Goal: Task Accomplishment & Management: Manage account settings

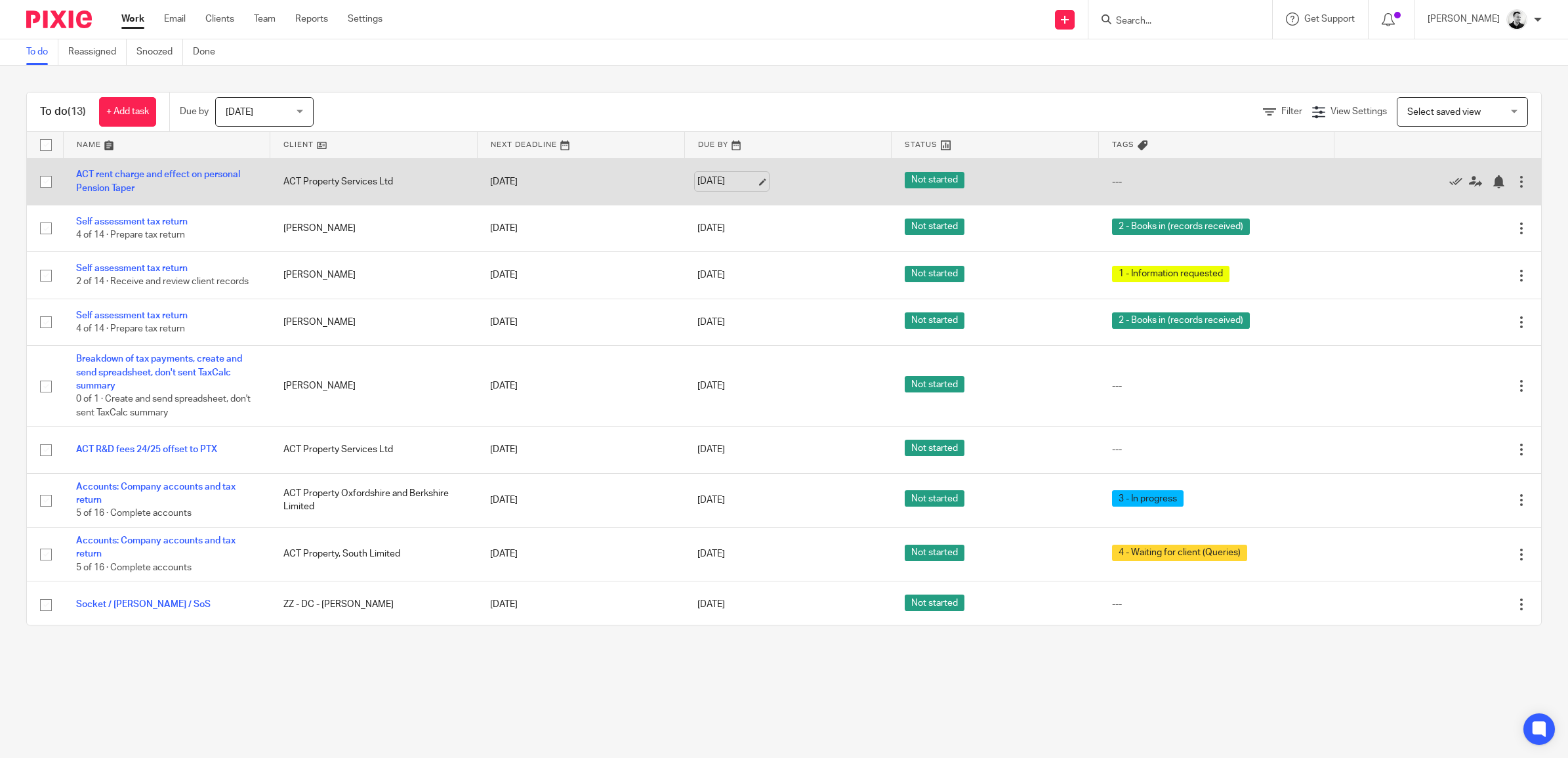
click at [721, 180] on link "[DATE]" at bounding box center [726, 181] width 59 height 14
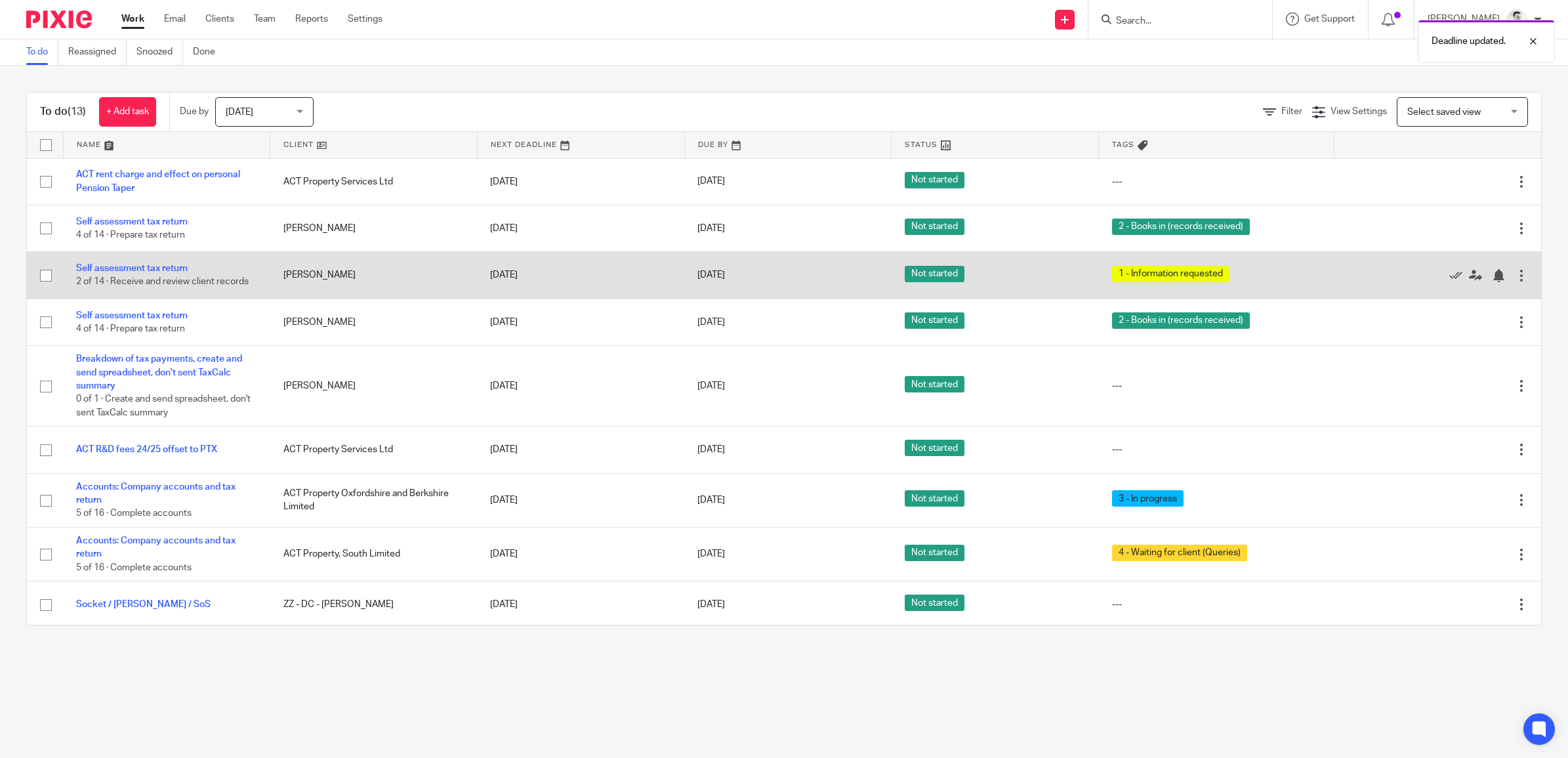
click at [710, 264] on td "18 Sep 2025" at bounding box center [787, 275] width 207 height 47
click at [711, 269] on link "18 Sep 2025" at bounding box center [726, 275] width 59 height 14
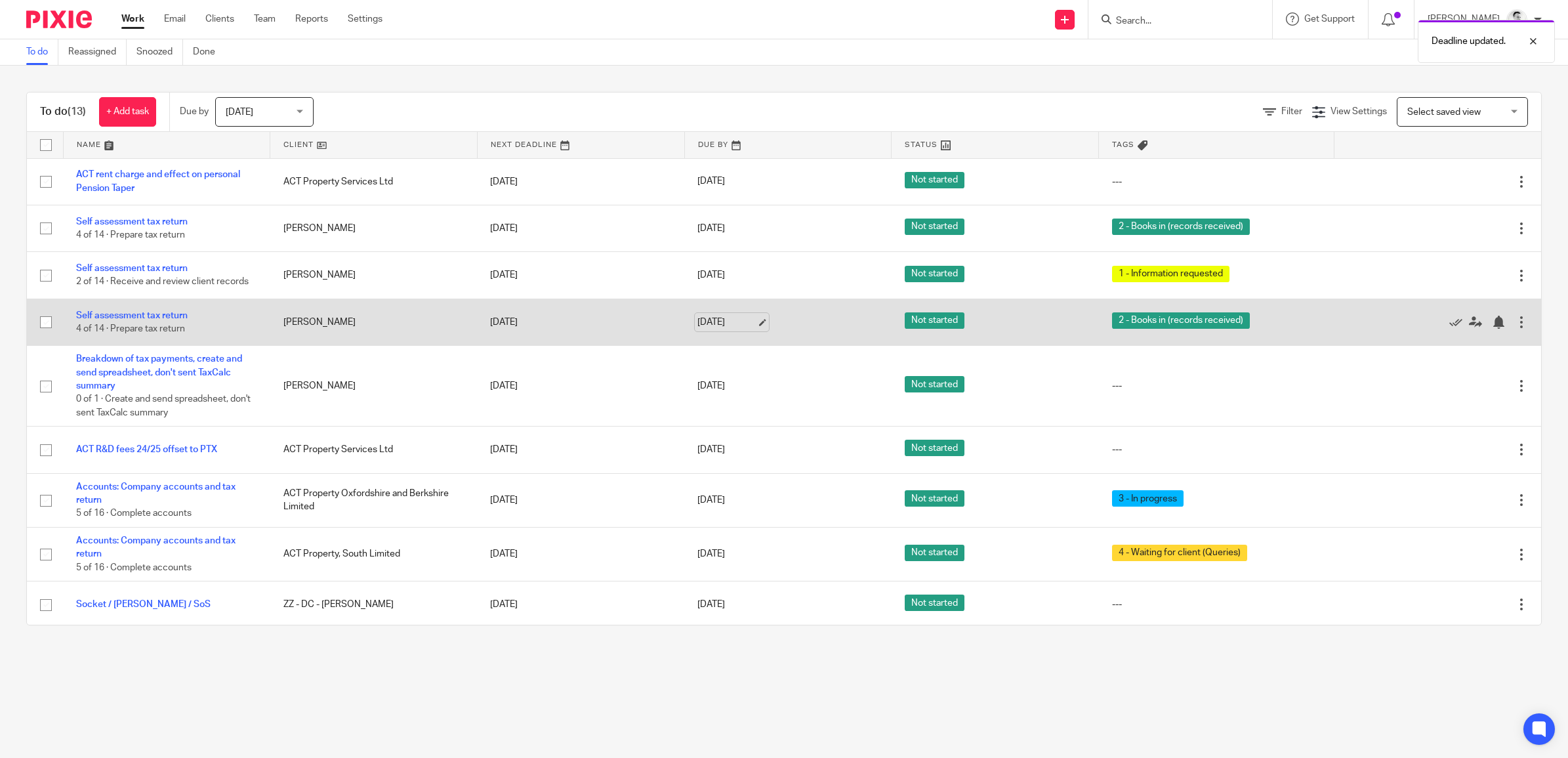
click at [710, 326] on link "18 Sep 2025" at bounding box center [726, 322] width 59 height 14
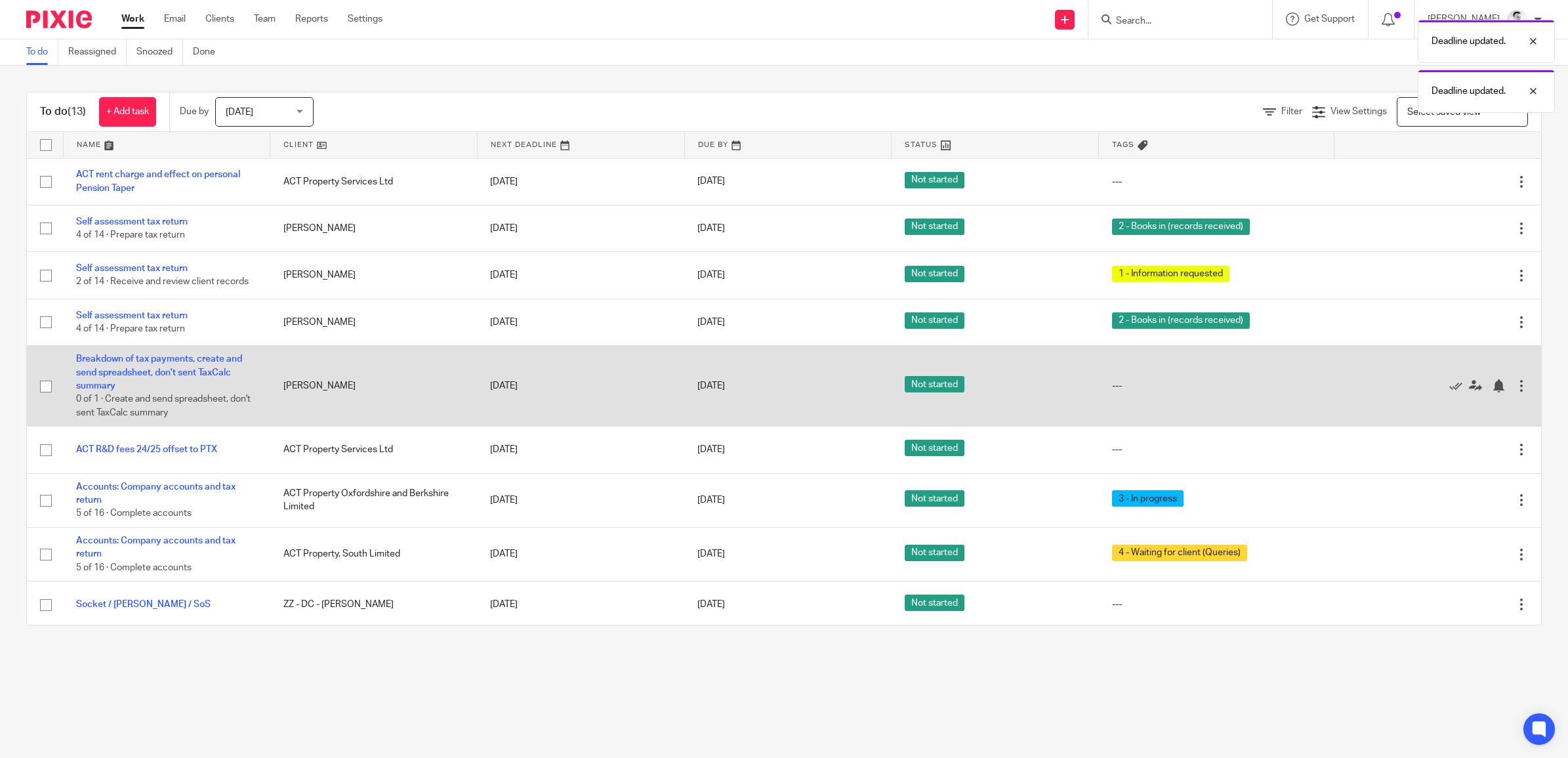
scroll to position [82, 0]
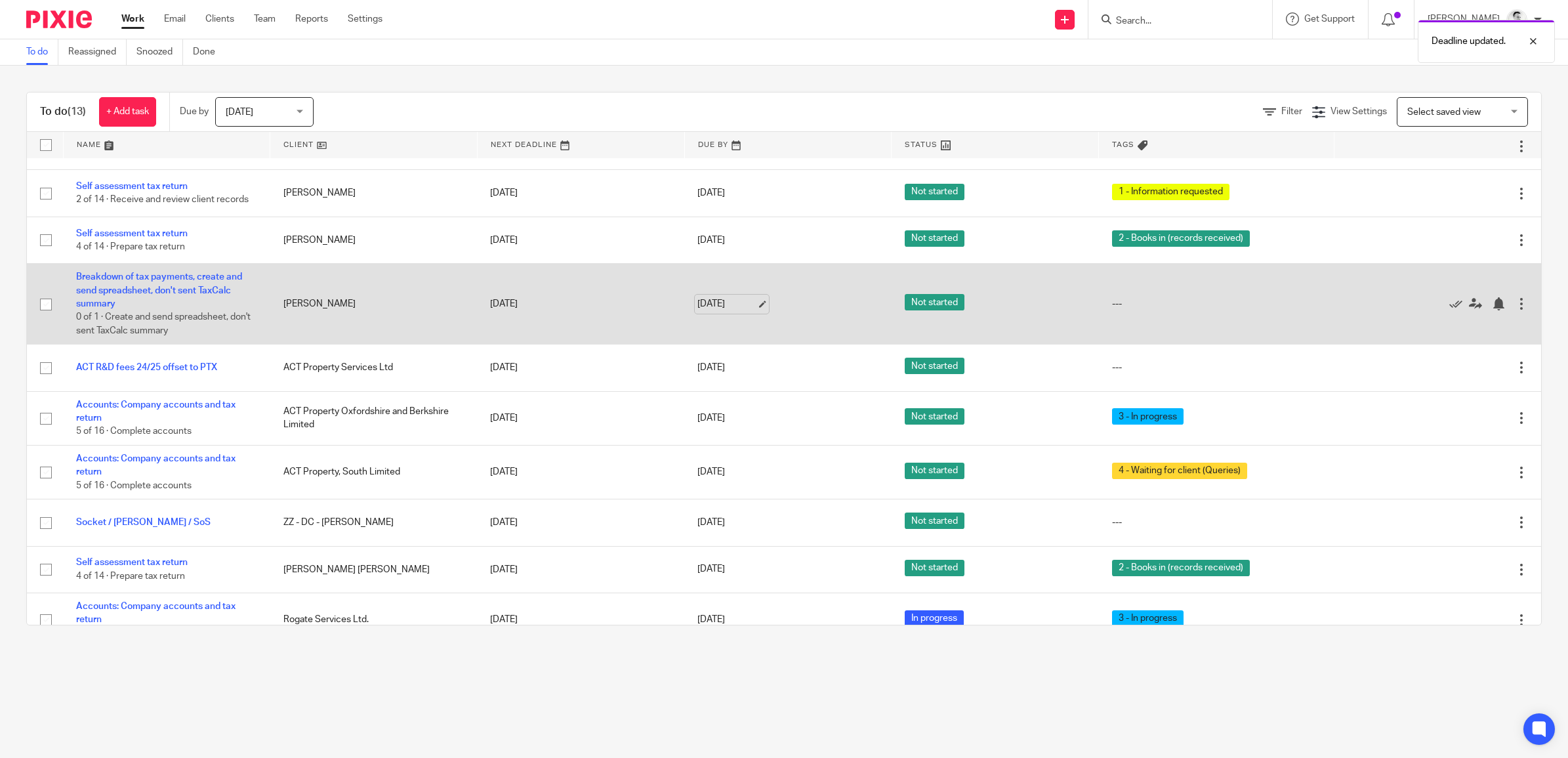
click at [722, 303] on link "18 Sep 2025" at bounding box center [726, 304] width 59 height 14
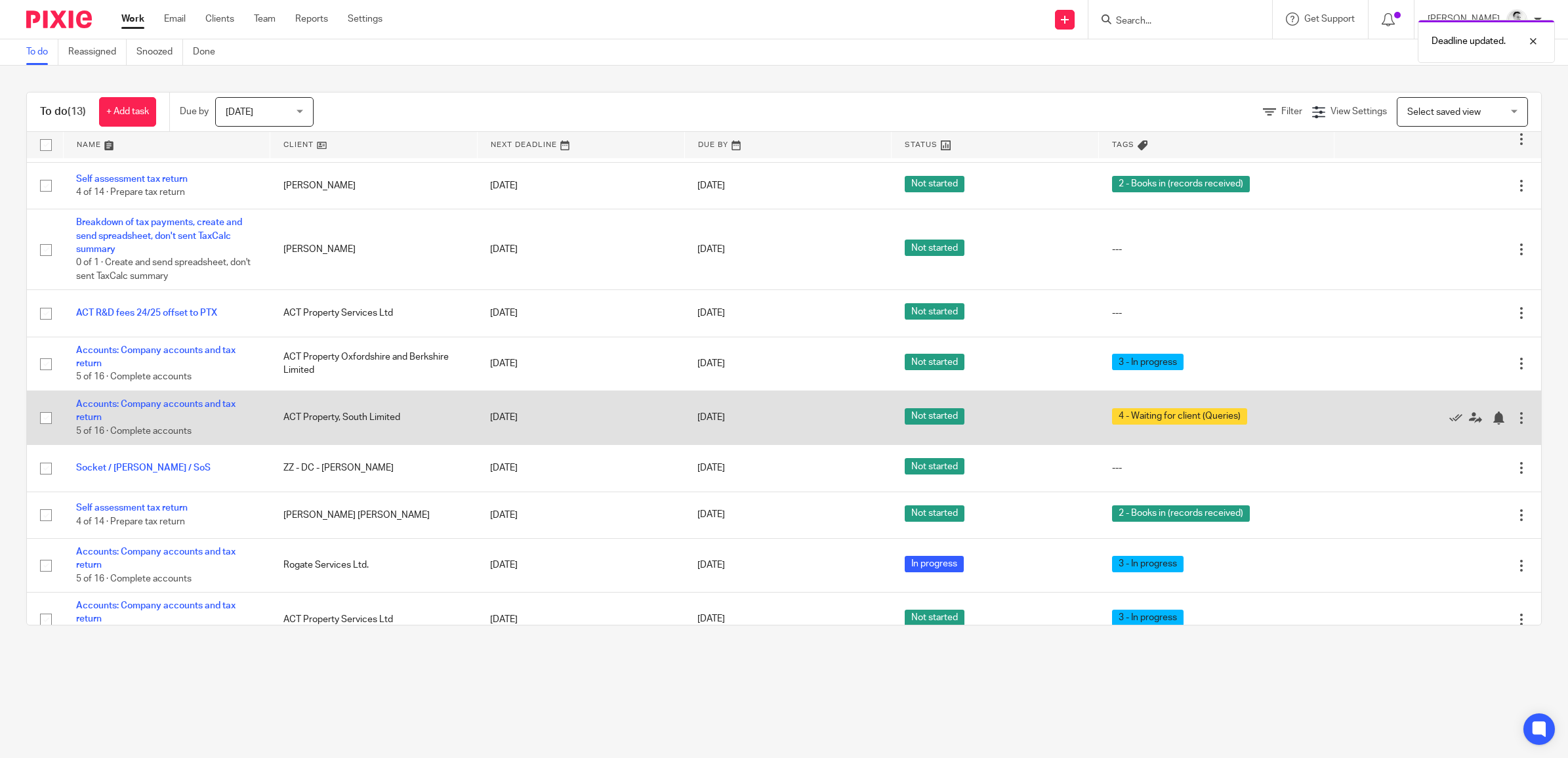
scroll to position [164, 0]
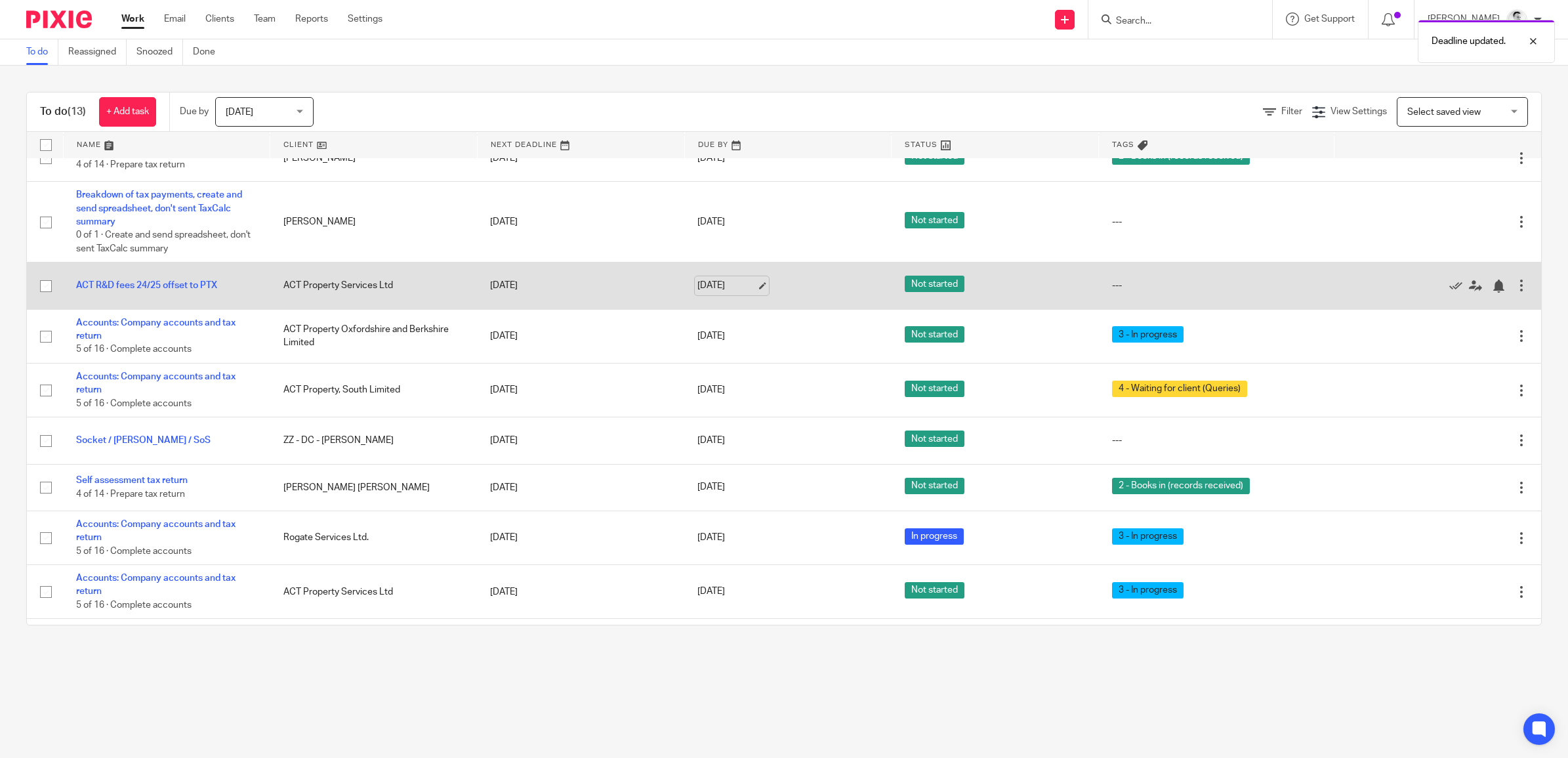
click at [719, 279] on link "18 Sep 2025" at bounding box center [726, 286] width 59 height 14
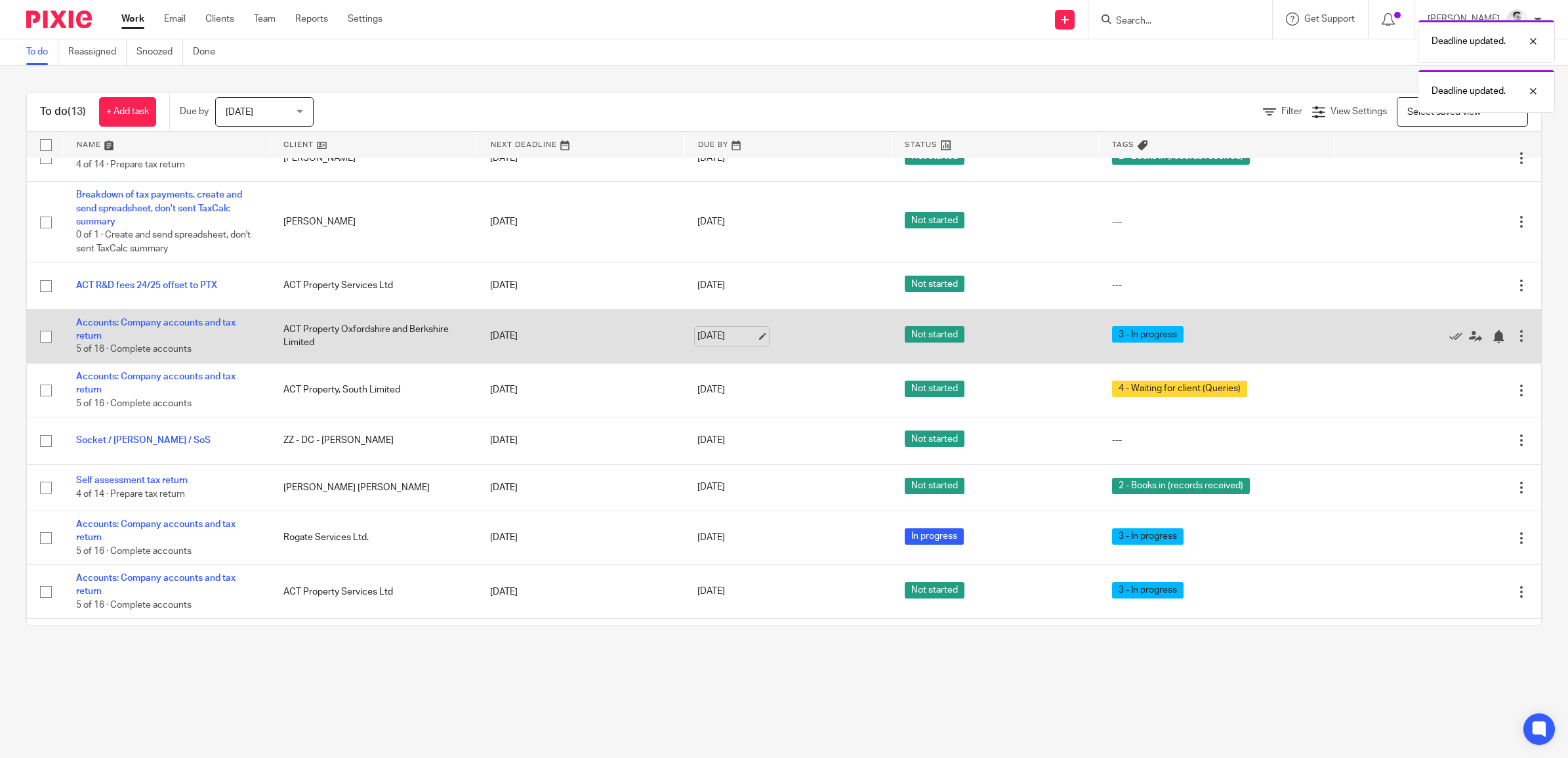
click at [721, 339] on link "18 Sep 2025" at bounding box center [726, 336] width 59 height 14
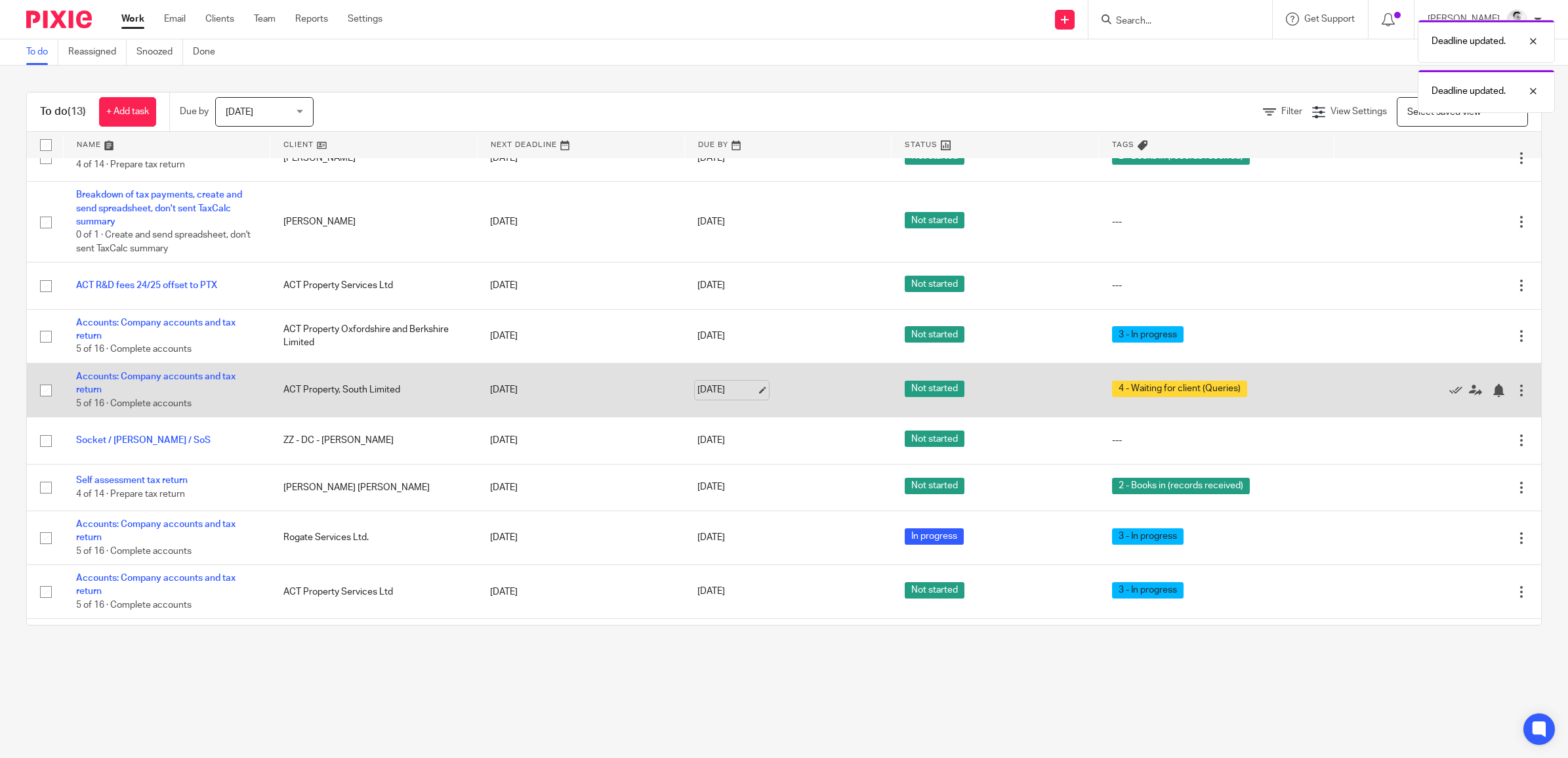
click at [699, 392] on link "18 Sep 2025" at bounding box center [726, 390] width 59 height 14
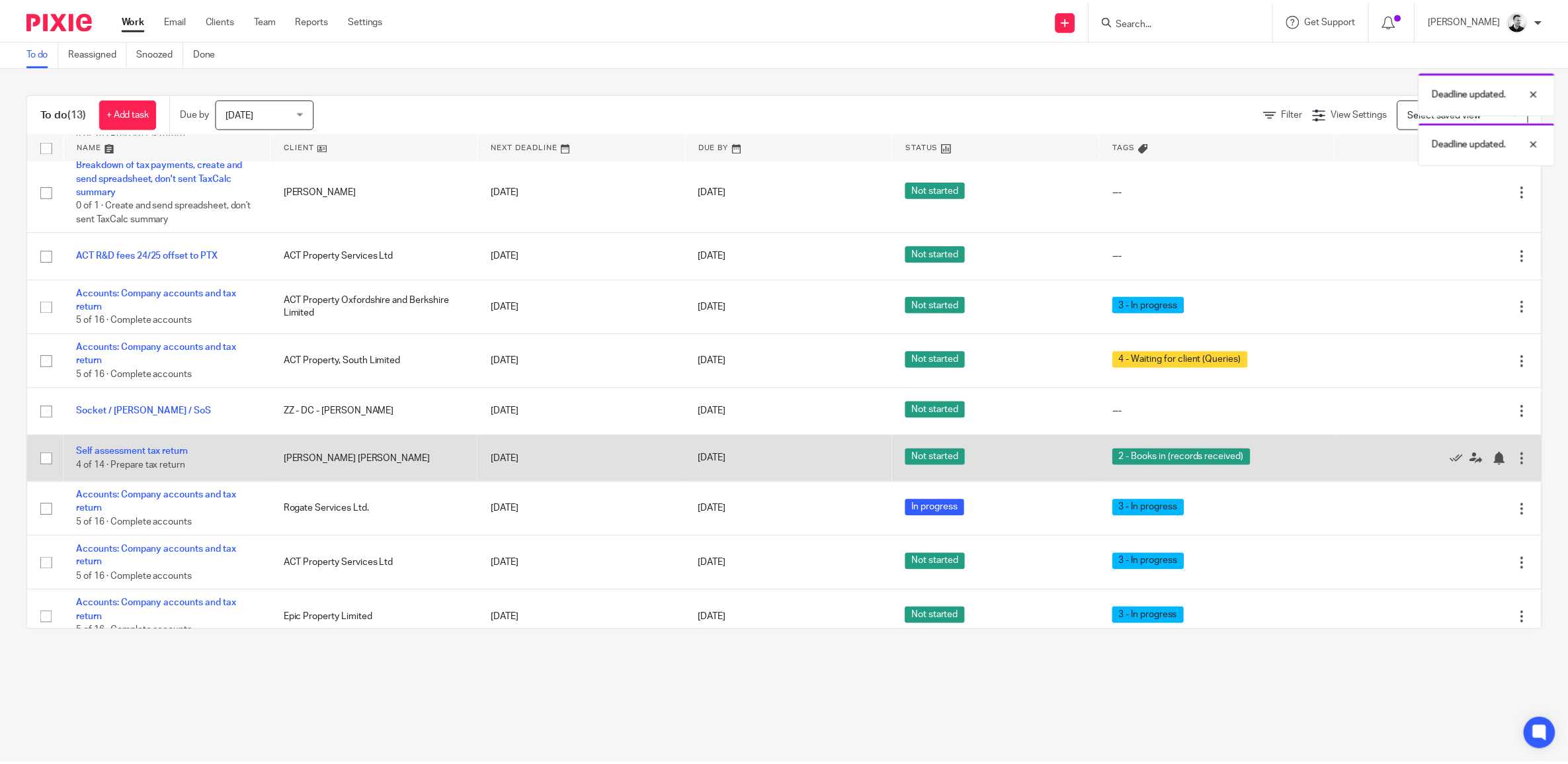
scroll to position [213, 0]
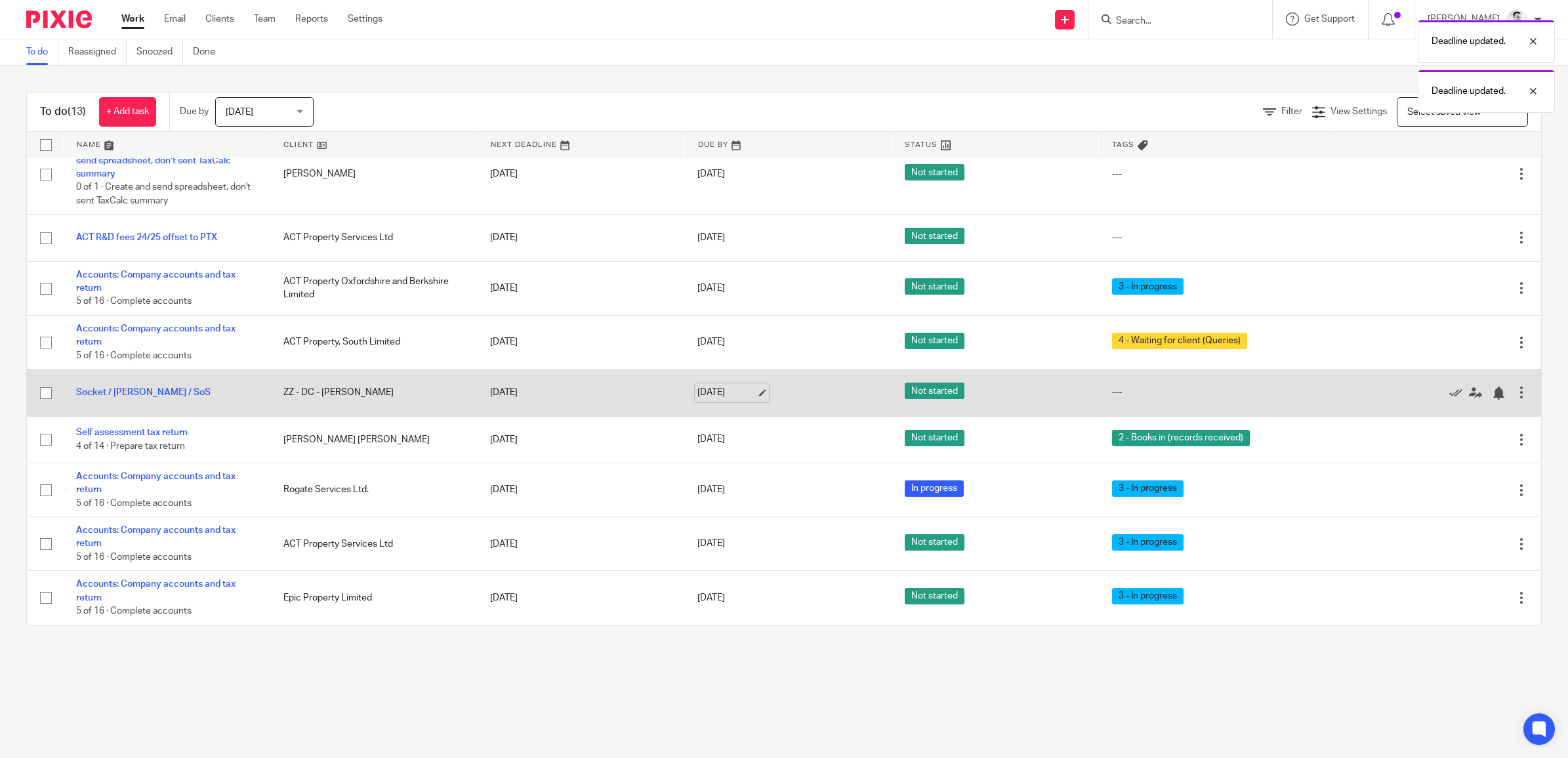
click at [723, 391] on link "18 Sep 2025" at bounding box center [726, 393] width 59 height 14
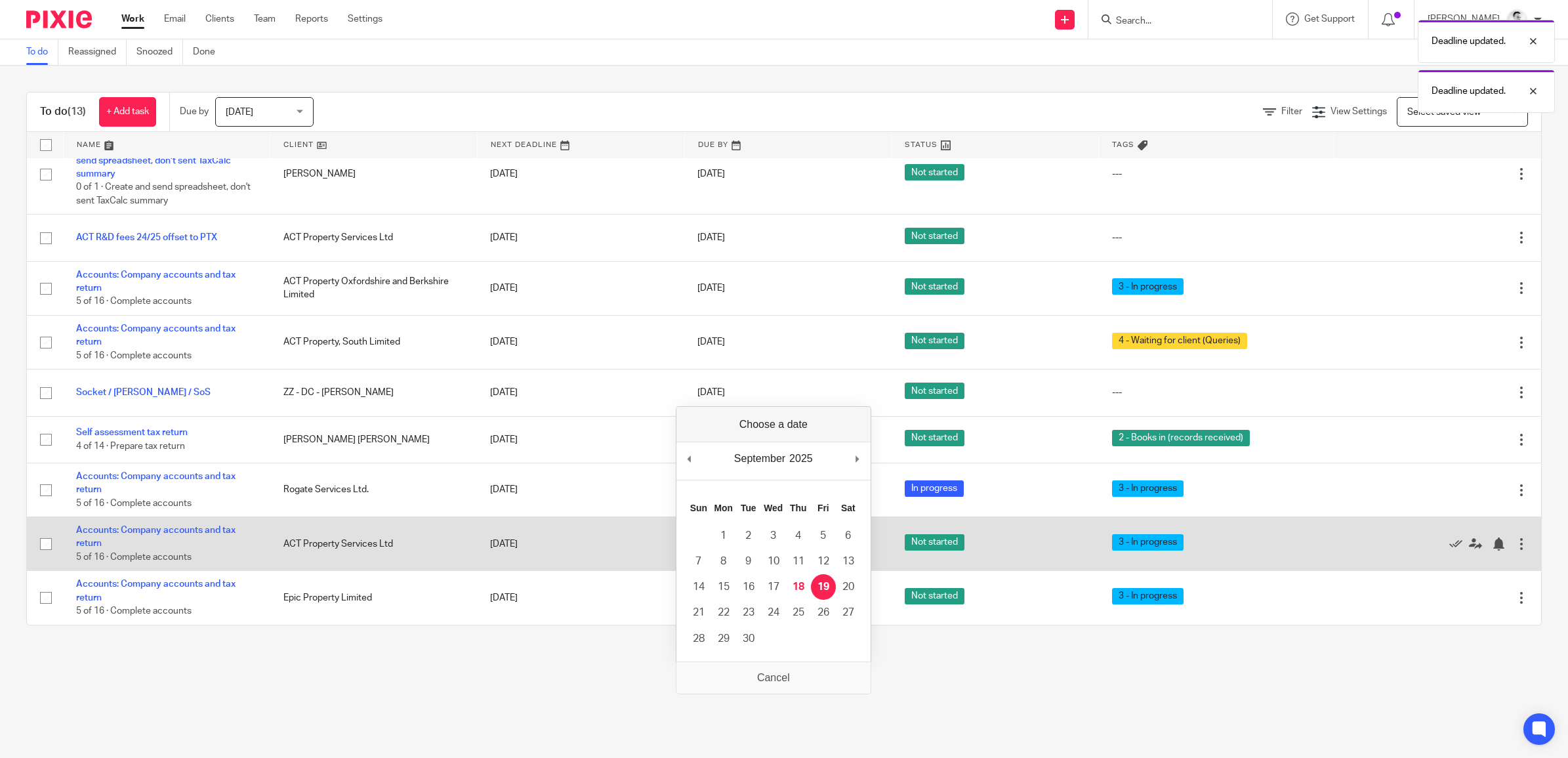
drag, startPoint x: 827, startPoint y: 589, endPoint x: 800, endPoint y: 538, distance: 57.7
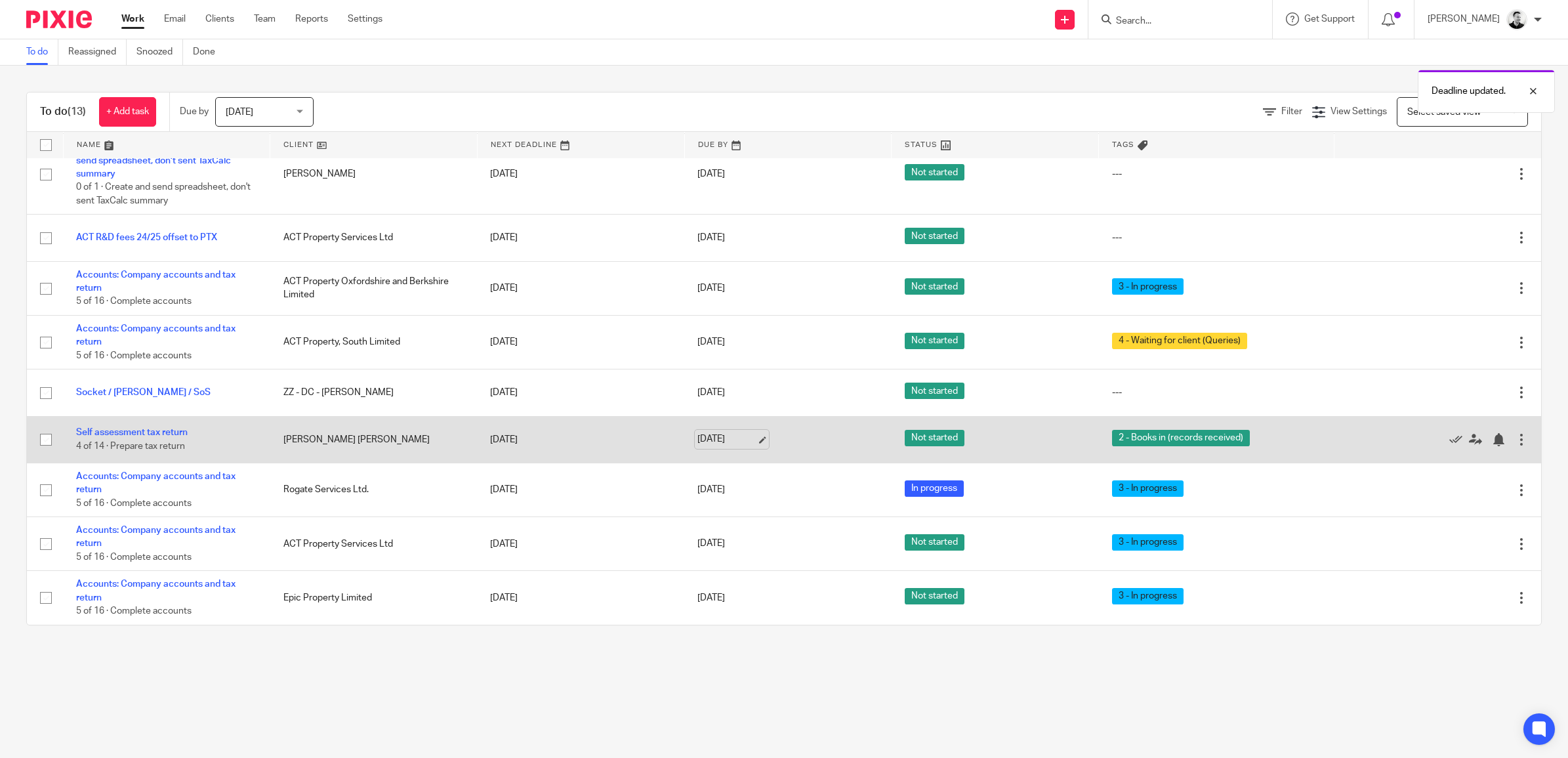
click at [706, 442] on link "18 Sep 2025" at bounding box center [726, 439] width 59 height 14
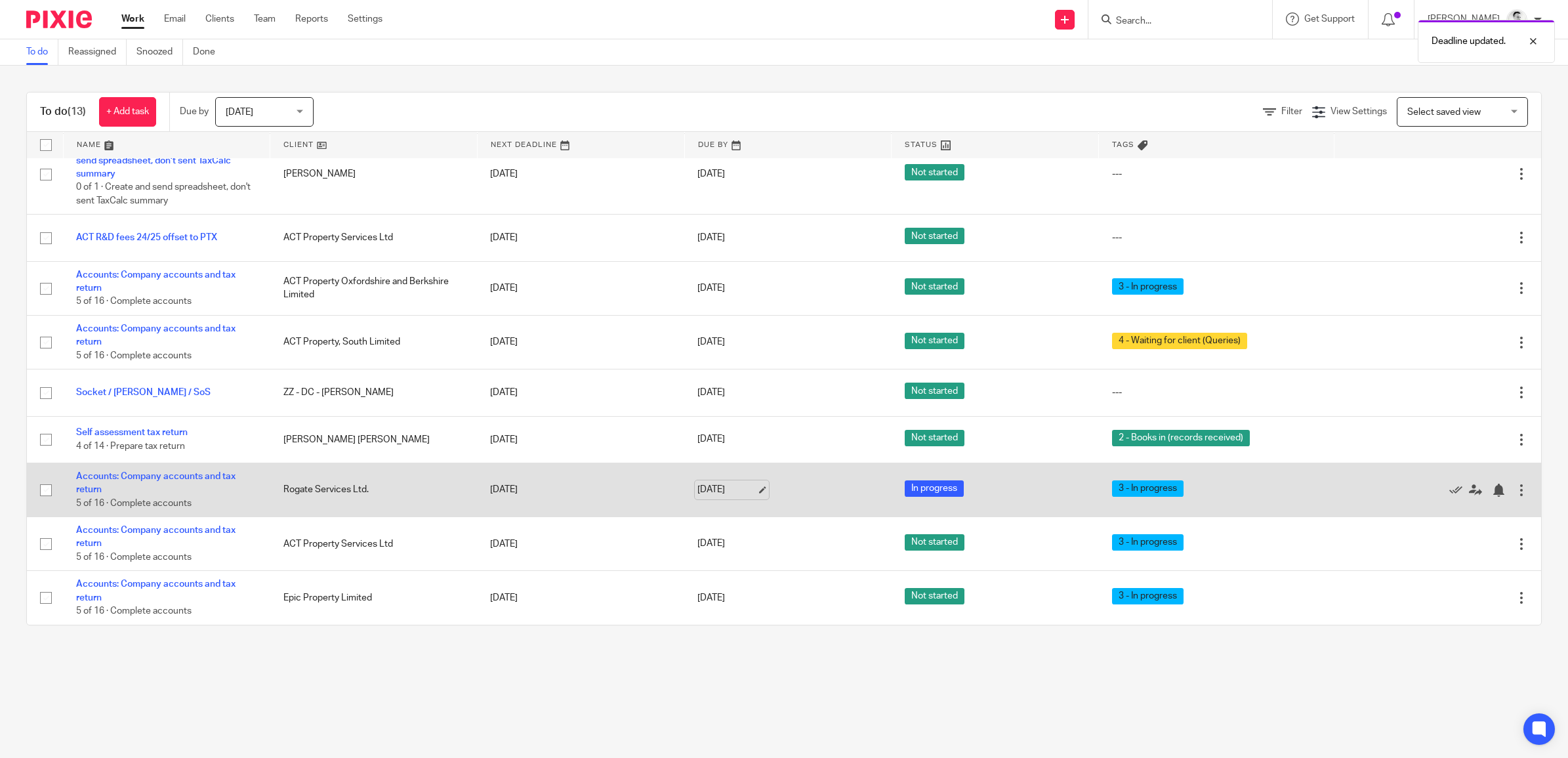
click at [709, 492] on link "18 Sep 2025" at bounding box center [726, 490] width 59 height 14
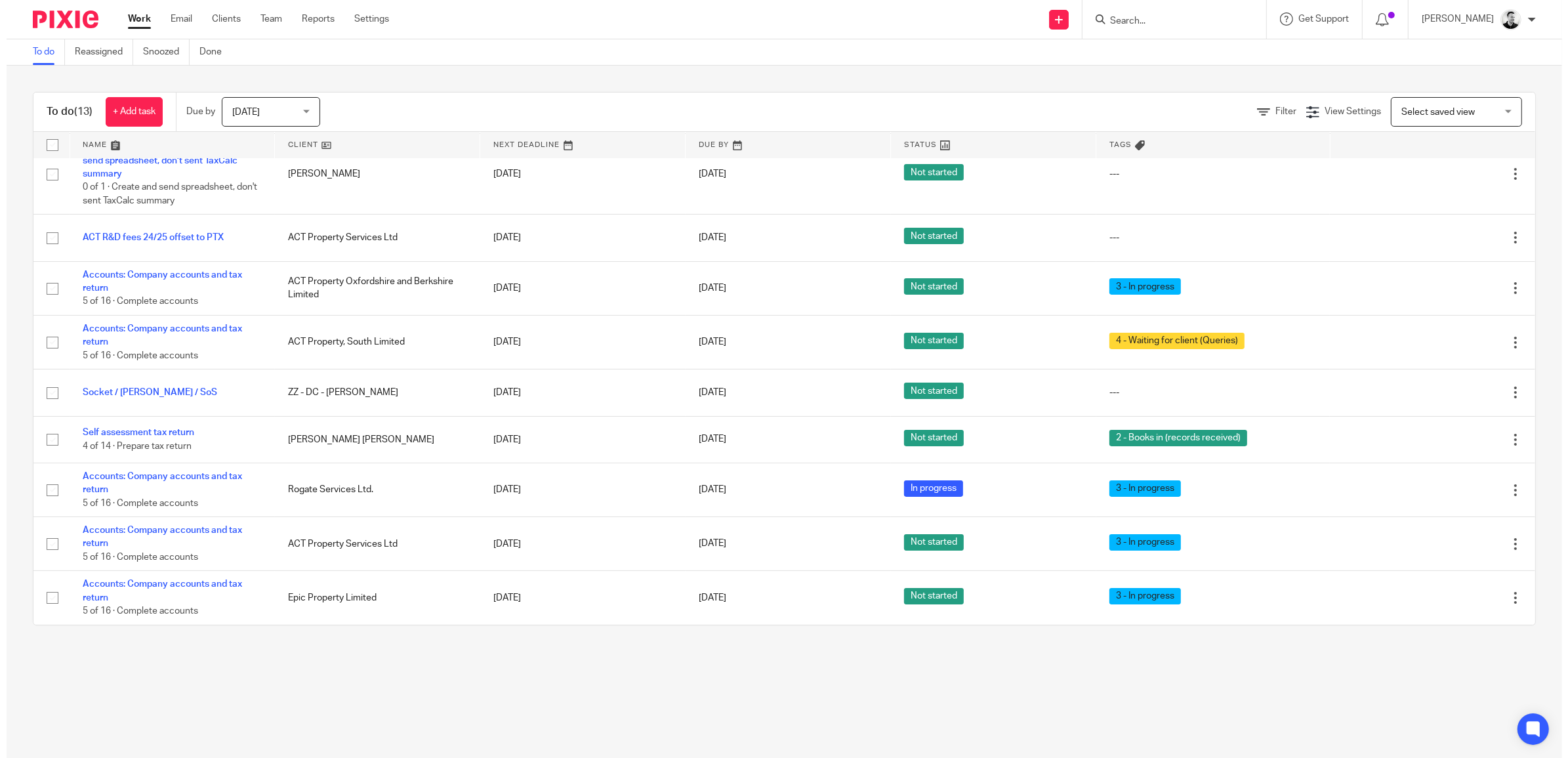
scroll to position [0, 0]
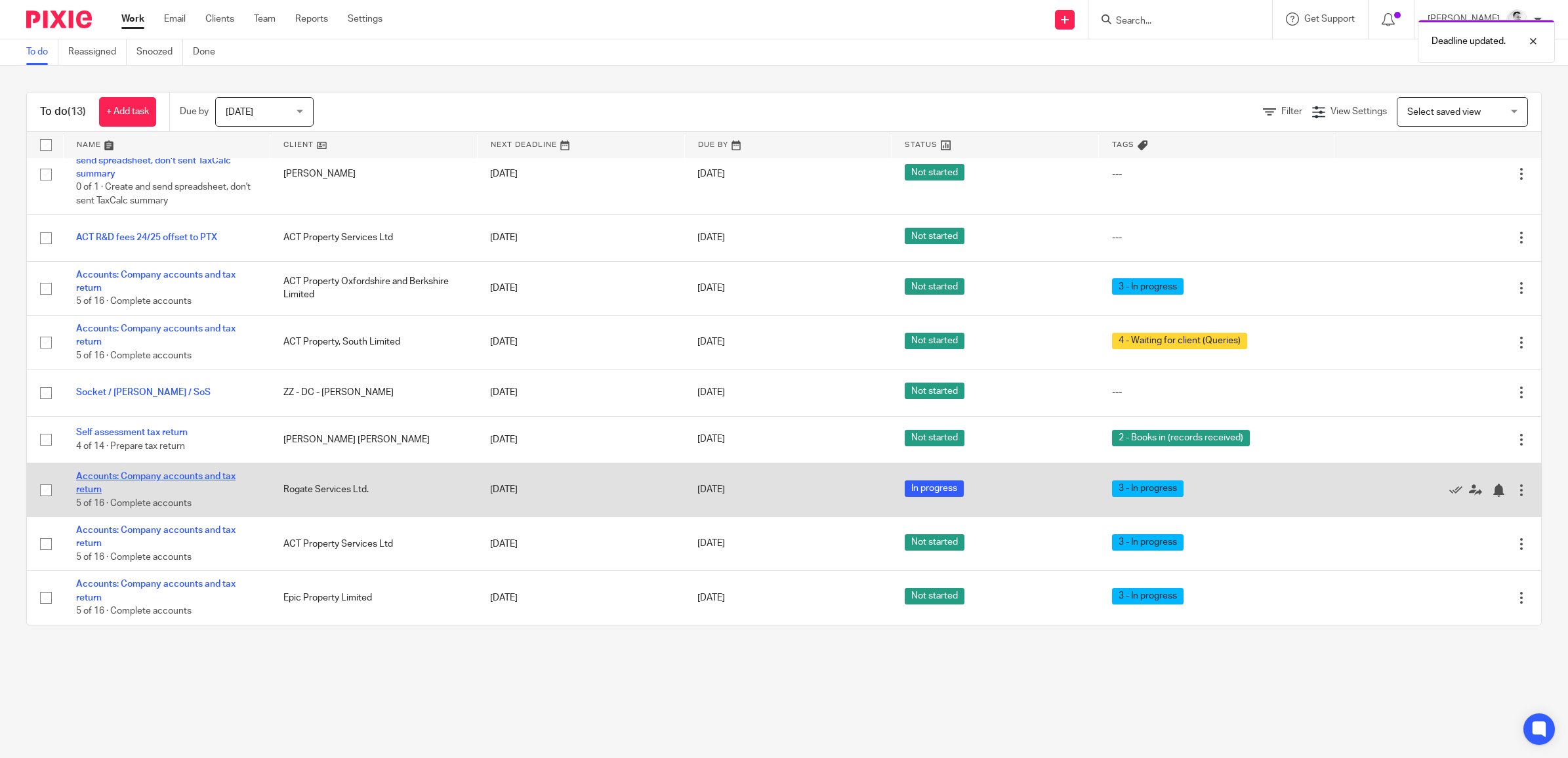
click at [220, 477] on link "Accounts: Company accounts and tax return" at bounding box center [156, 483] width 159 height 22
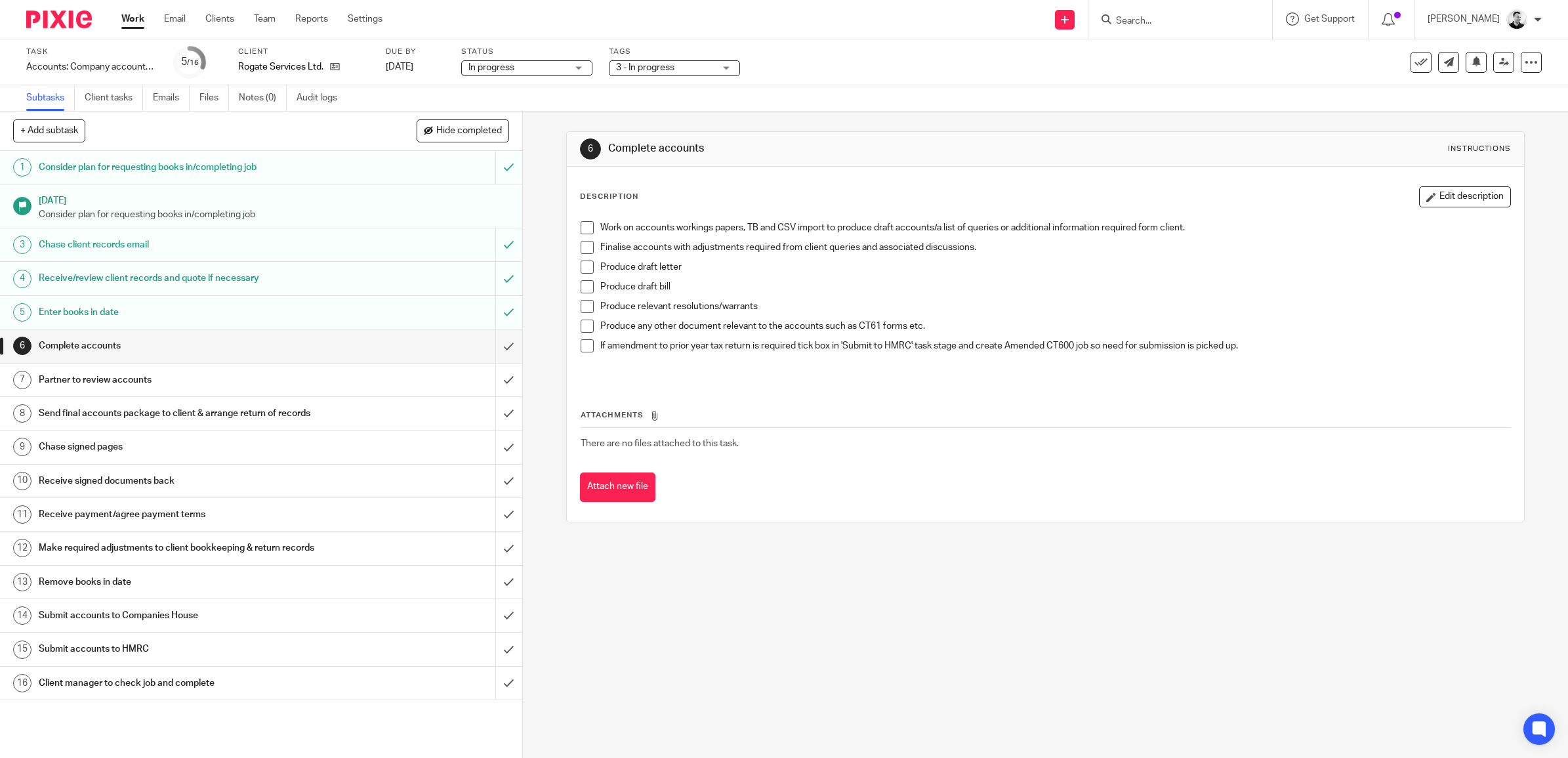
click at [329, 67] on link at bounding box center [331, 67] width 16 height 14
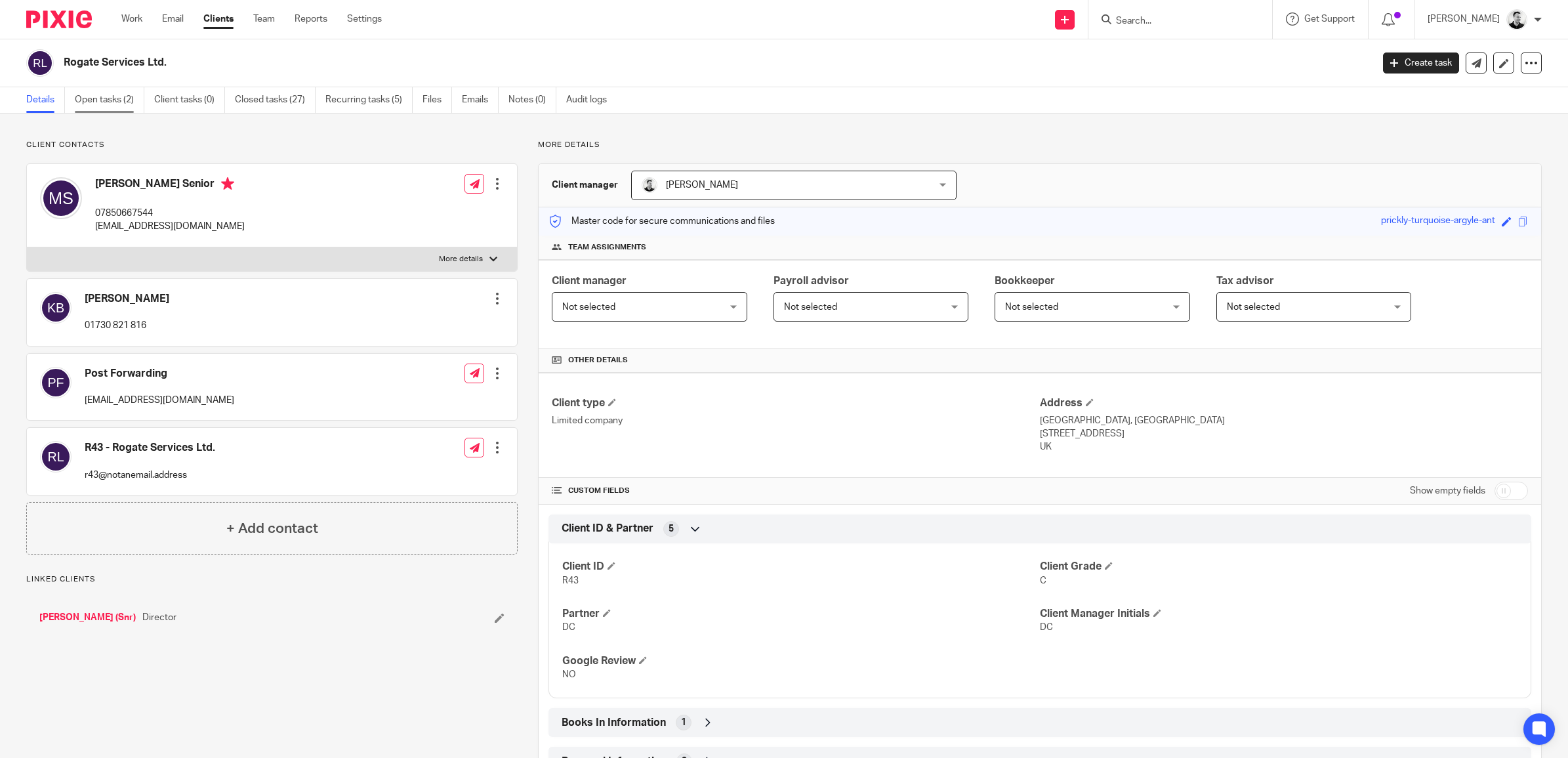
click at [83, 97] on link "Open tasks (2)" at bounding box center [109, 100] width 69 height 25
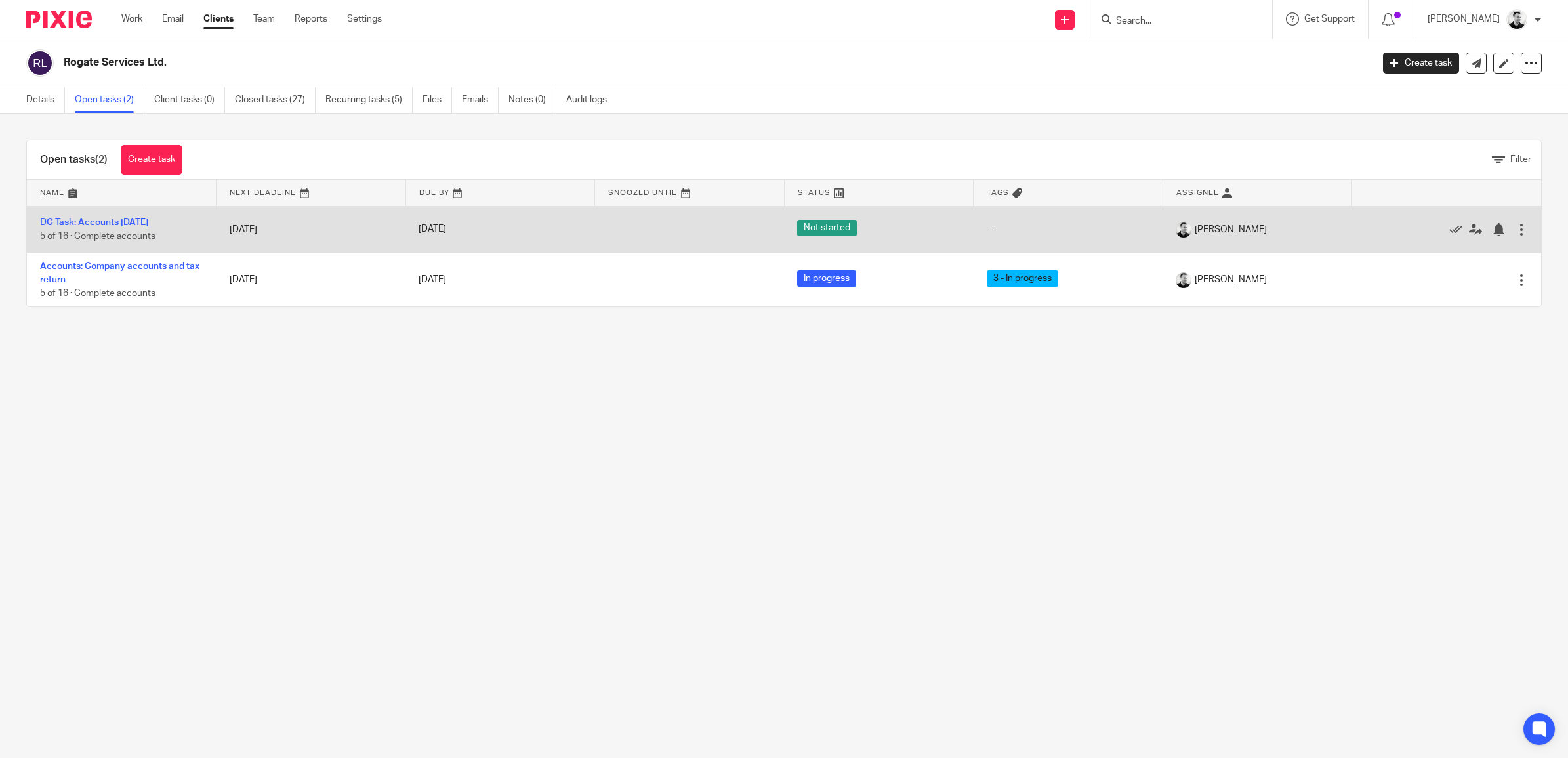
click at [1515, 227] on div at bounding box center [1521, 230] width 14 height 14
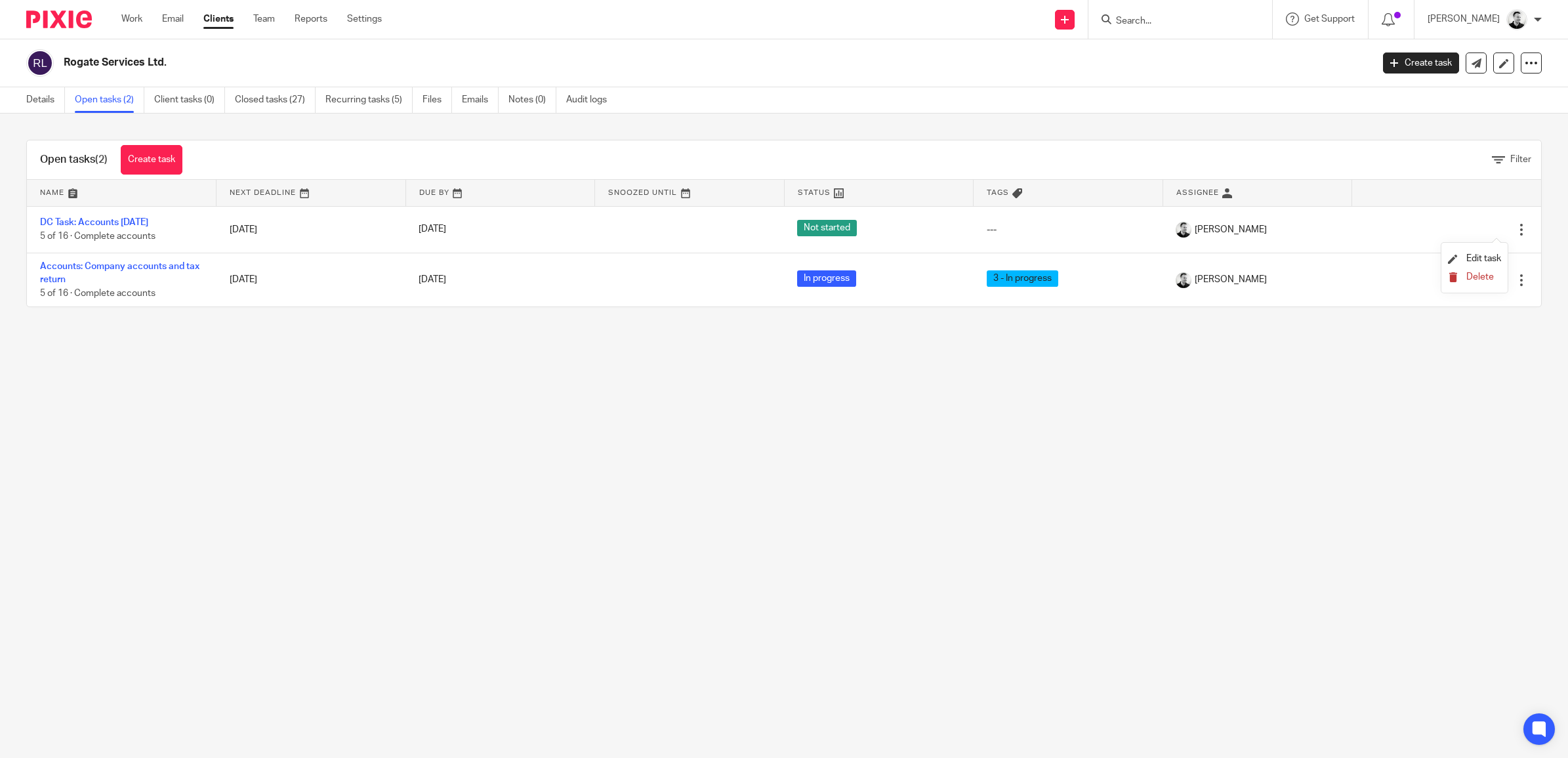
click at [1481, 279] on span "Delete" at bounding box center [1479, 277] width 28 height 9
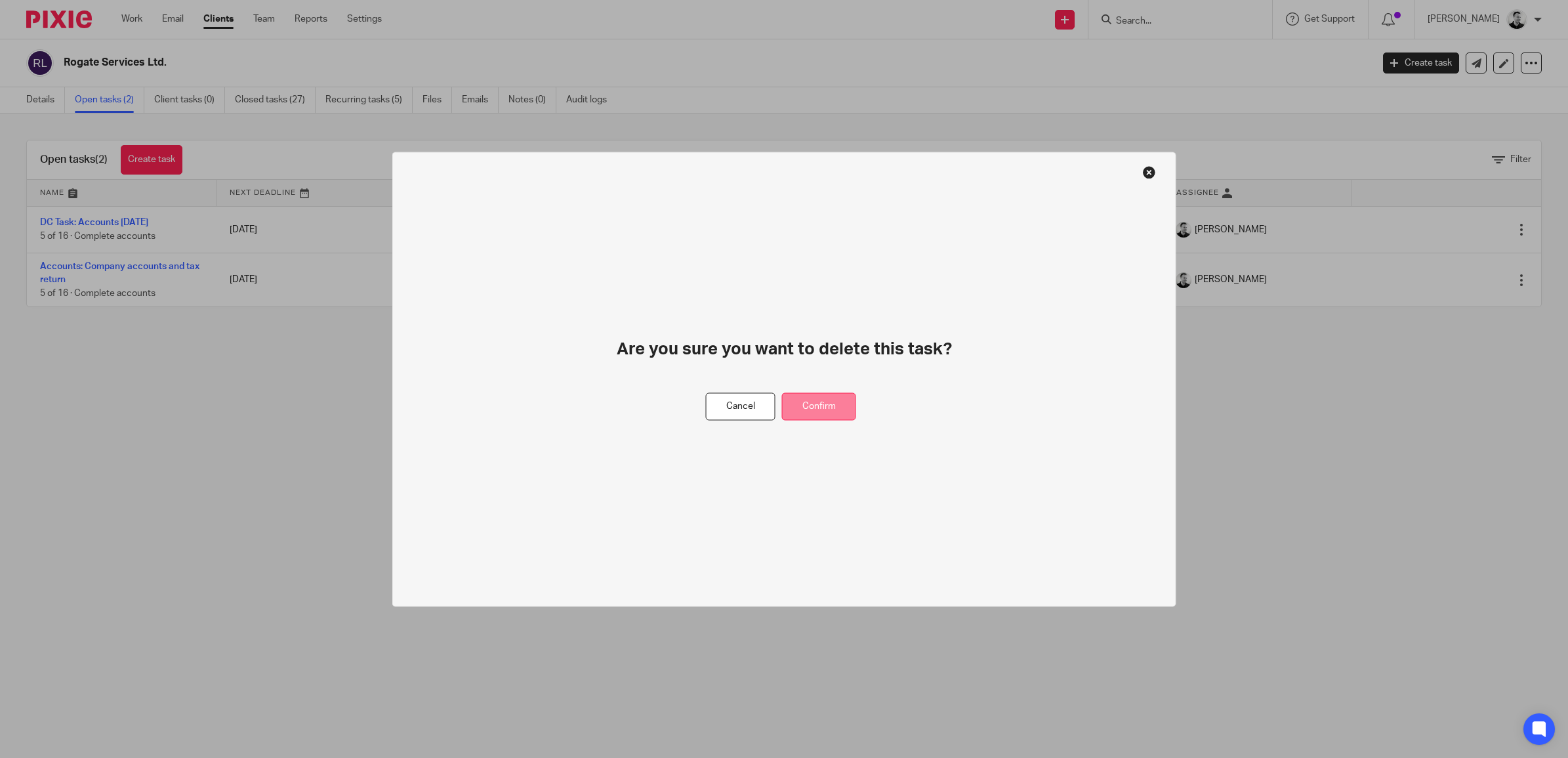
click at [812, 398] on button "Confirm" at bounding box center [819, 406] width 74 height 28
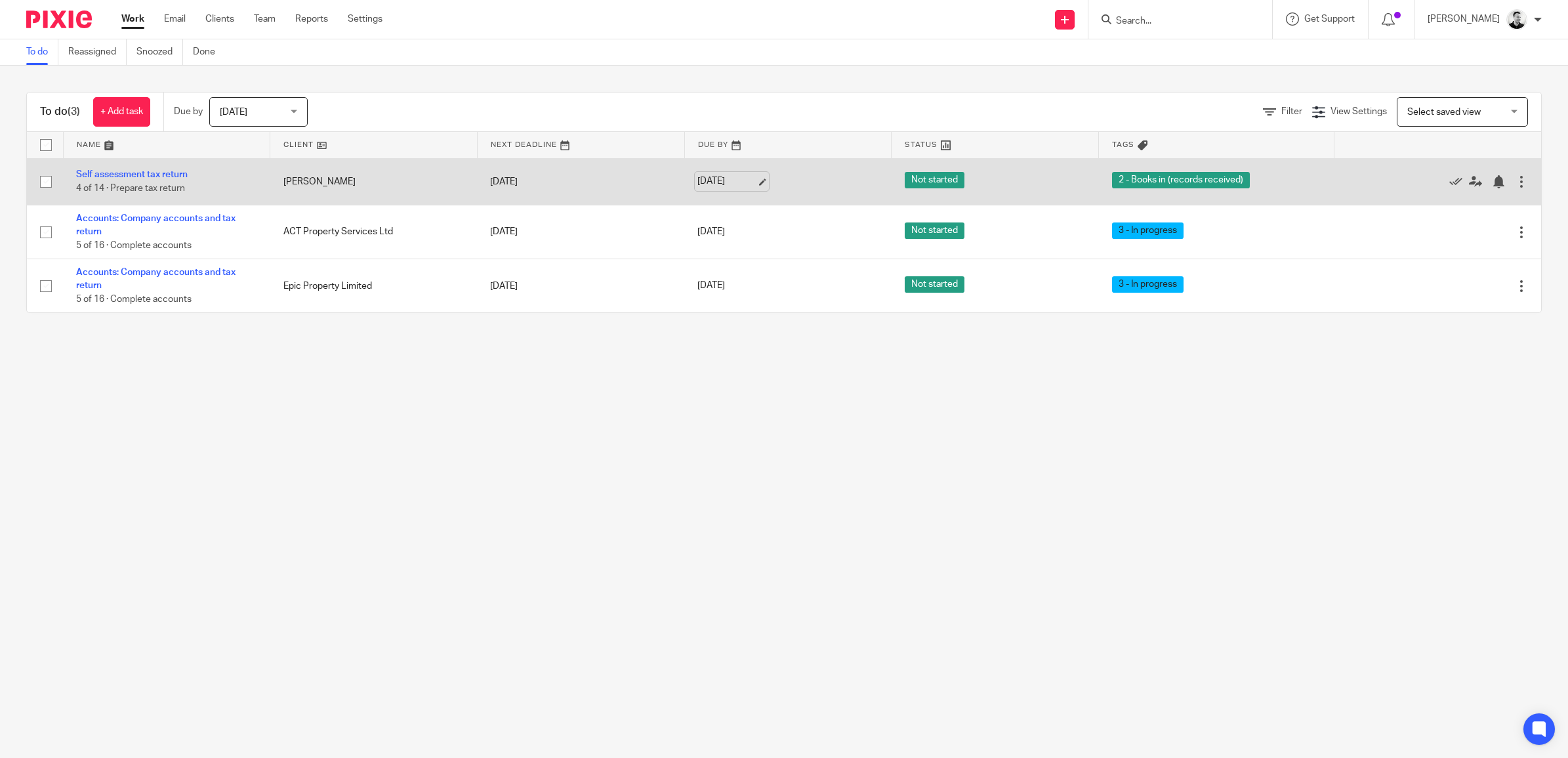
click at [723, 179] on link "[DATE]" at bounding box center [726, 181] width 59 height 14
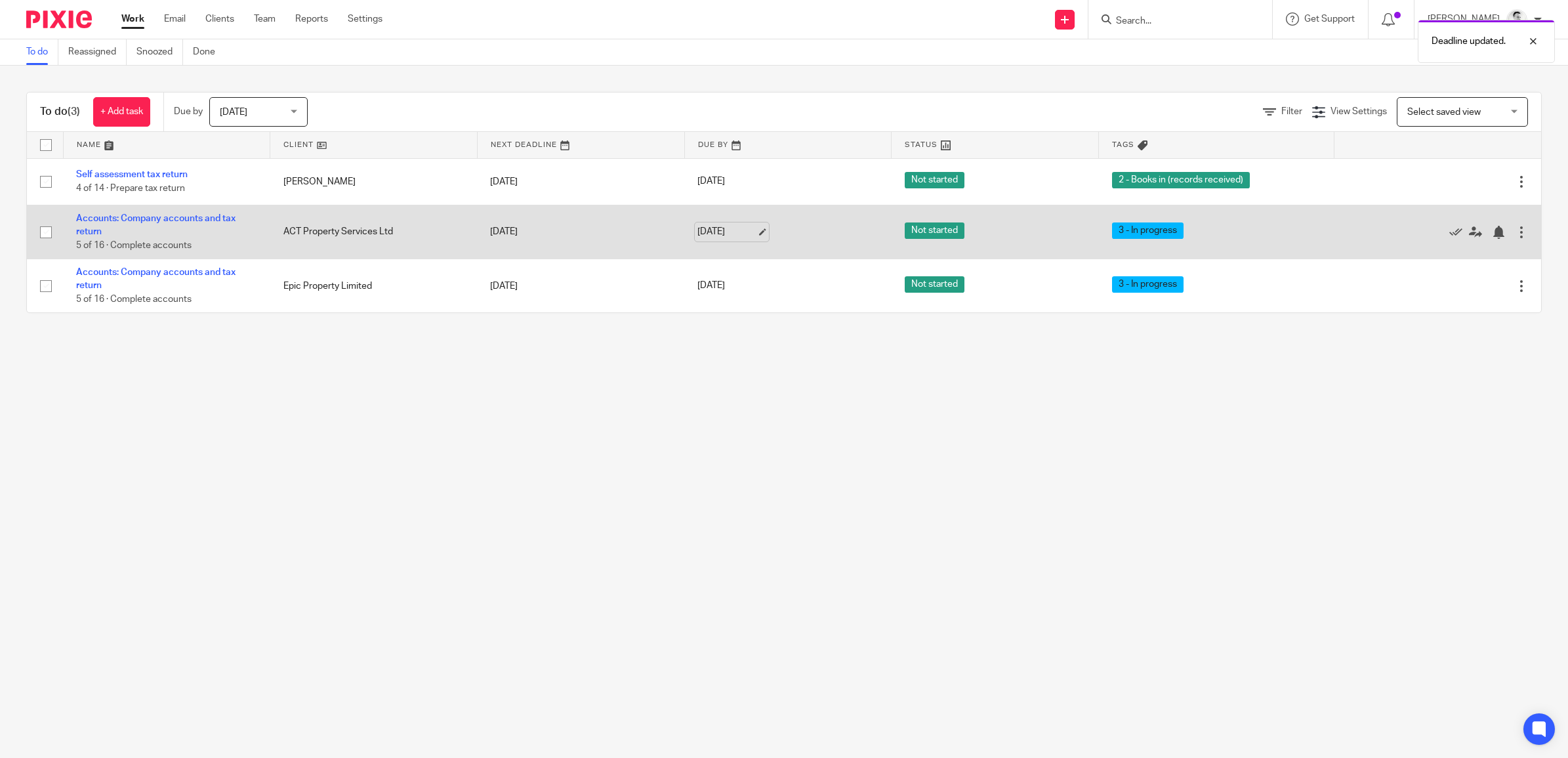
click at [732, 225] on link "18 Sep 2025" at bounding box center [726, 232] width 59 height 14
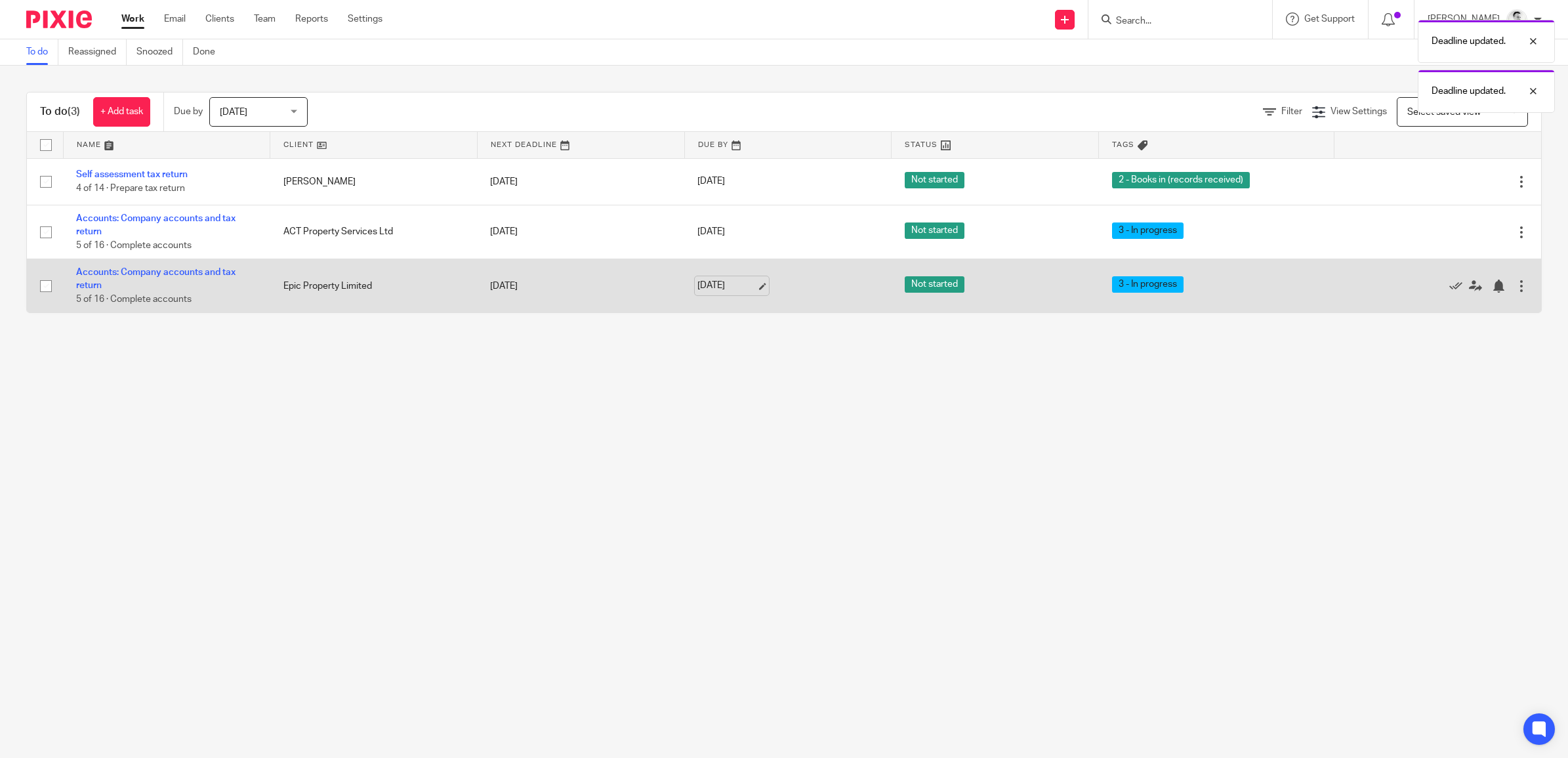
click at [723, 284] on link "18 Sep 2025" at bounding box center [726, 286] width 59 height 14
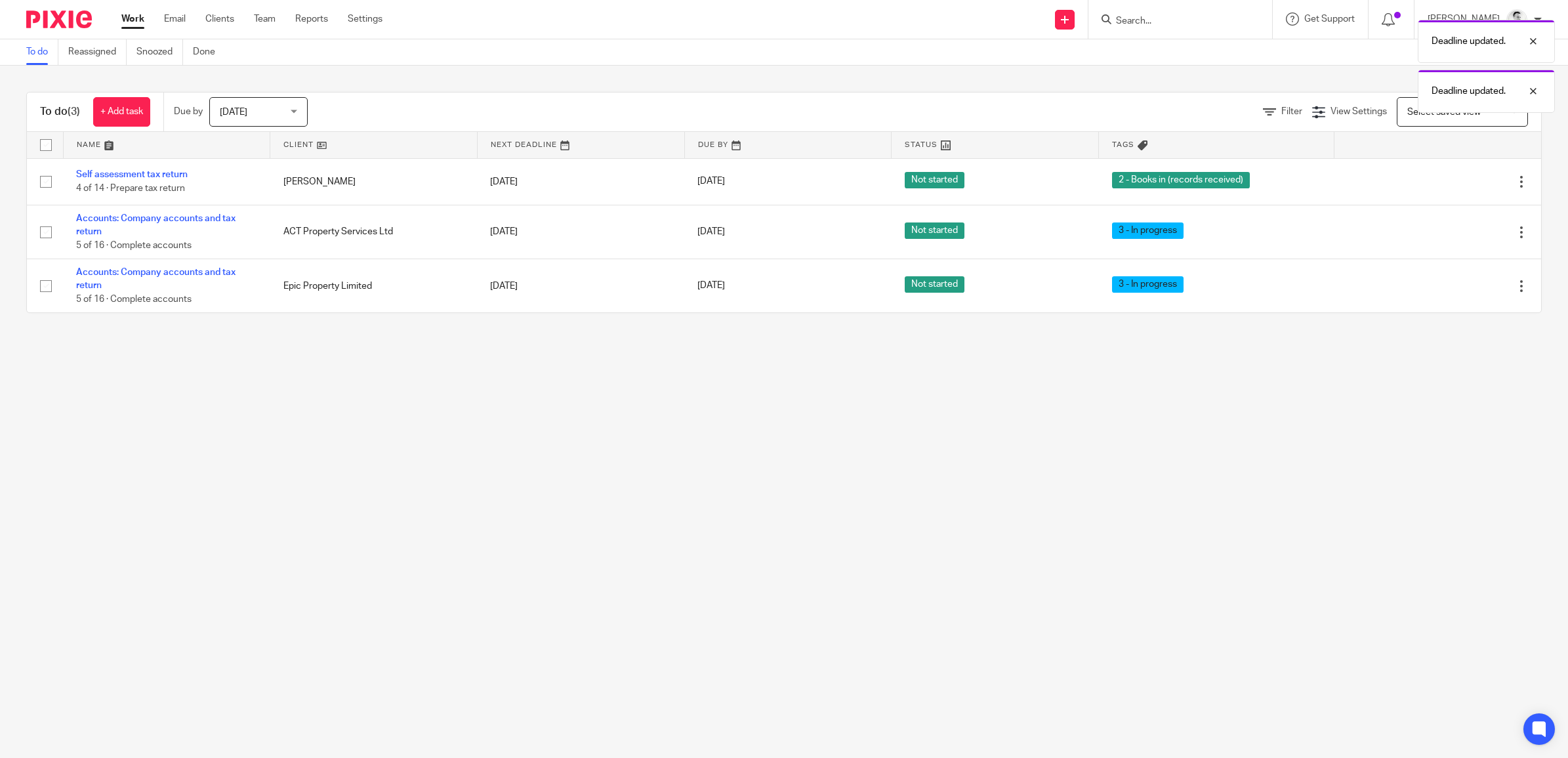
click at [260, 113] on span "Today" at bounding box center [255, 112] width 69 height 28
click at [358, 97] on div "Filter View Settings View Settings Manage saved views Select saved view Select …" at bounding box center [935, 112] width 1210 height 30
click at [266, 109] on span "Today" at bounding box center [255, 112] width 69 height 28
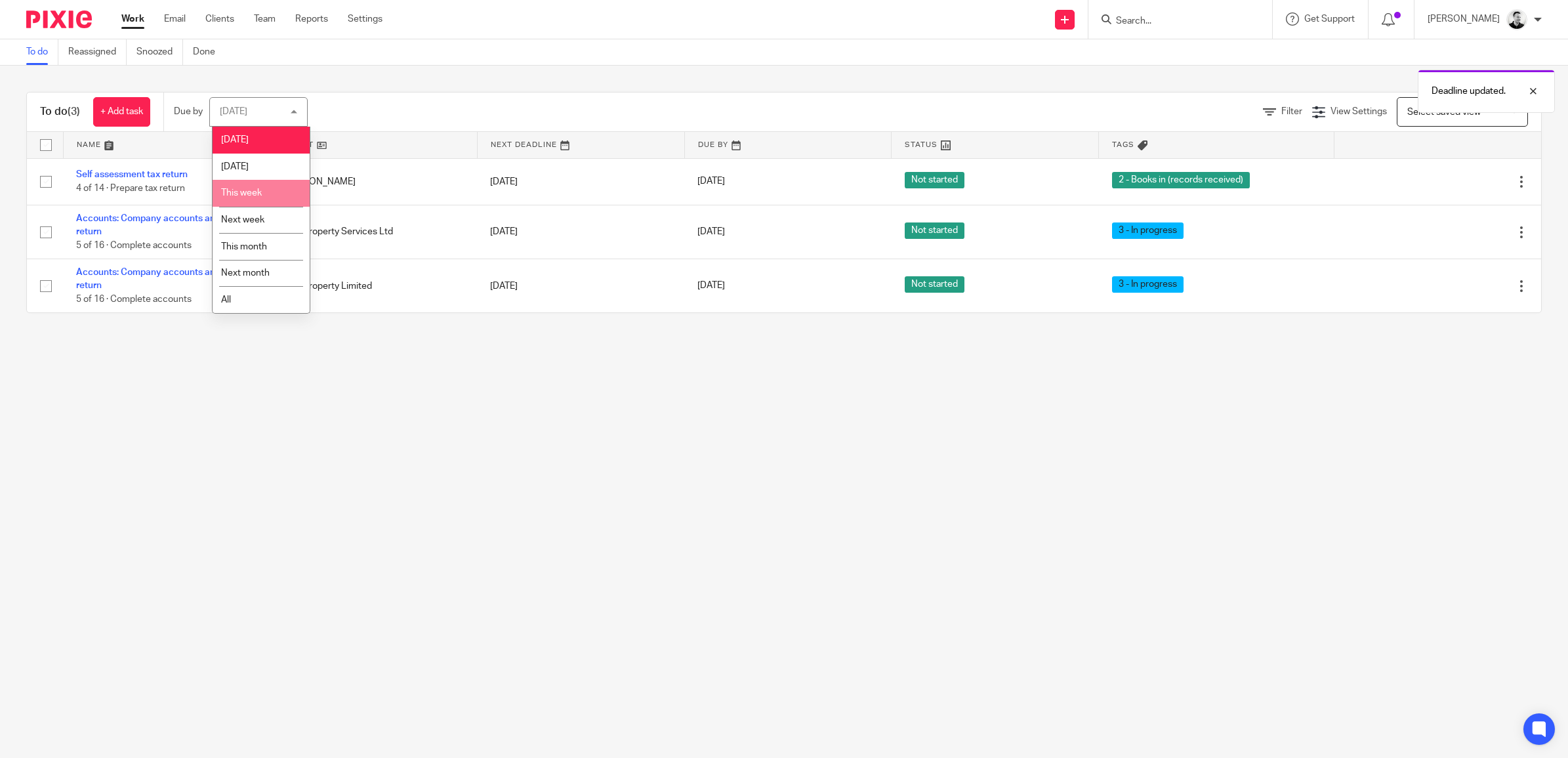
click at [267, 191] on li "This week" at bounding box center [260, 193] width 97 height 27
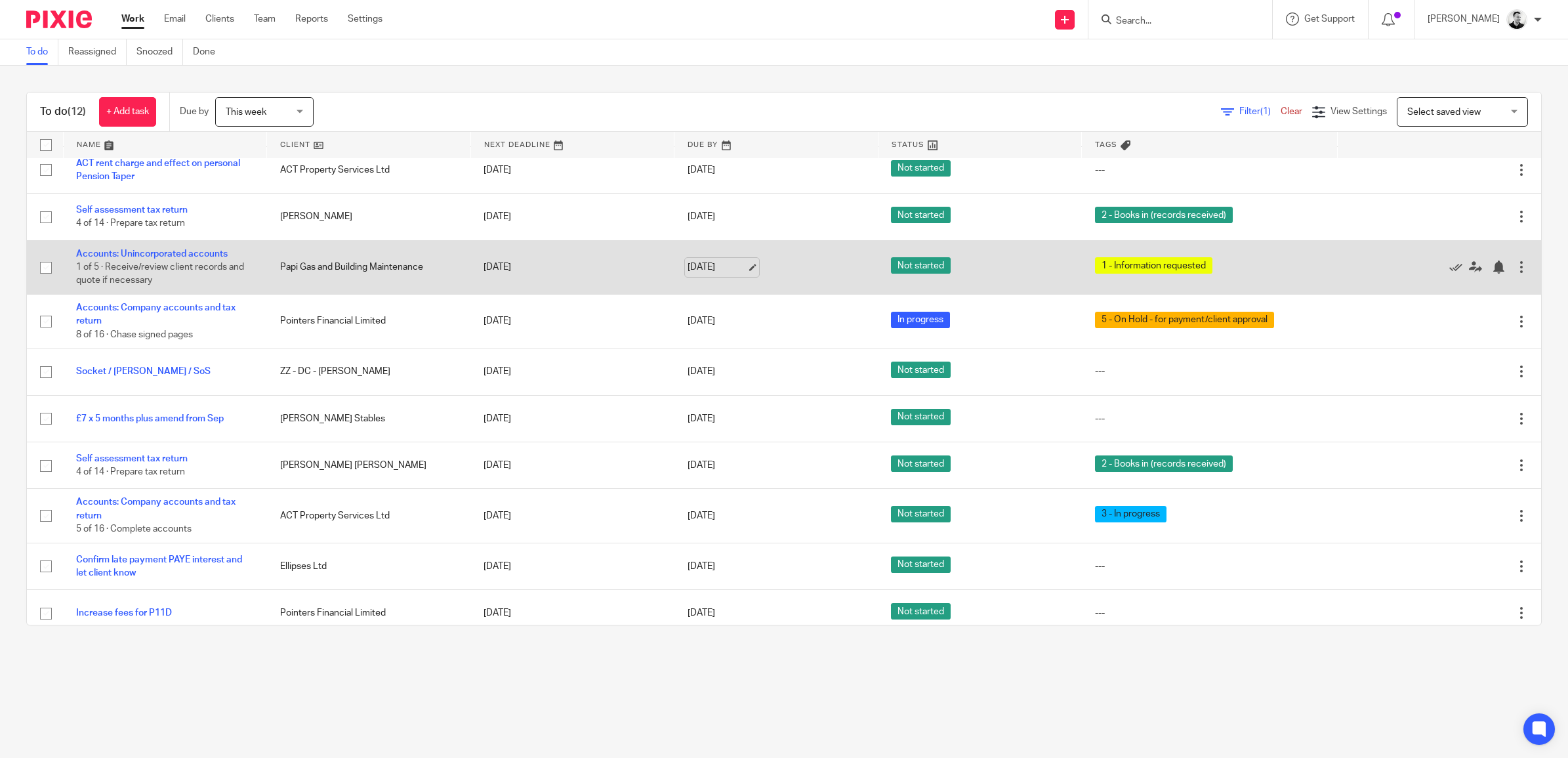
scroll to position [145, 0]
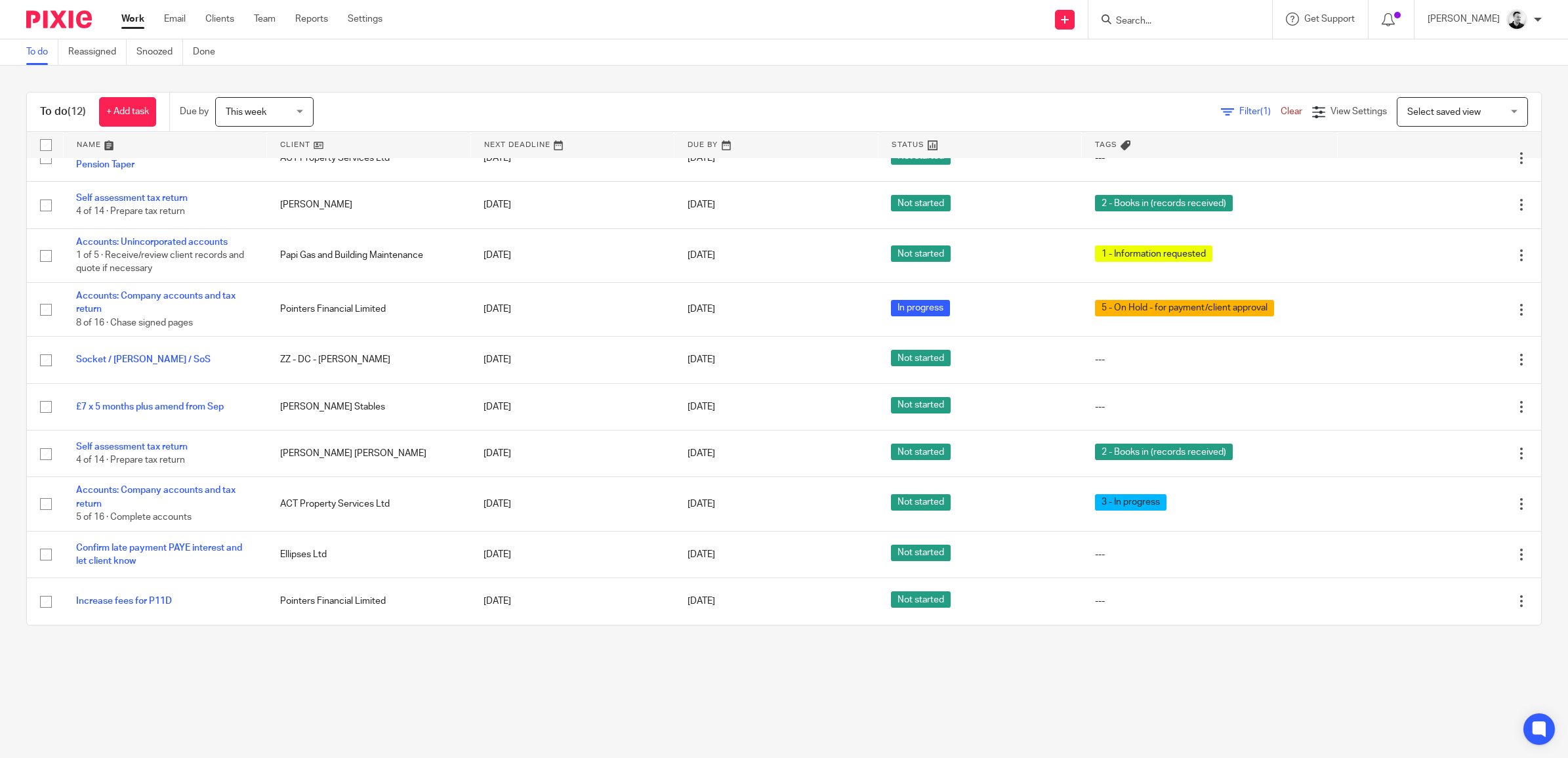
click at [1187, 16] on input "Search" at bounding box center [1174, 22] width 118 height 12
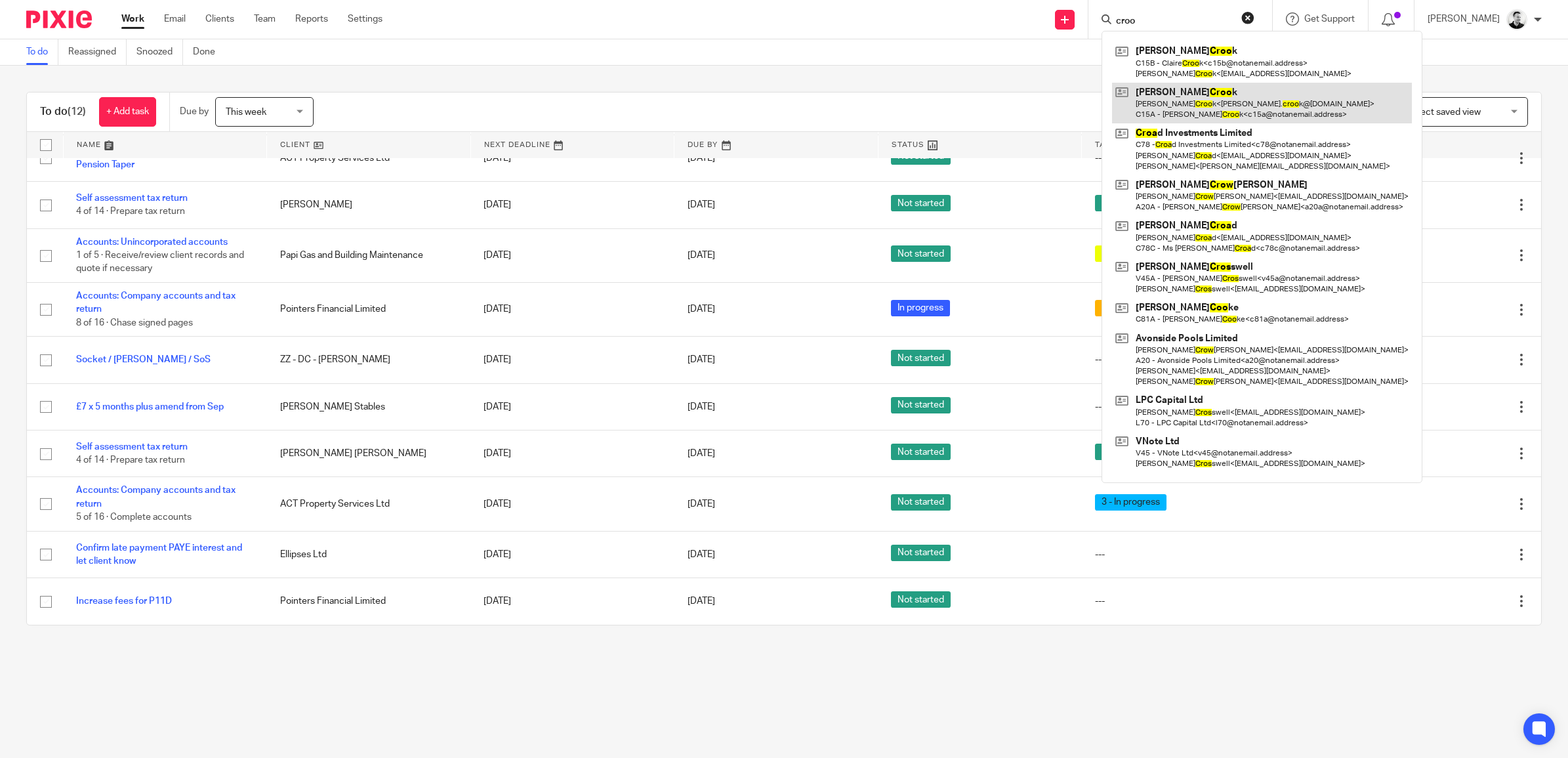
type input "croo"
click at [1185, 107] on link at bounding box center [1262, 103] width 299 height 41
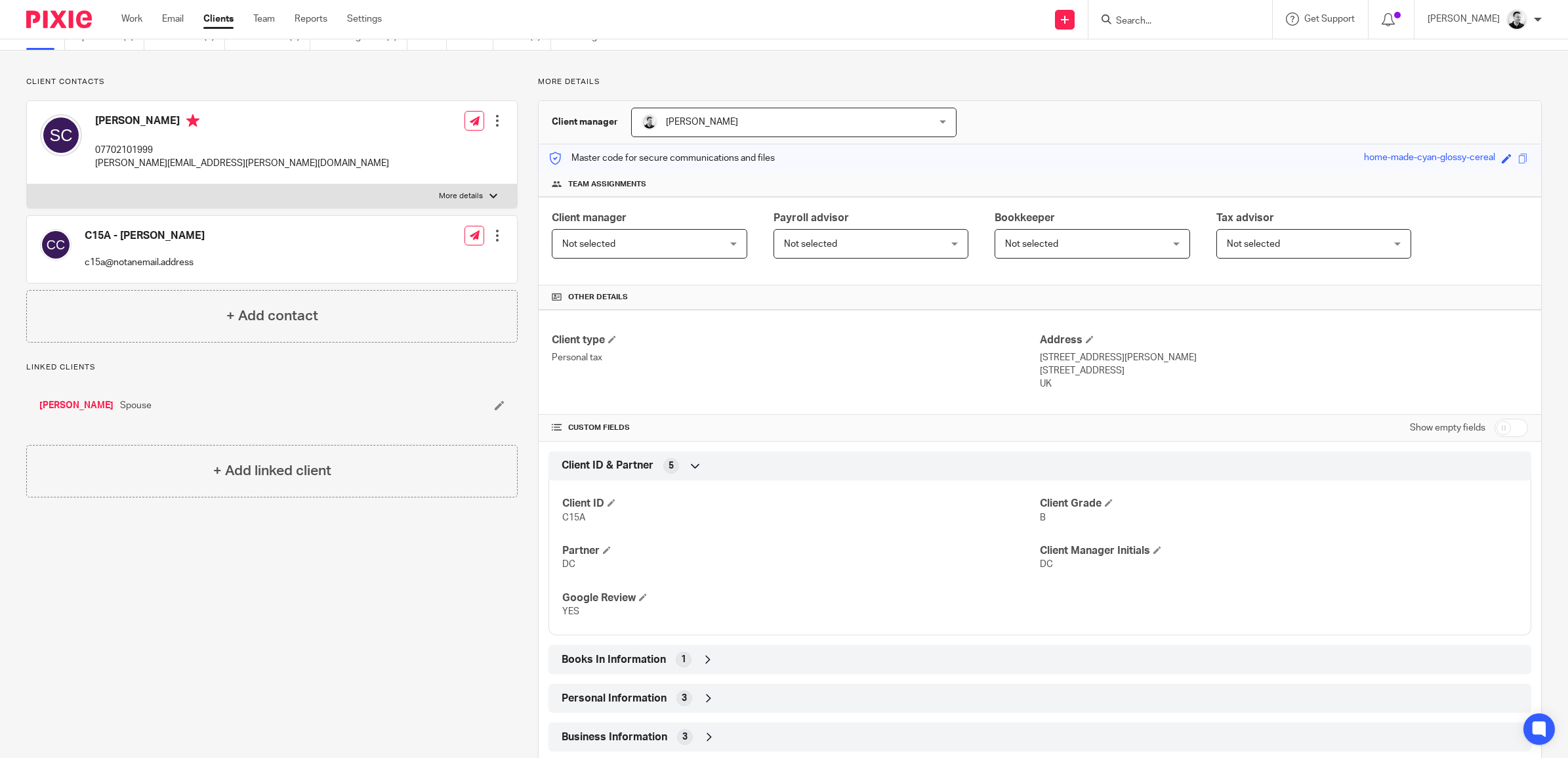
scroll to position [164, 0]
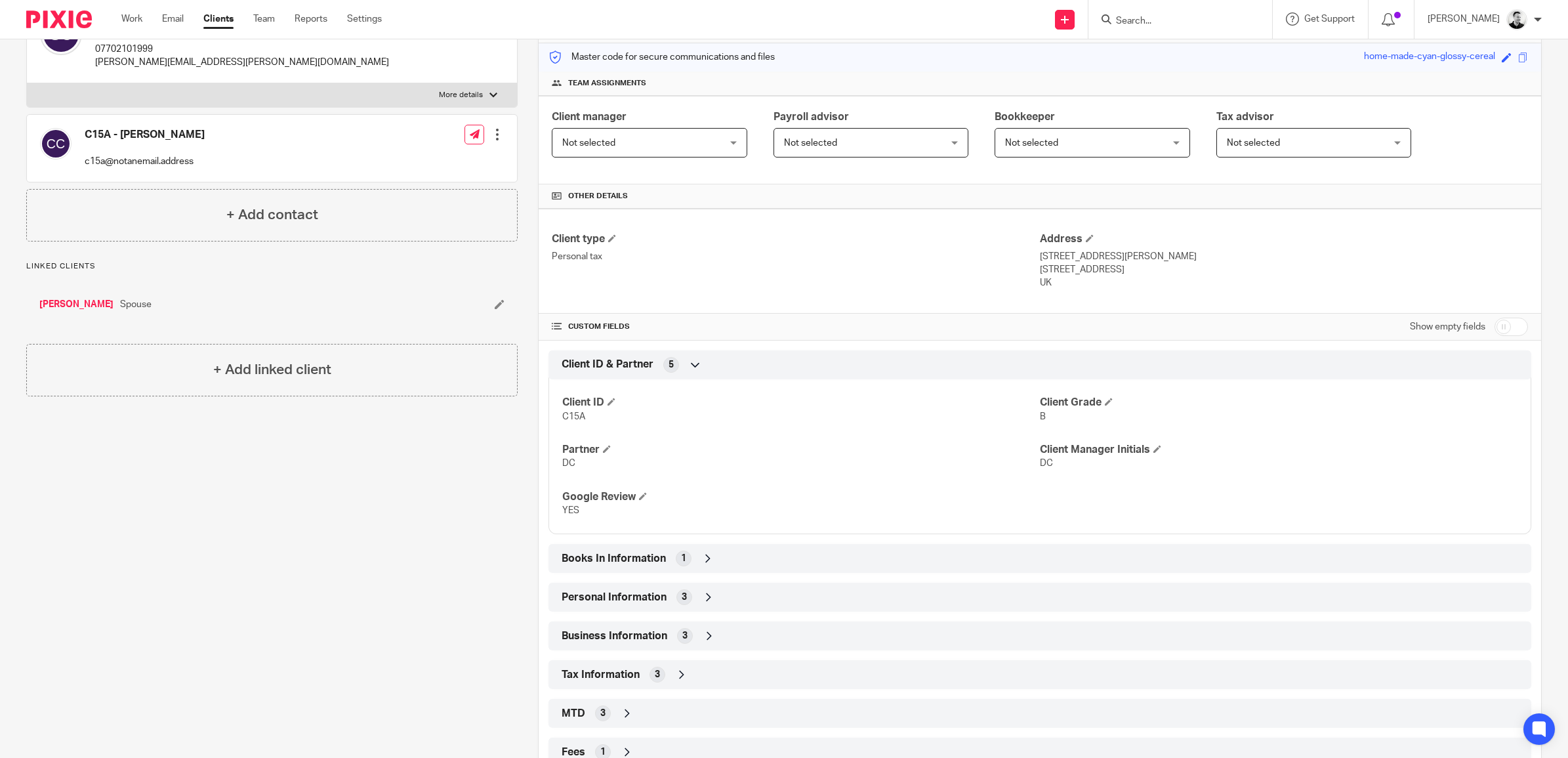
click at [704, 561] on icon at bounding box center [708, 558] width 14 height 14
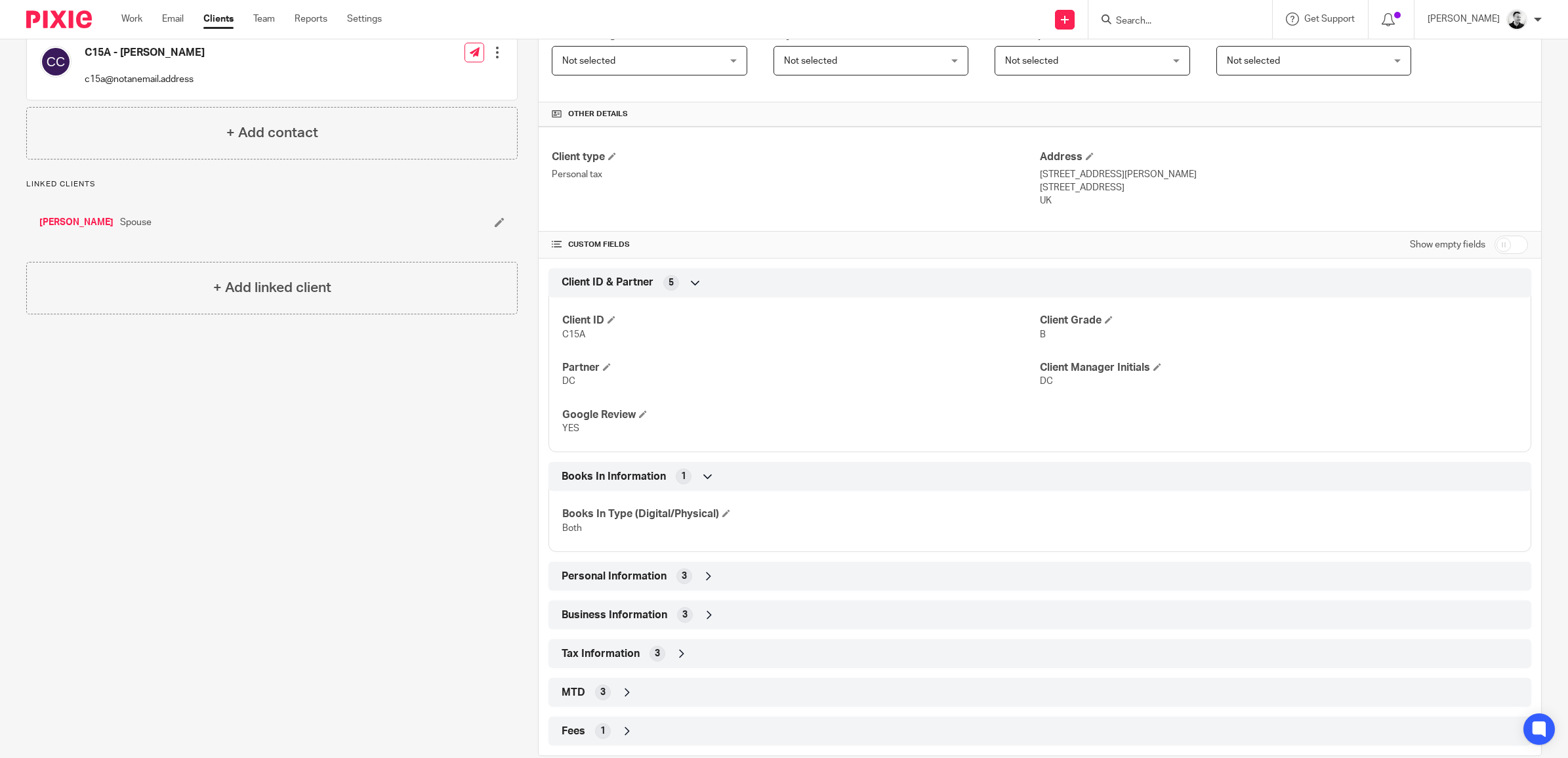
scroll to position [272, 0]
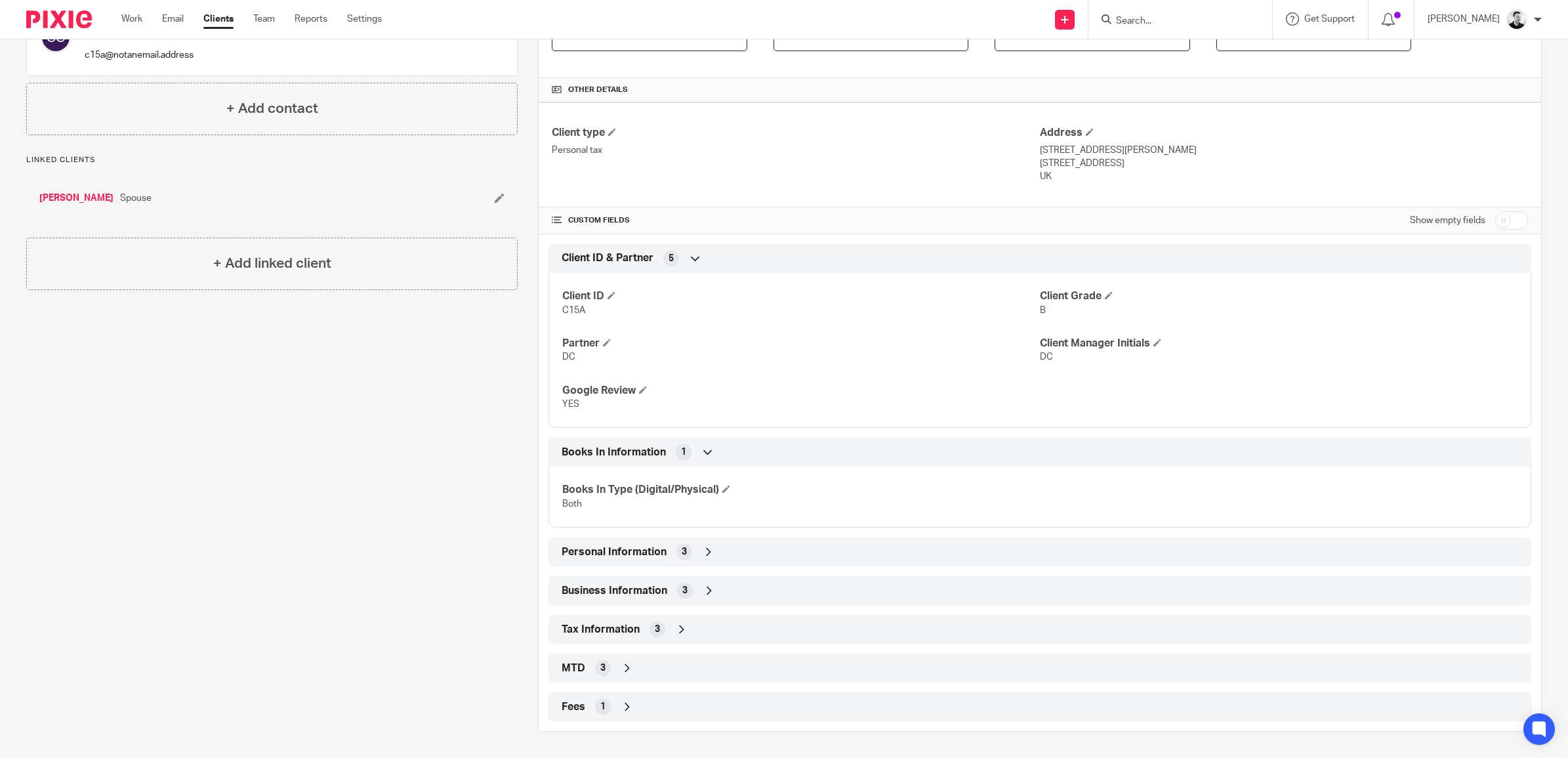
click at [1494, 221] on input "checkbox" at bounding box center [1511, 221] width 34 height 19
checkbox input "true"
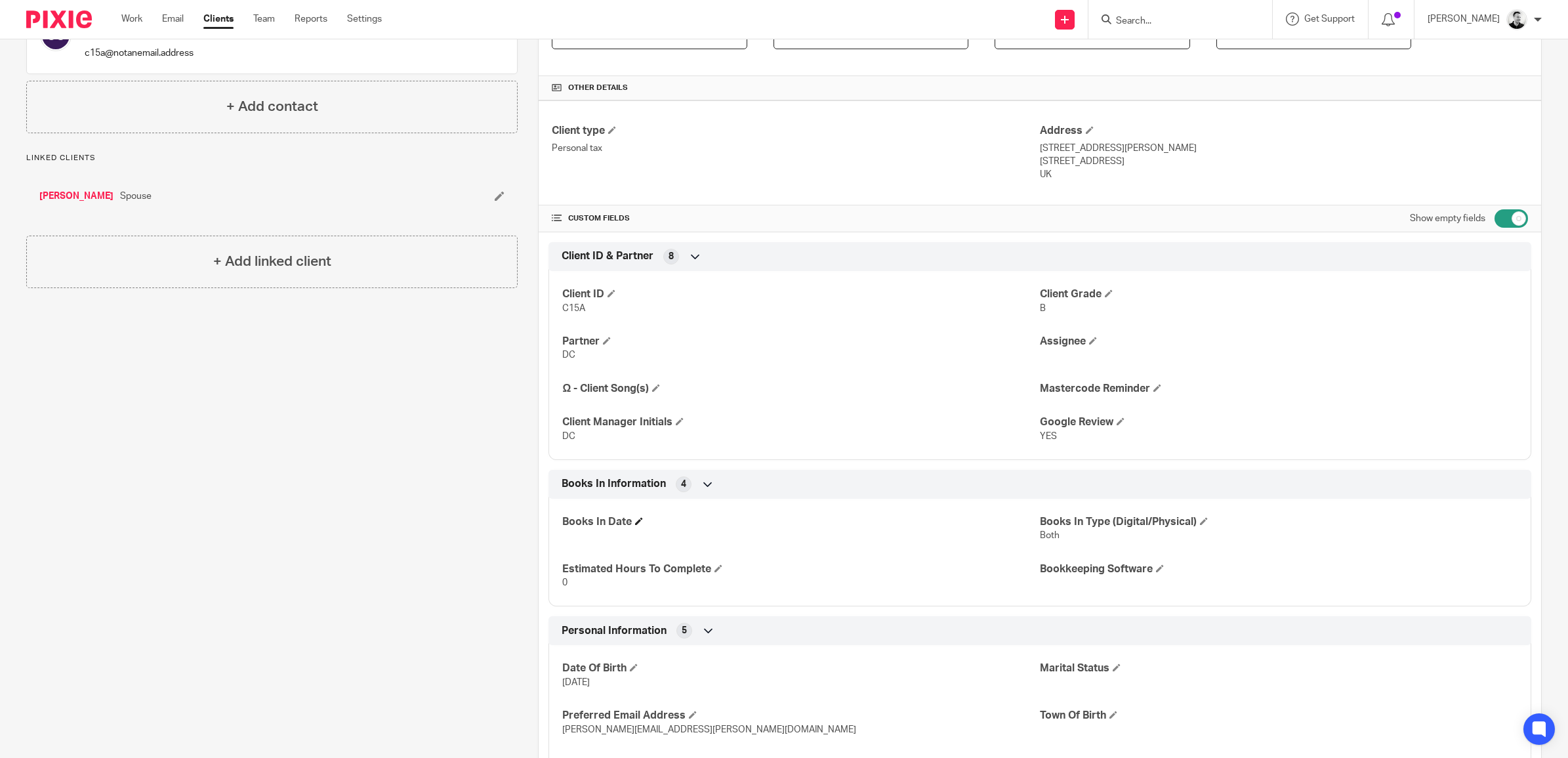
click at [630, 525] on h4 "Books In Date" at bounding box center [801, 522] width 478 height 14
click at [635, 525] on span at bounding box center [639, 520] width 8 height 8
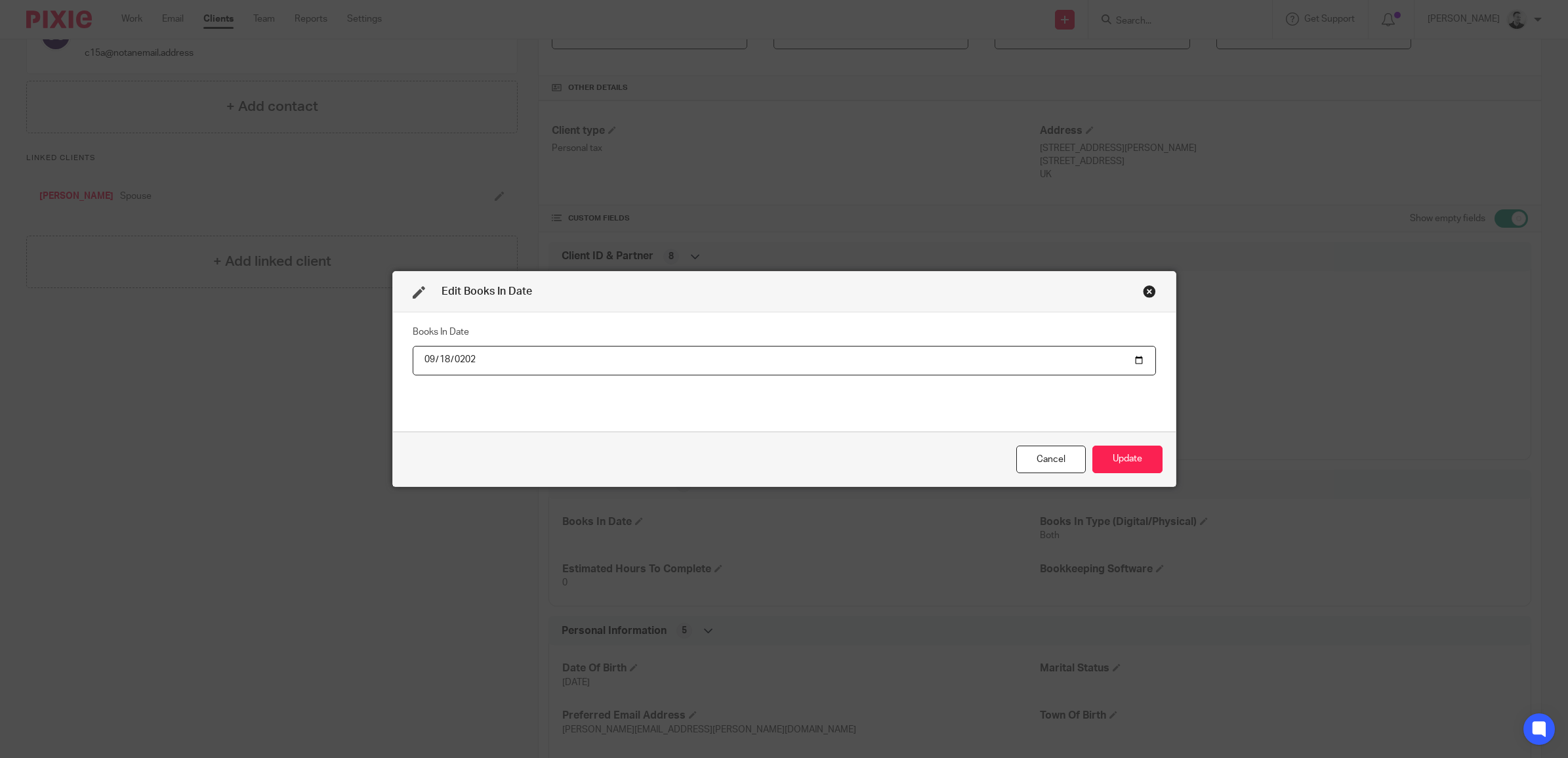
type input "2025-09-18"
click at [1099, 459] on button "Update" at bounding box center [1127, 459] width 70 height 28
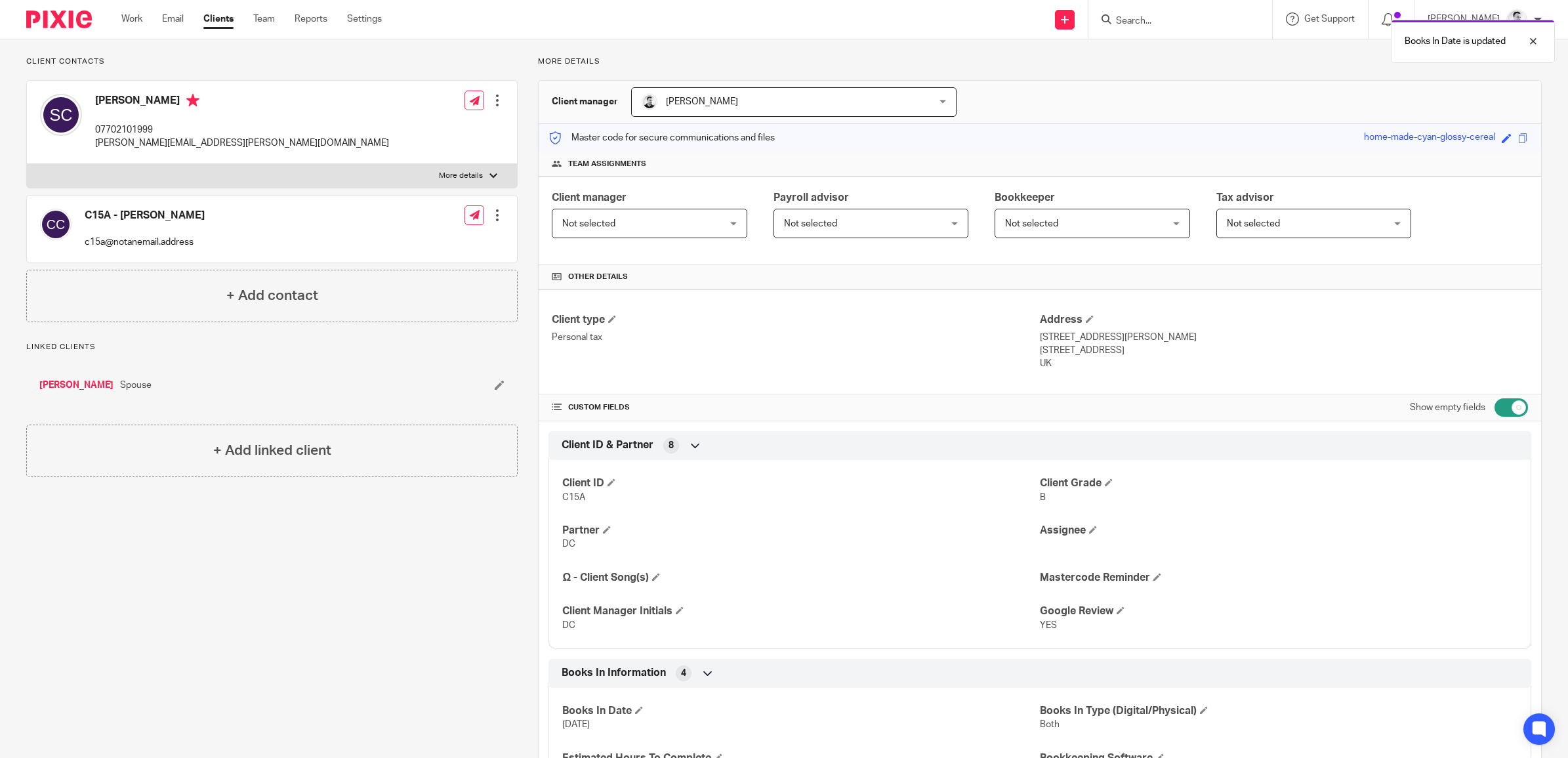
scroll to position [0, 0]
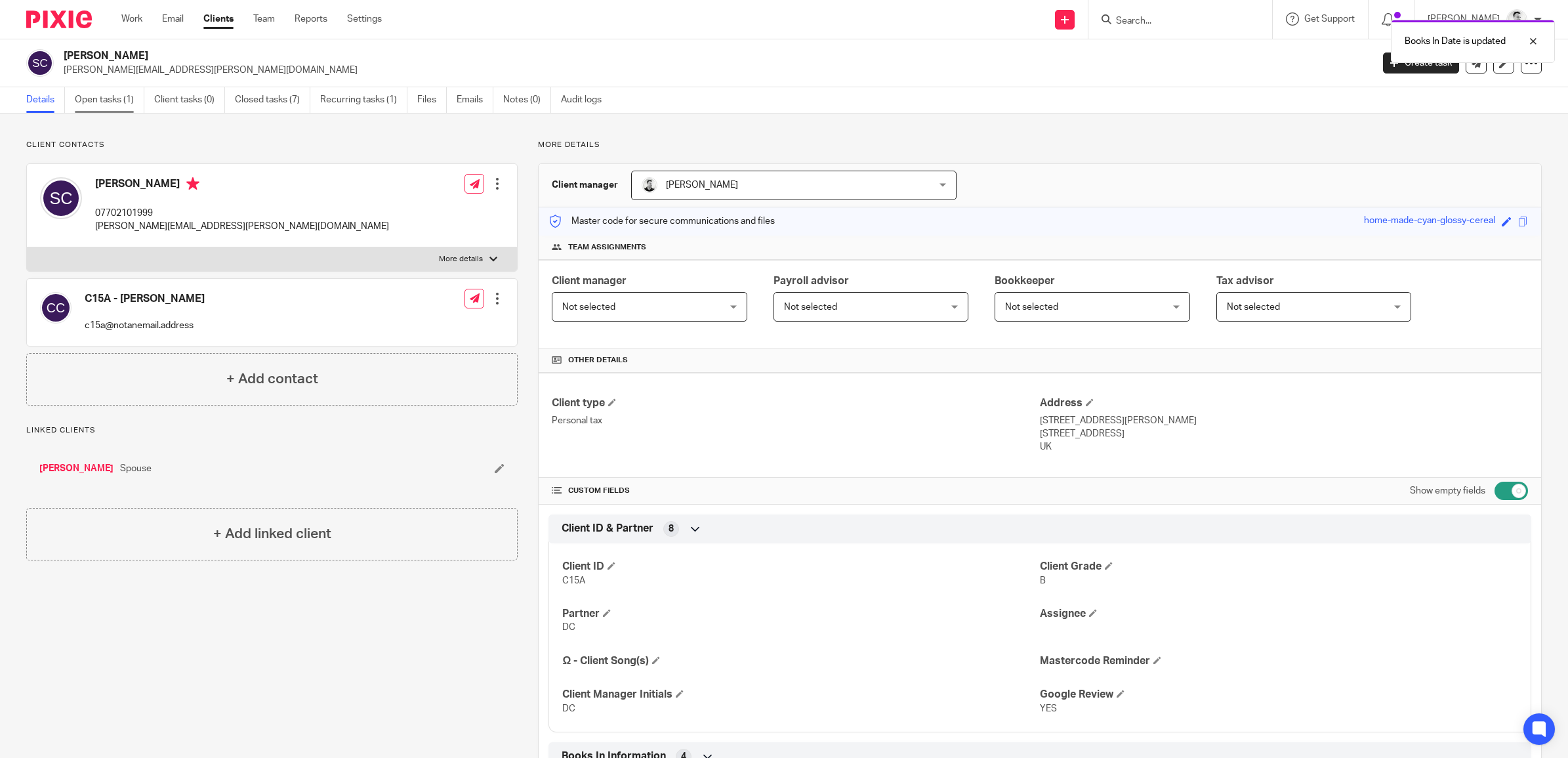
click at [117, 97] on link "Open tasks (1)" at bounding box center [109, 100] width 69 height 25
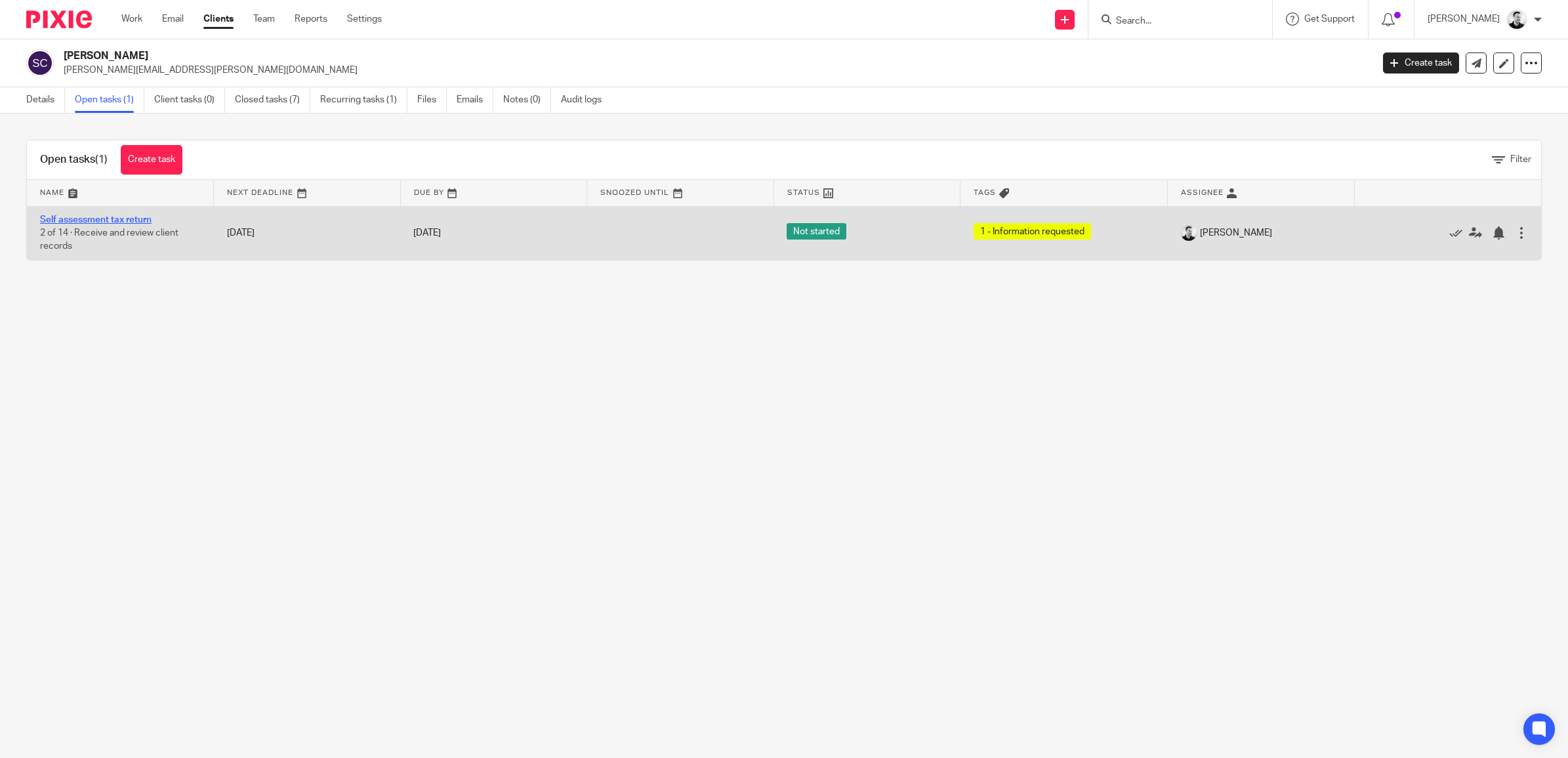
click at [116, 218] on link "Self assessment tax return" at bounding box center [96, 219] width 112 height 9
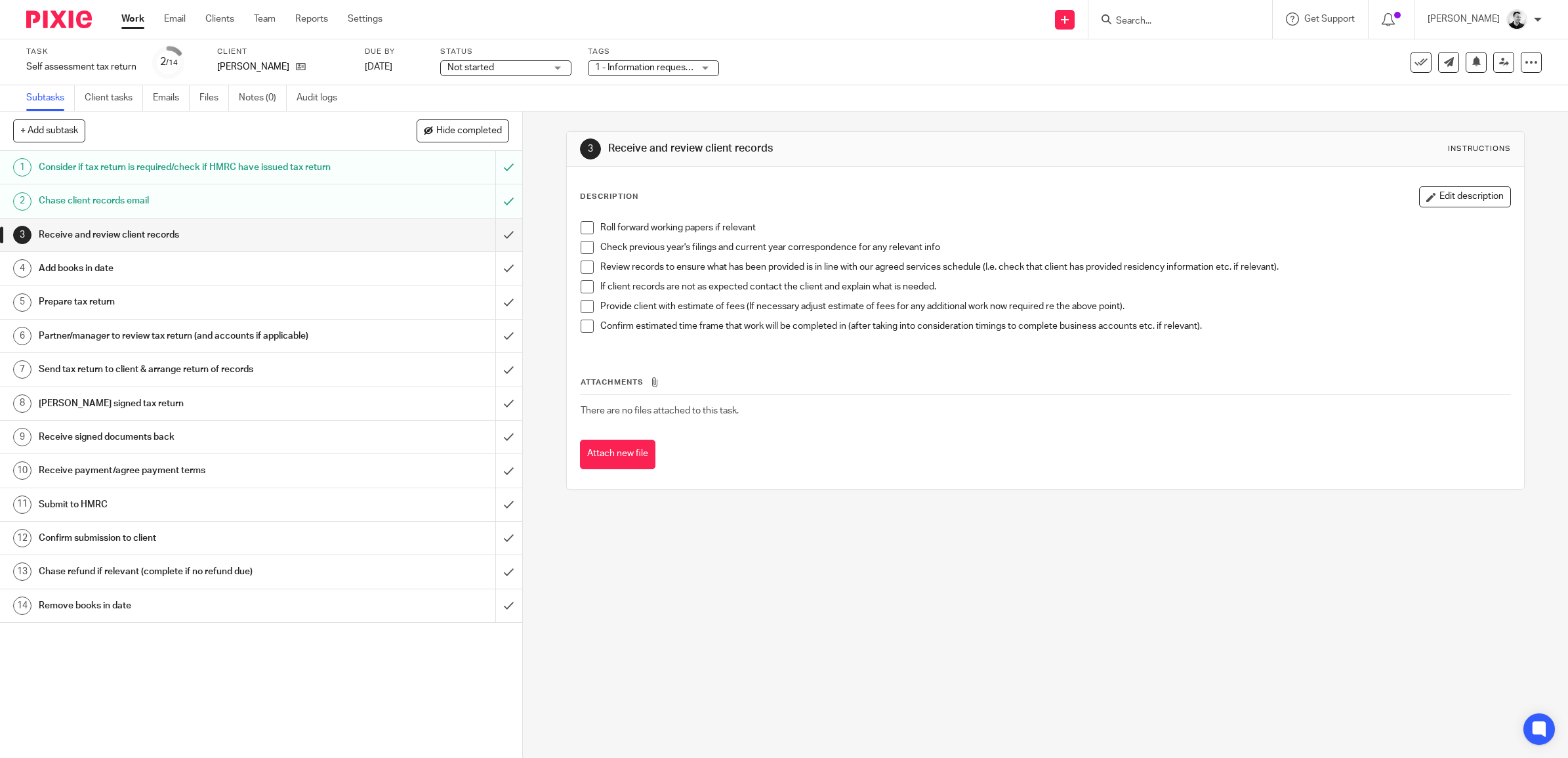
click at [672, 61] on span "1 - Information requested" at bounding box center [644, 68] width 98 height 14
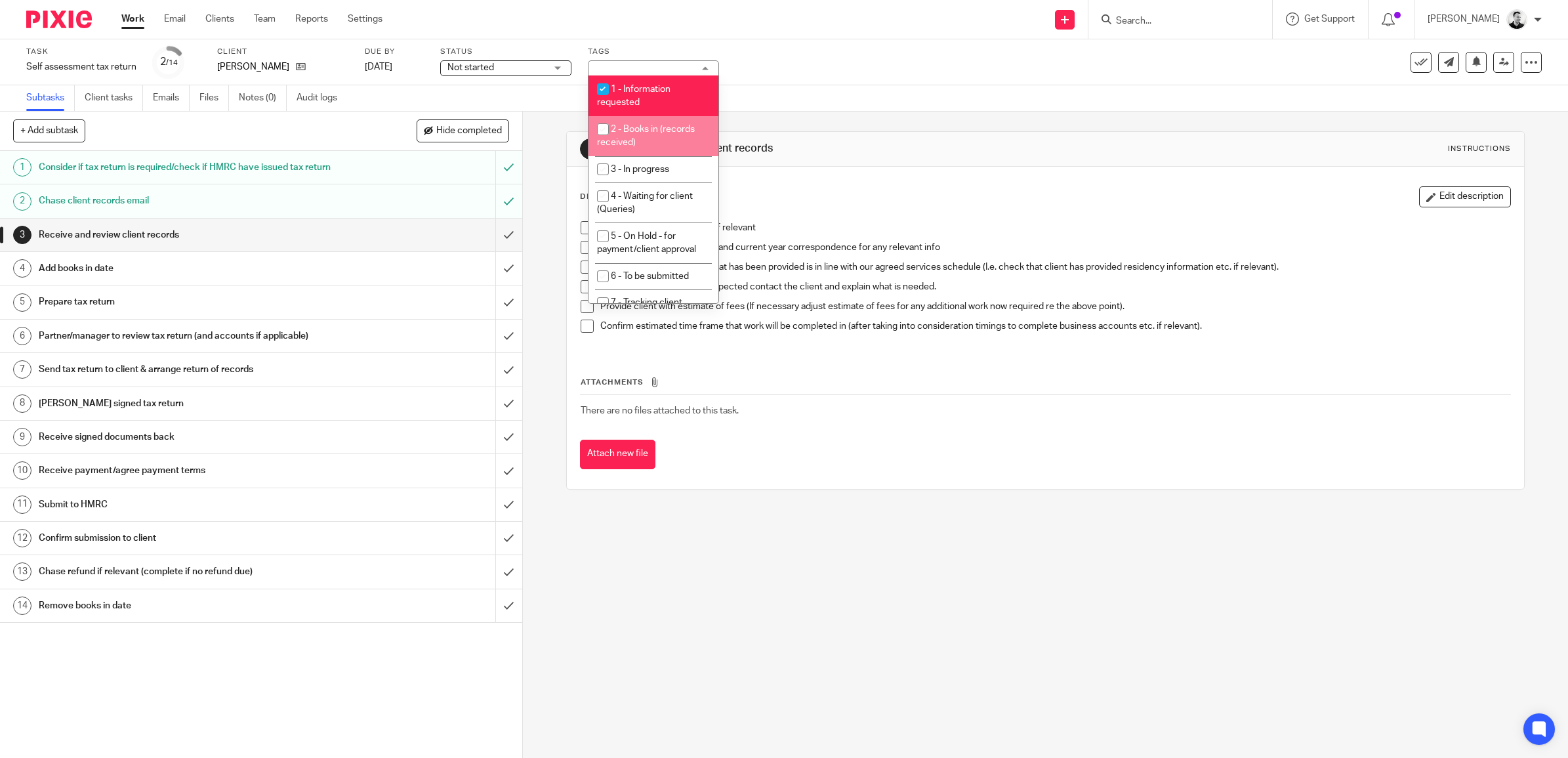
click at [654, 128] on span "2 - Books in (records received)" at bounding box center [646, 135] width 98 height 23
checkbox input "true"
click at [661, 92] on span "1 - Information requested" at bounding box center [633, 96] width 74 height 23
checkbox input "false"
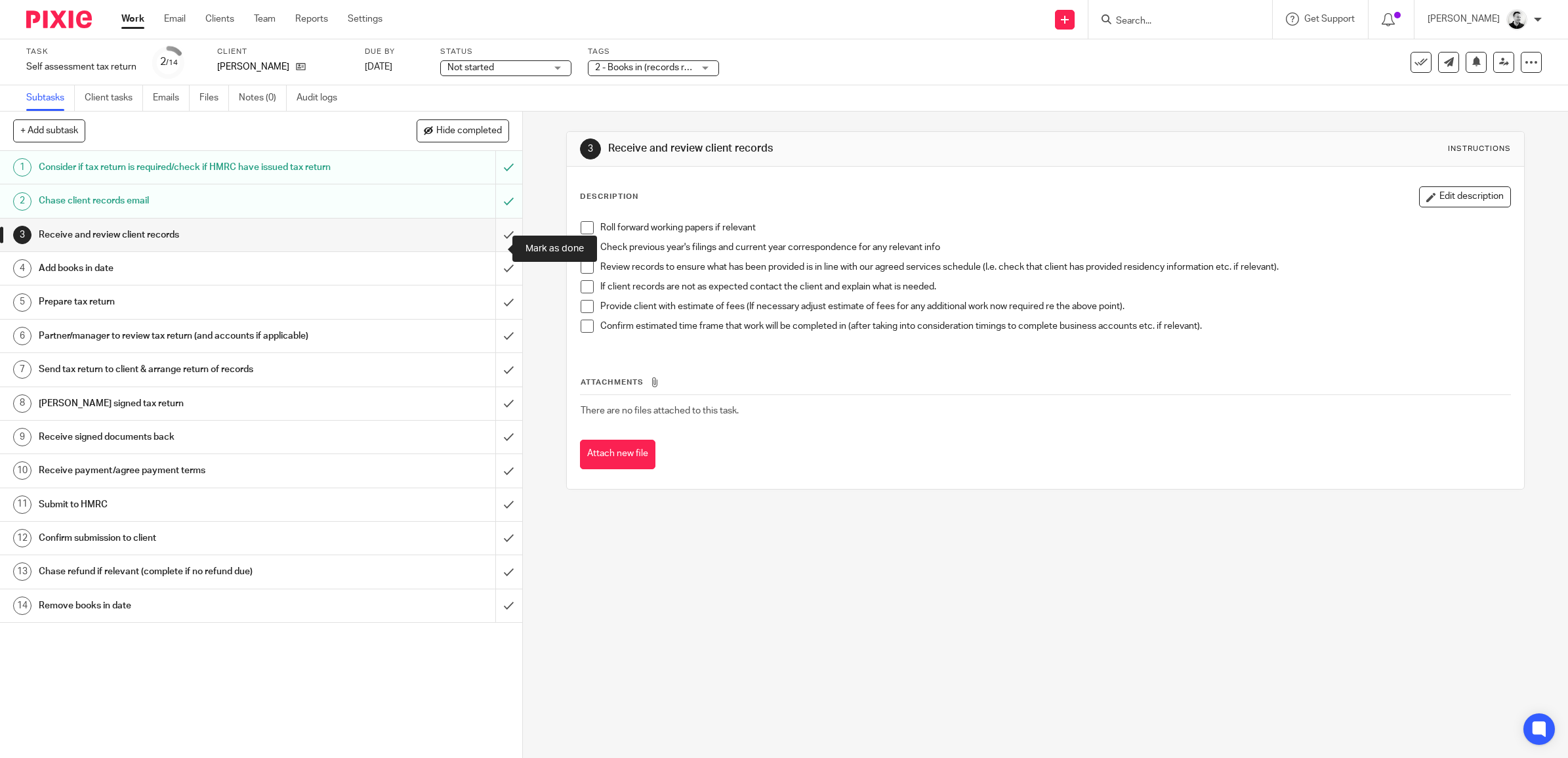
click at [490, 247] on input "submit" at bounding box center [260, 234] width 522 height 33
click at [490, 281] on input "submit" at bounding box center [260, 268] width 522 height 33
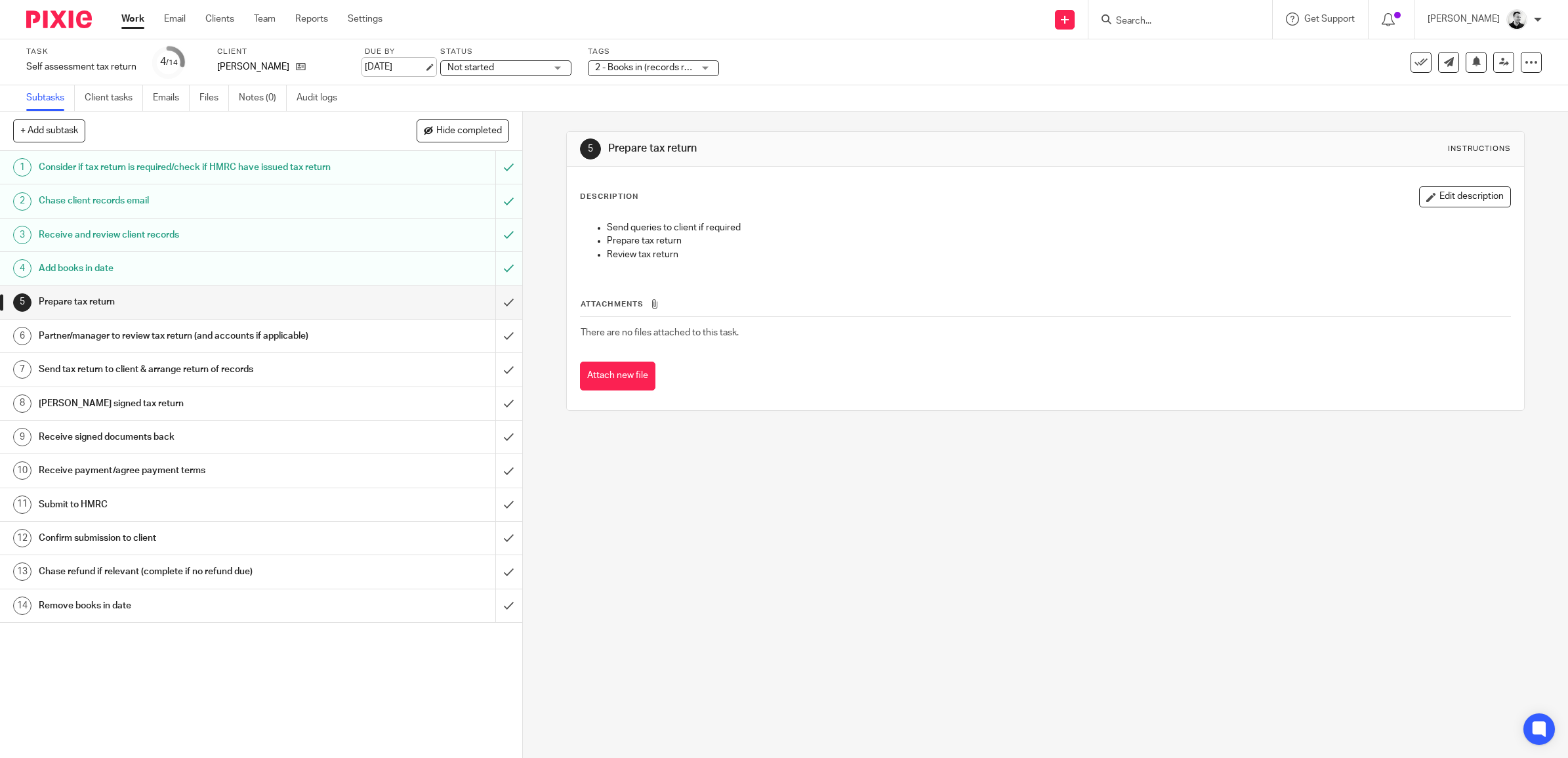
click at [396, 69] on link "[DATE]" at bounding box center [394, 67] width 59 height 14
click at [299, 67] on icon at bounding box center [301, 67] width 10 height 10
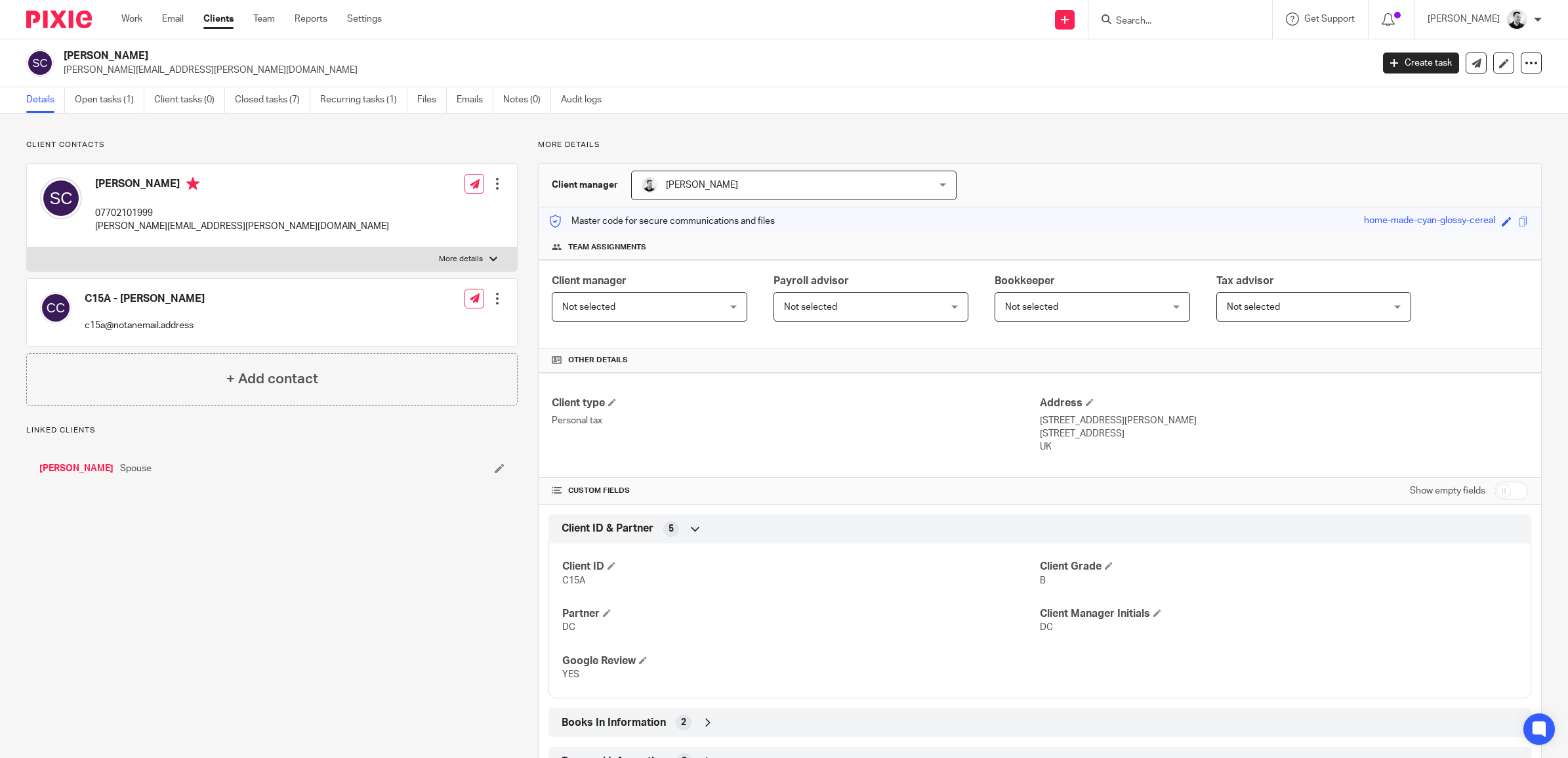
click at [79, 464] on link "[PERSON_NAME]" at bounding box center [77, 469] width 74 height 14
click at [107, 106] on link "Open tasks (1)" at bounding box center [109, 100] width 69 height 25
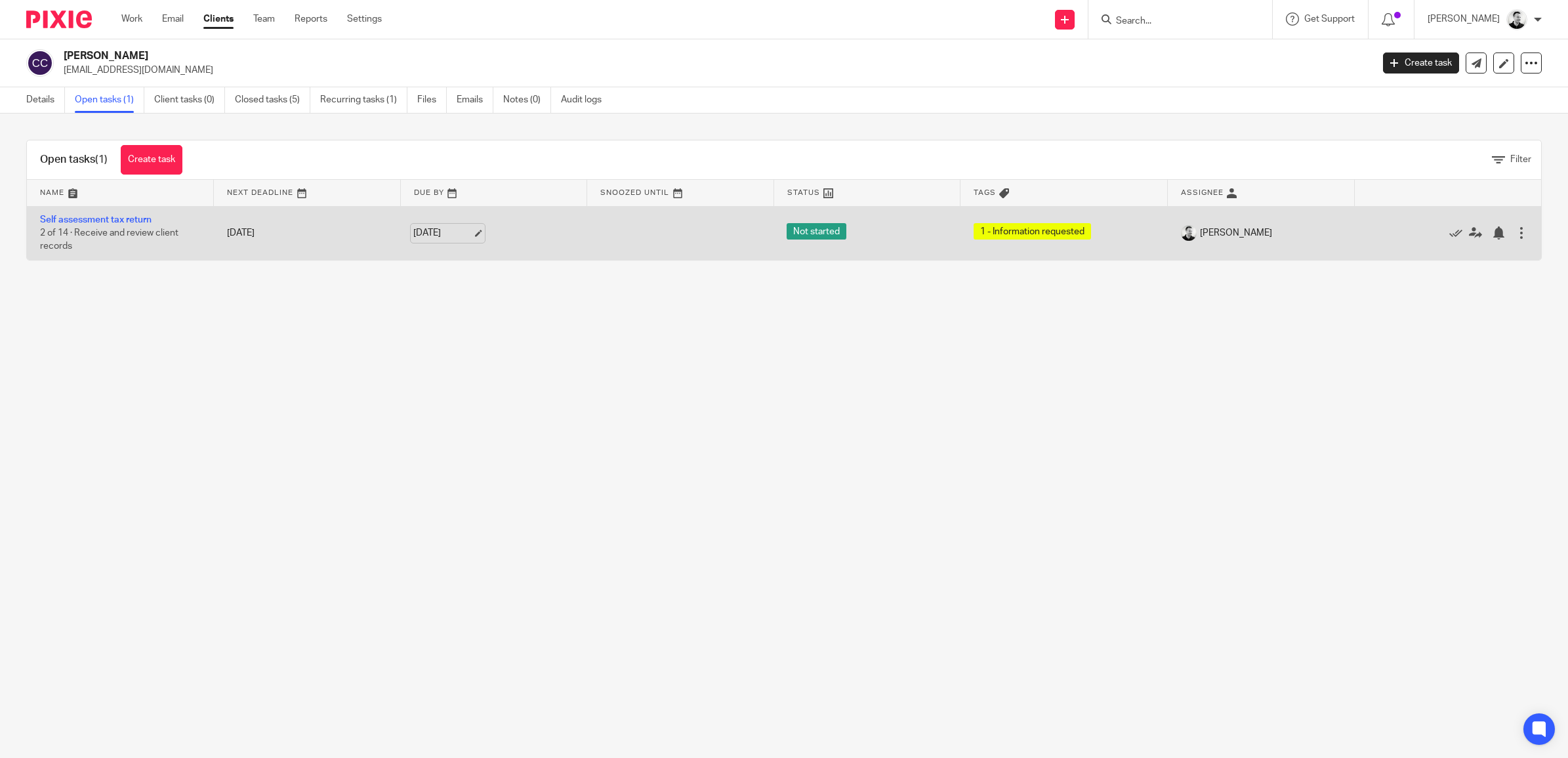
click at [444, 238] on link "[DATE]" at bounding box center [443, 233] width 59 height 14
click at [427, 229] on link "[DATE]" at bounding box center [443, 233] width 59 height 14
click at [143, 217] on link "Self assessment tax return" at bounding box center [96, 219] width 112 height 9
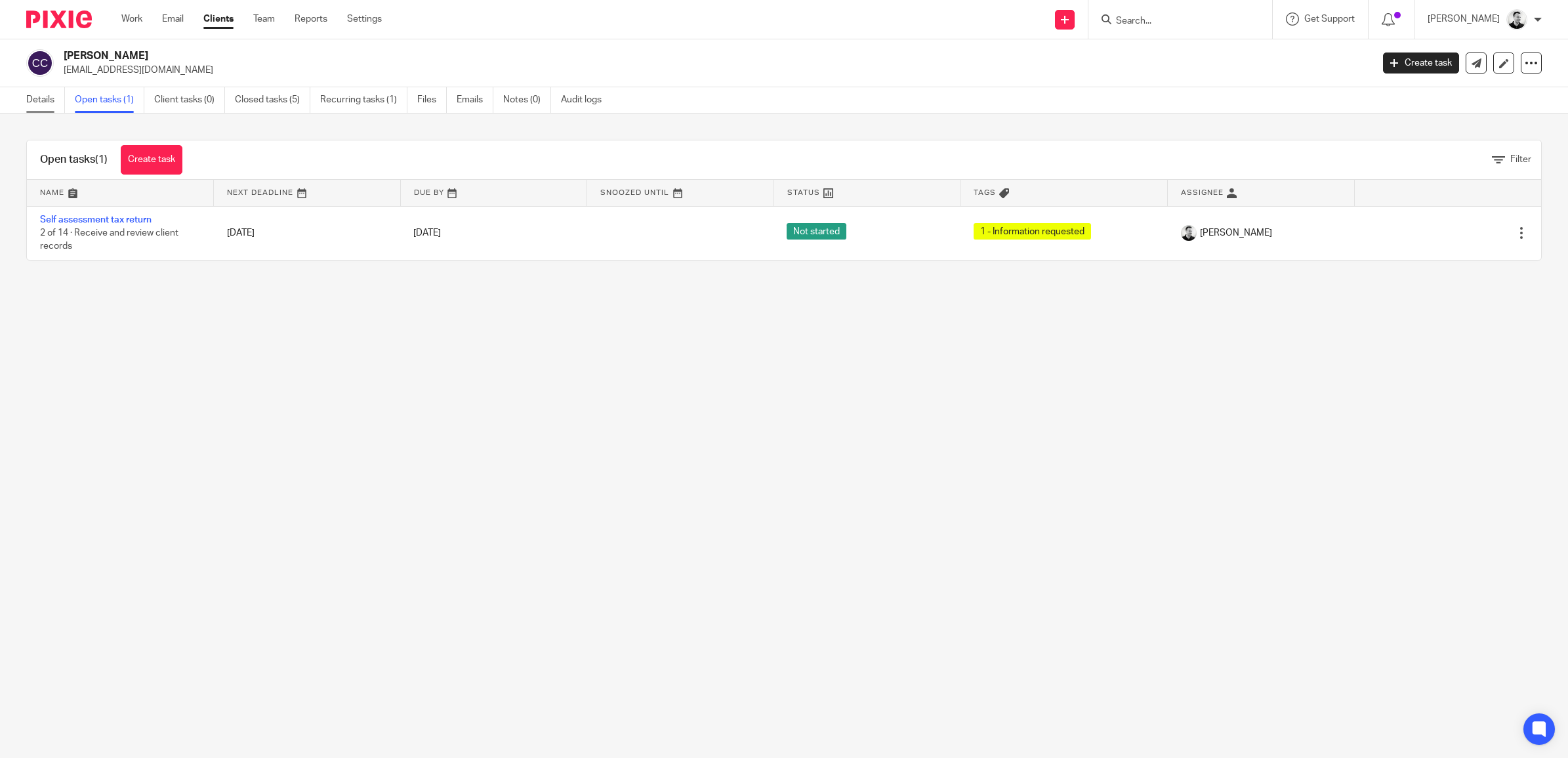
click at [48, 100] on link "Details" at bounding box center [46, 100] width 39 height 25
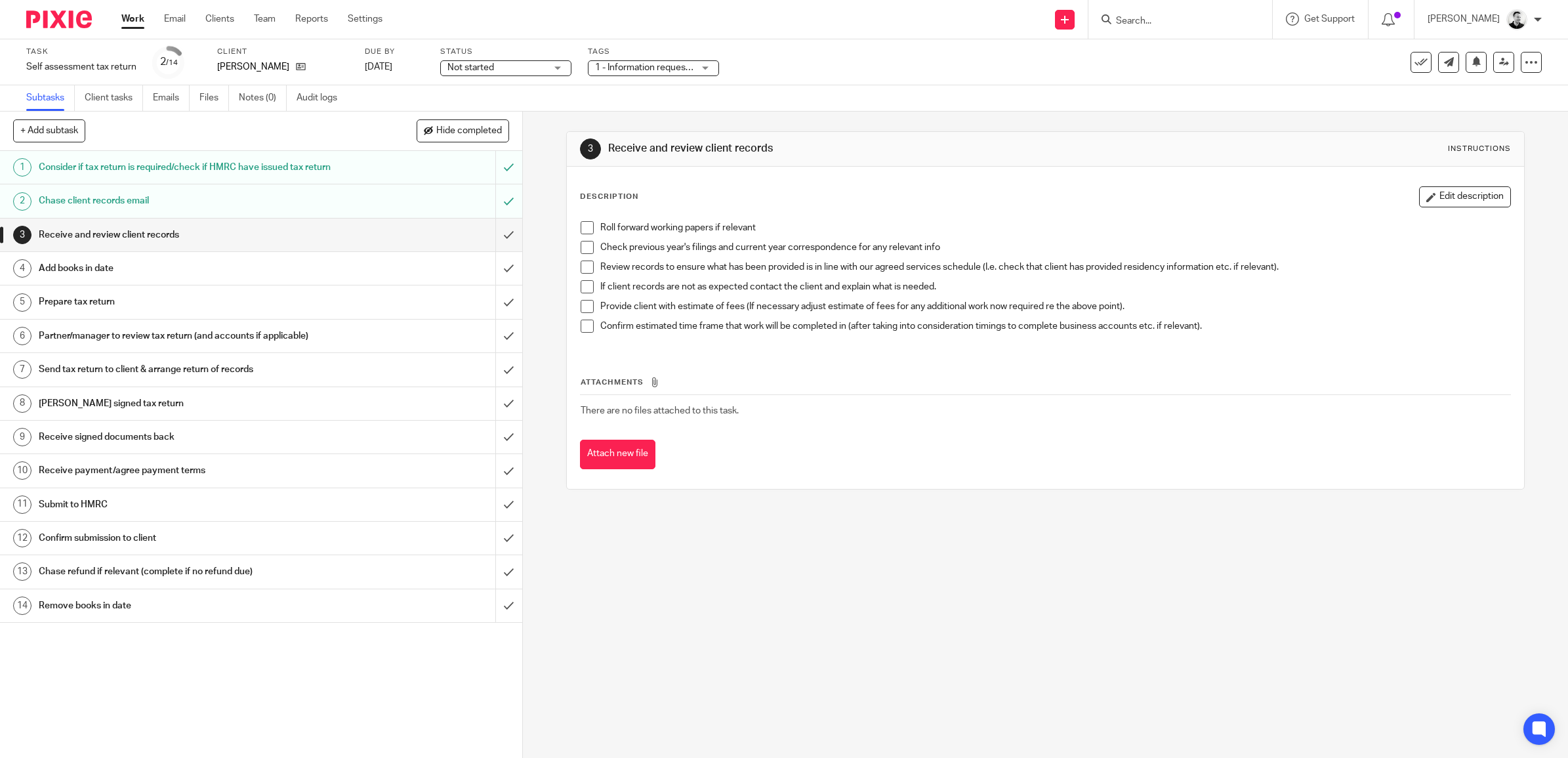
click at [650, 75] on div "1 - Information requested" at bounding box center [653, 68] width 131 height 16
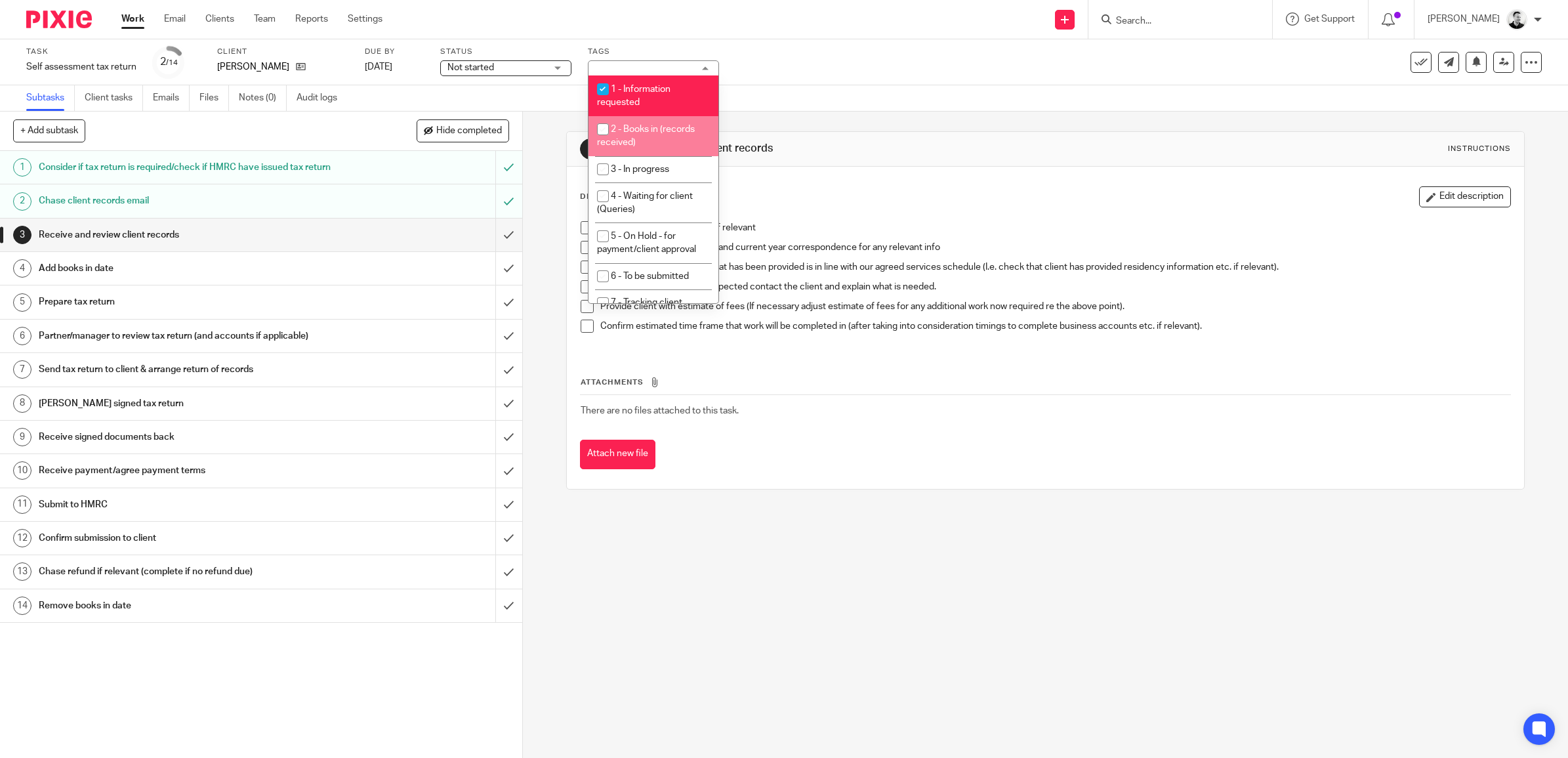
click at [647, 125] on span "2 - Books in (records received)" at bounding box center [646, 135] width 98 height 23
checkbox input "true"
click at [653, 80] on li "1 - Information requested" at bounding box center [654, 95] width 130 height 40
checkbox input "false"
click at [745, 80] on div "Task Self assessment tax return Save Self assessment tax return 2 /14 Client Cl…" at bounding box center [784, 63] width 1568 height 46
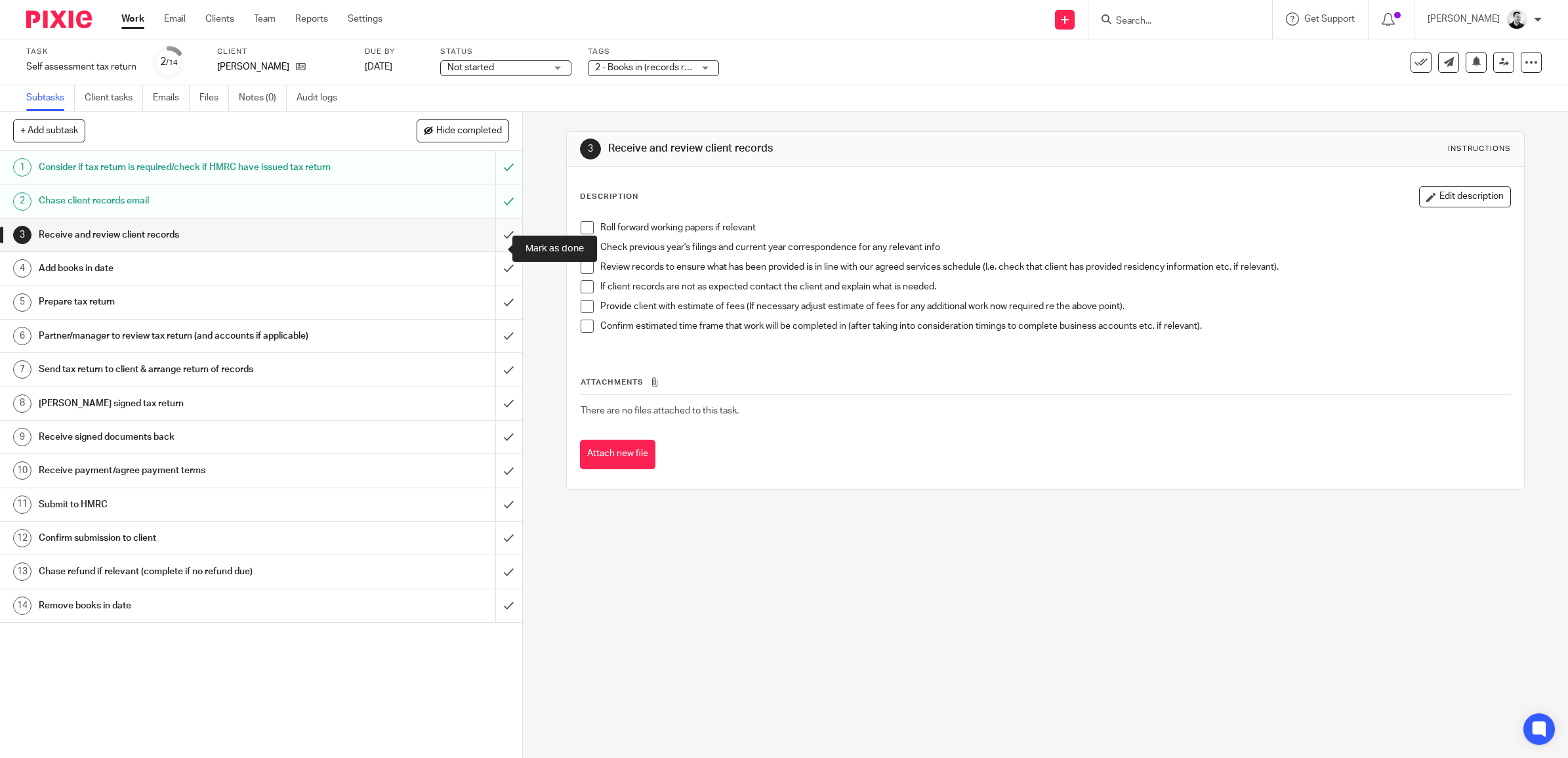
click at [489, 246] on input "submit" at bounding box center [260, 234] width 522 height 33
click at [490, 282] on input "submit" at bounding box center [260, 268] width 522 height 33
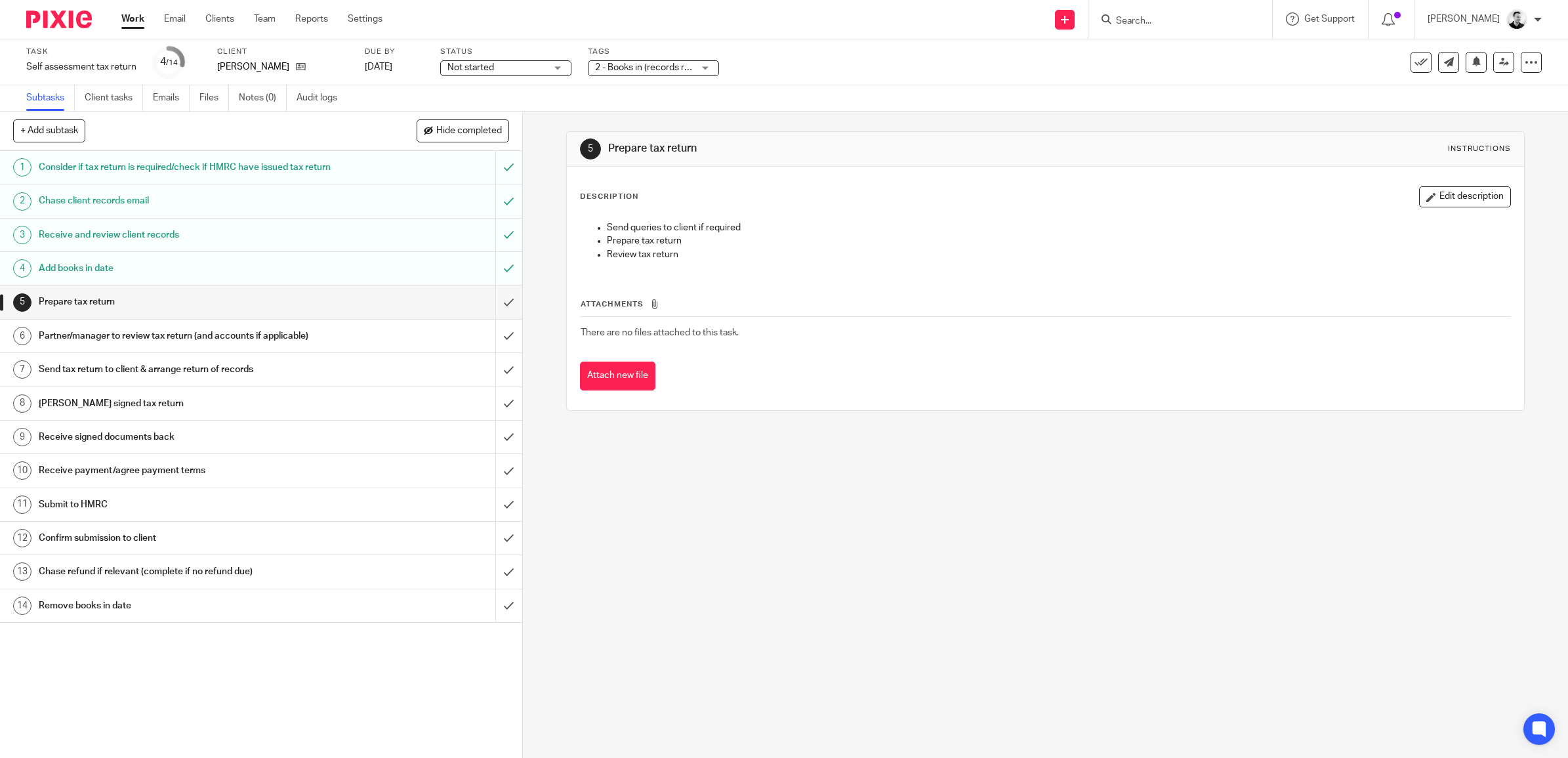
click at [132, 19] on link "Work" at bounding box center [132, 19] width 23 height 14
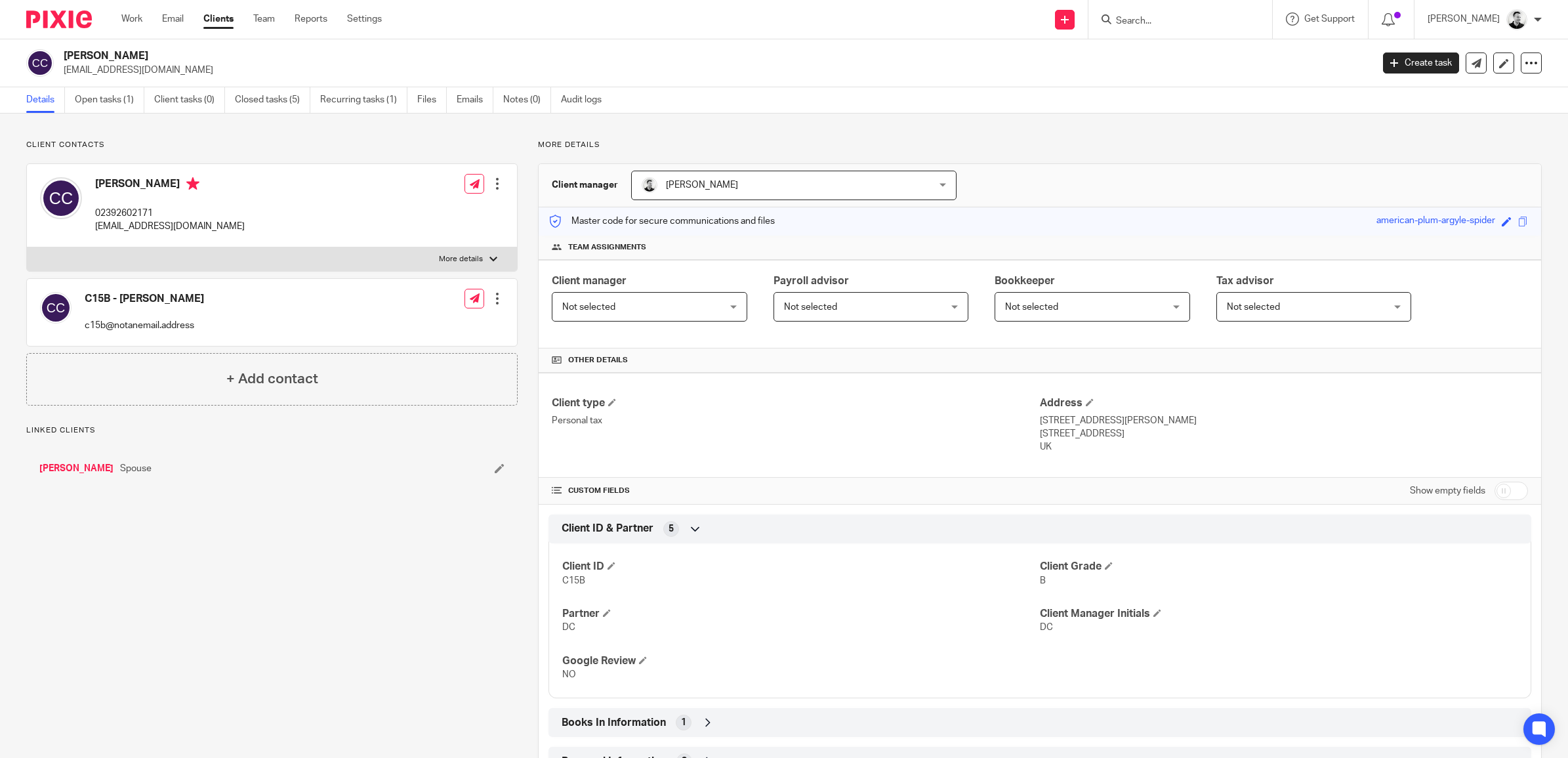
click at [1494, 490] on input "checkbox" at bounding box center [1511, 491] width 34 height 19
checkbox input "true"
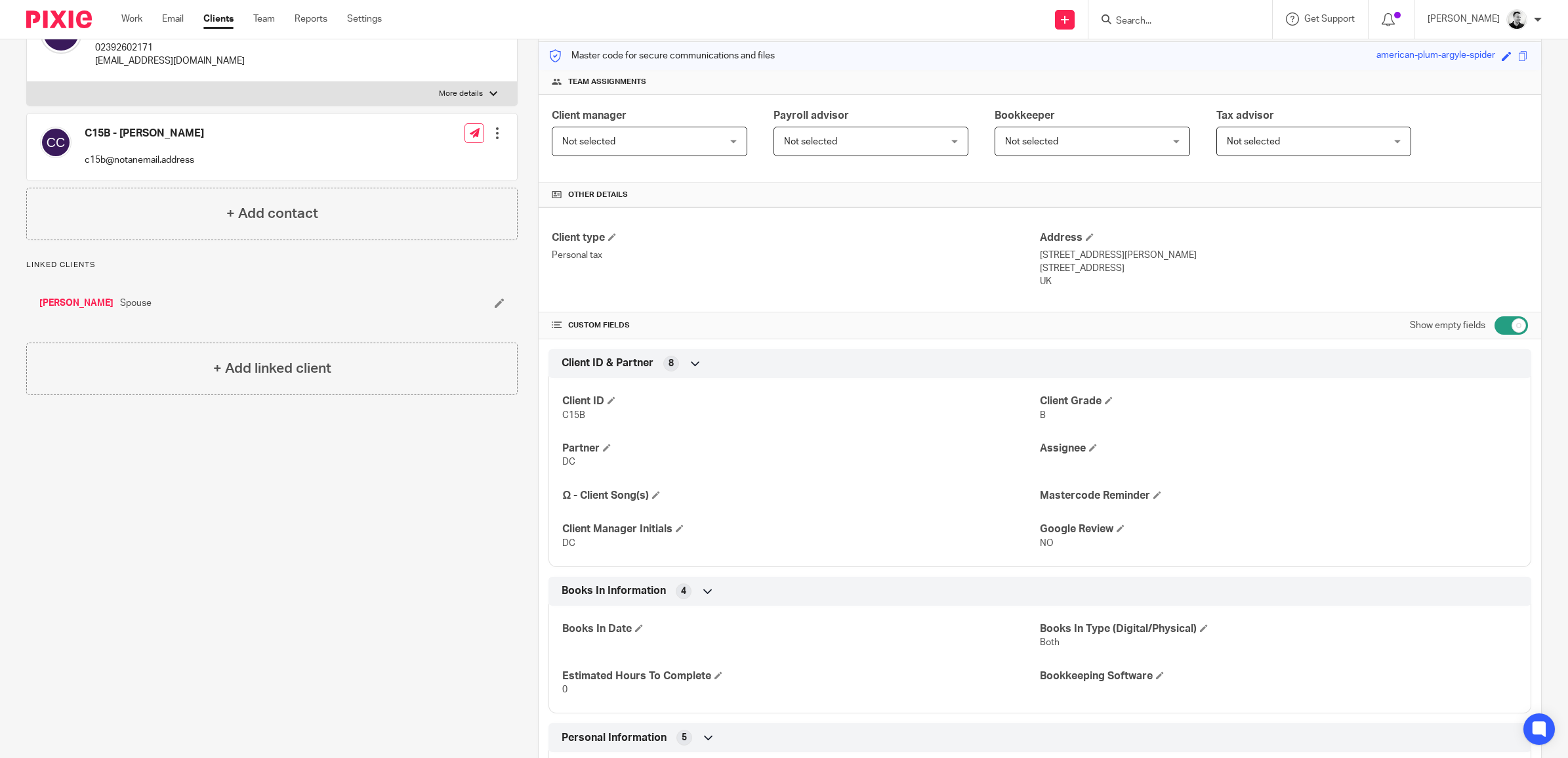
scroll to position [492, 0]
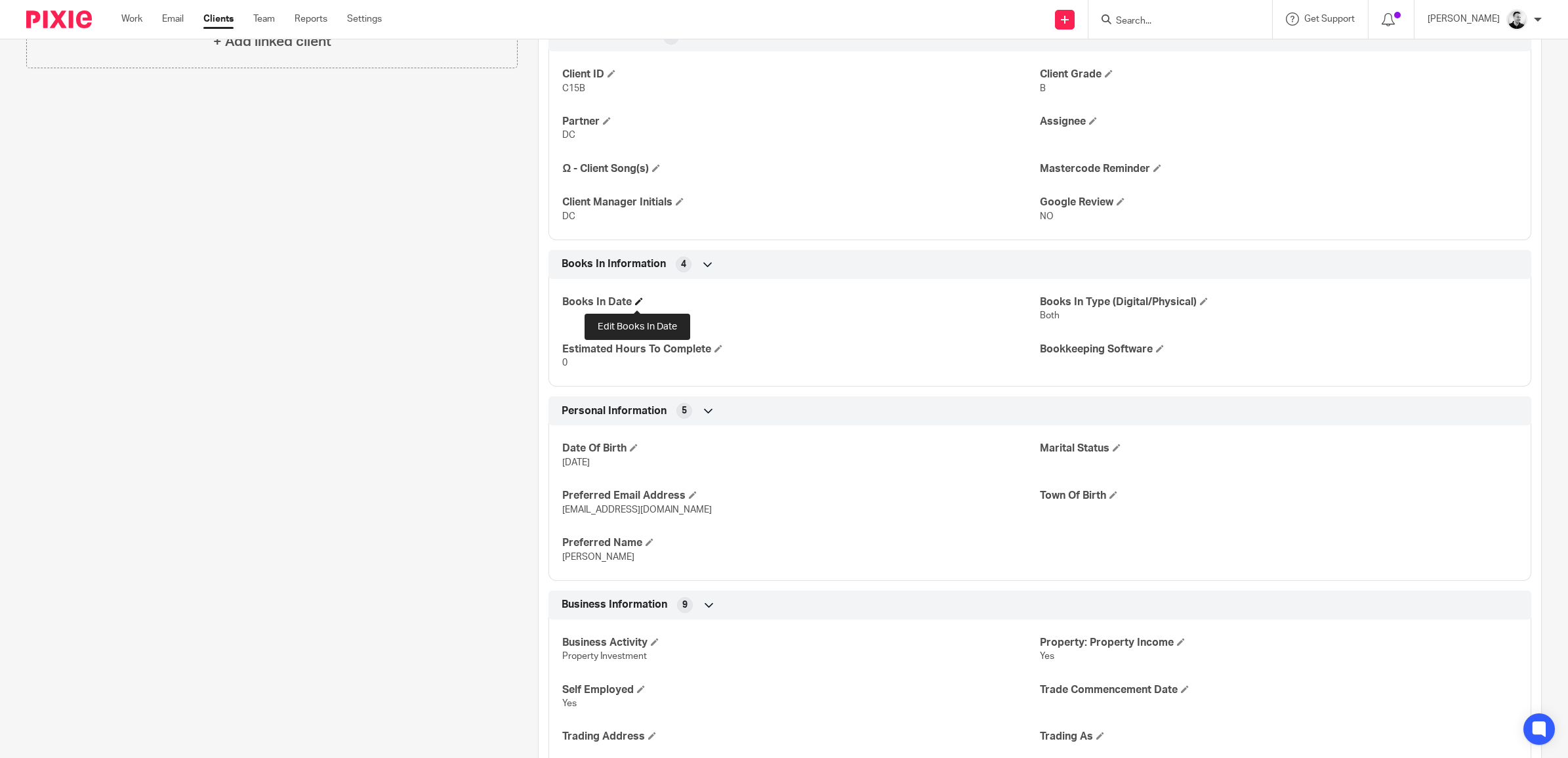
click at [636, 304] on span at bounding box center [639, 300] width 8 height 8
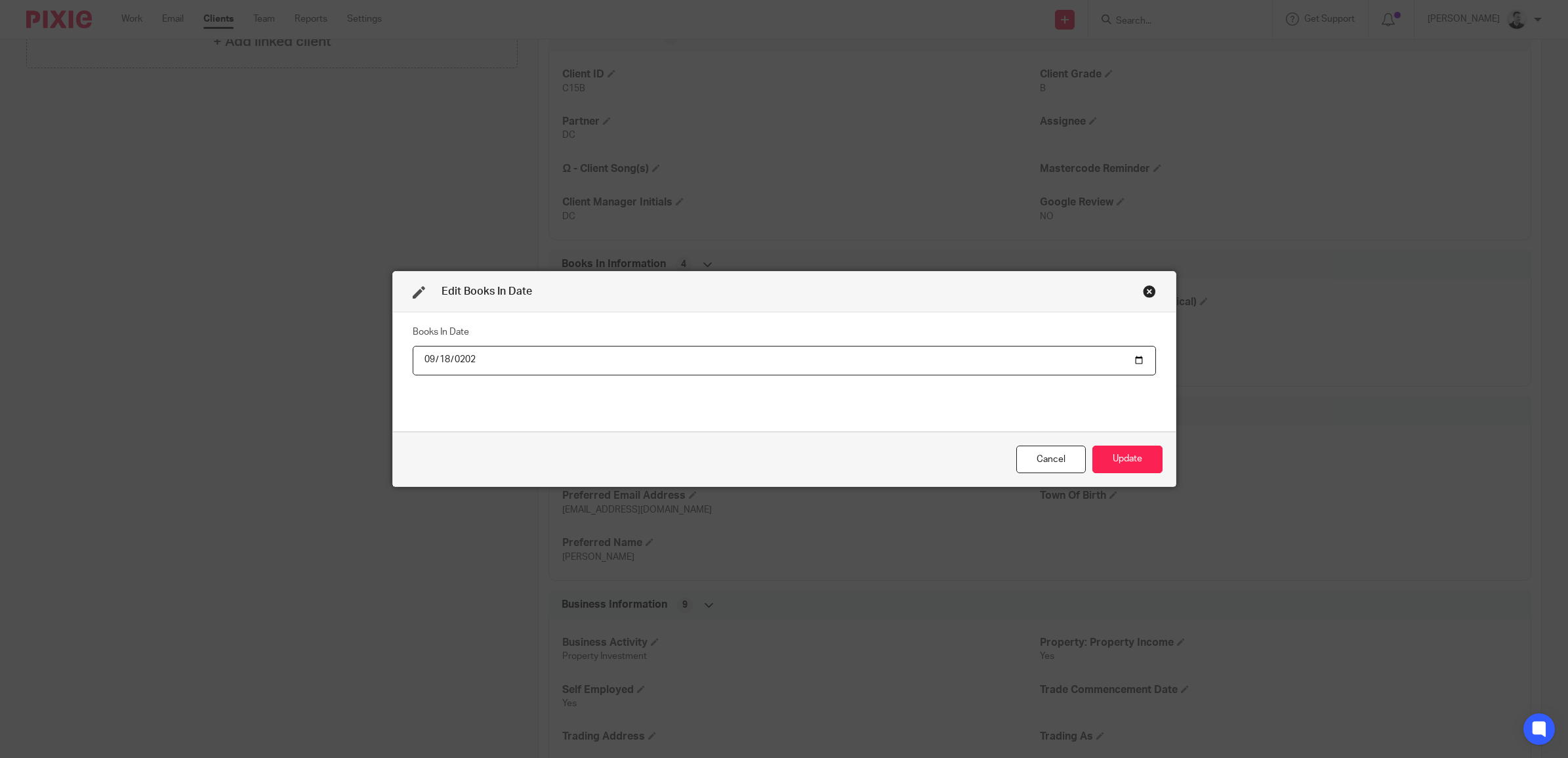
type input "2025-09-18"
click at [1092, 446] on button "Update" at bounding box center [1127, 459] width 70 height 28
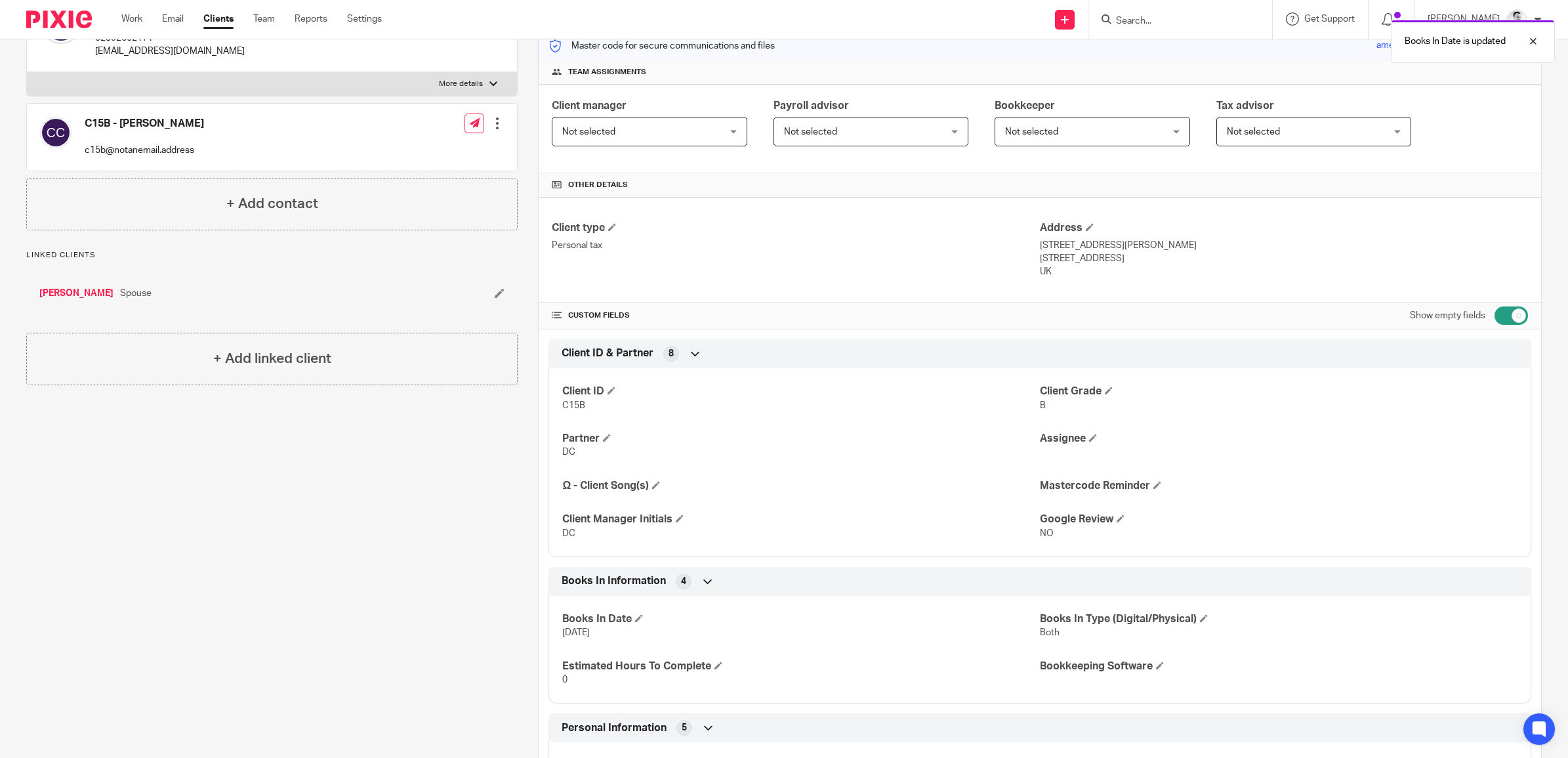
scroll to position [0, 0]
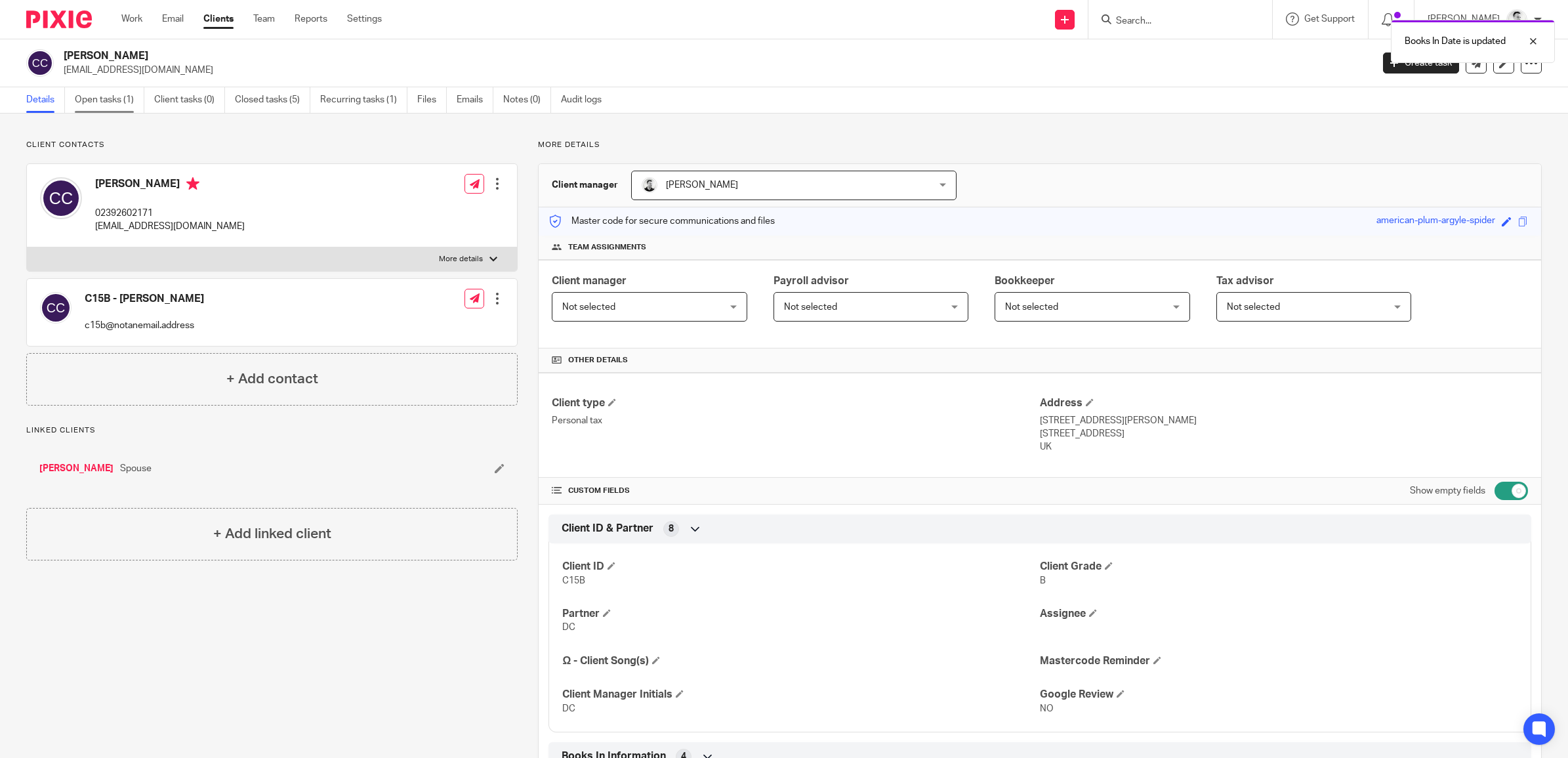
click at [109, 102] on link "Open tasks (1)" at bounding box center [109, 100] width 69 height 25
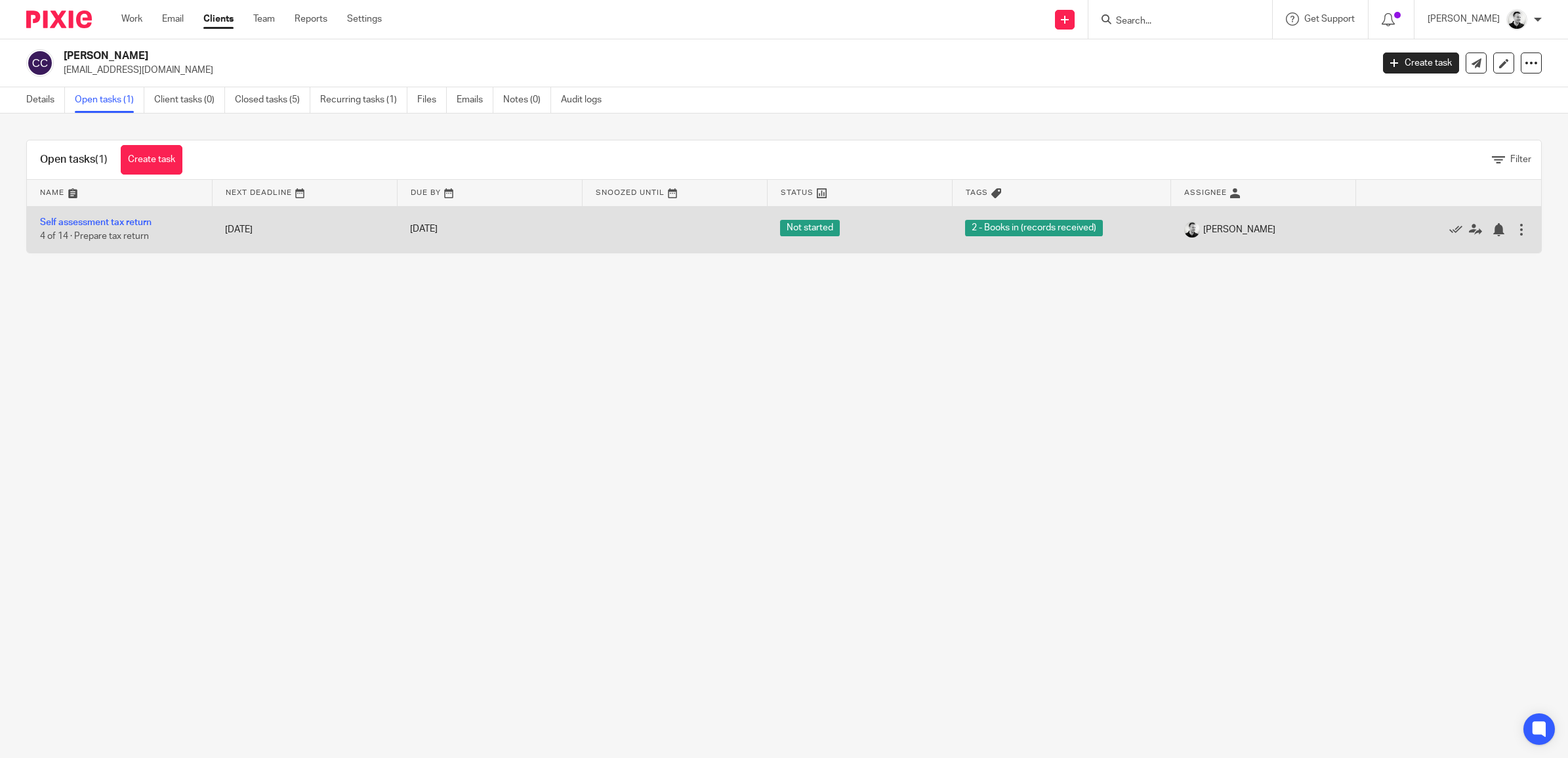
click at [1515, 231] on div at bounding box center [1521, 230] width 14 height 14
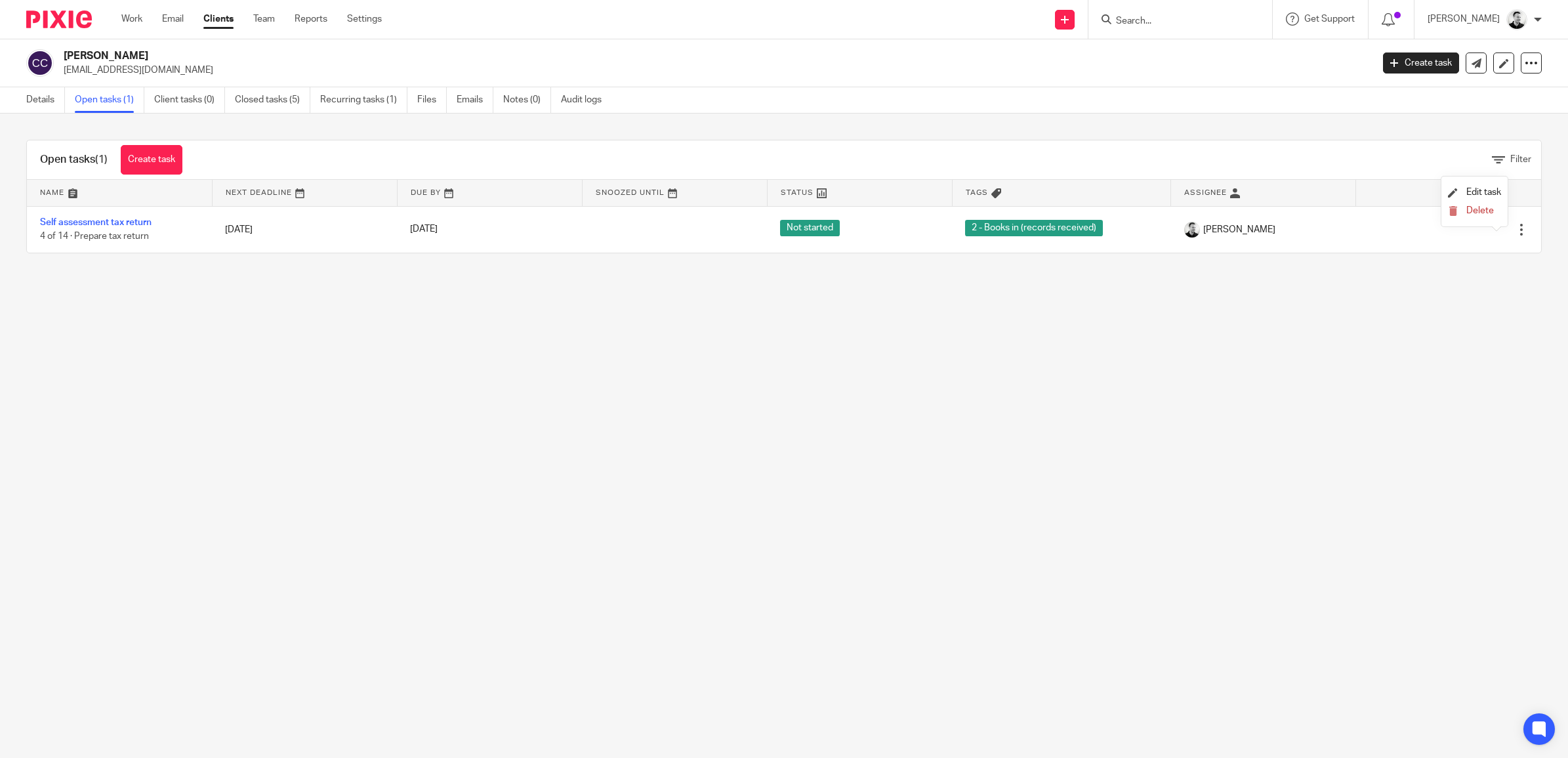
click at [1434, 299] on main "[PERSON_NAME] [EMAIL_ADDRESS][DOMAIN_NAME] Create task Update from Companies Ho…" at bounding box center [784, 379] width 1568 height 758
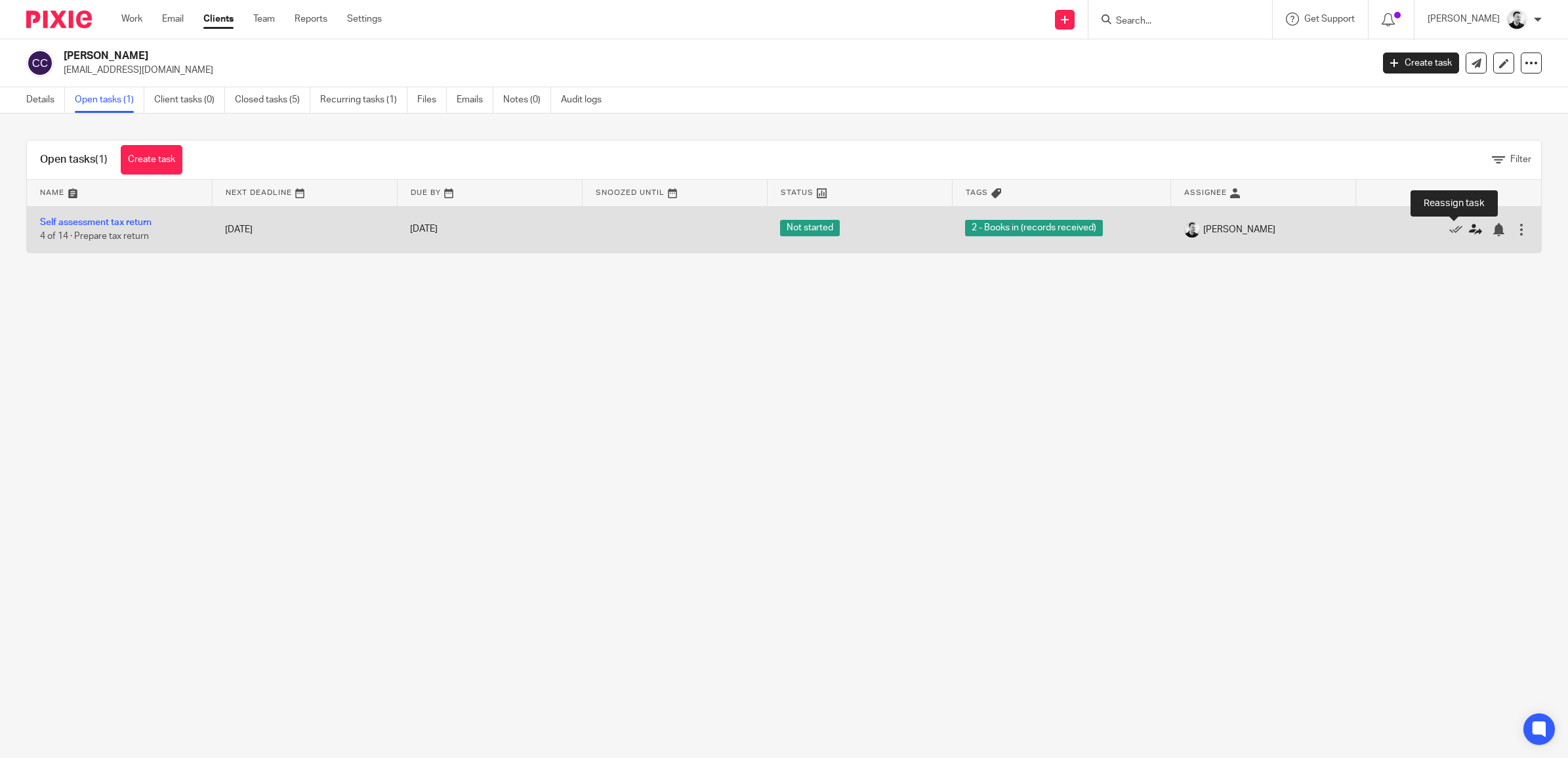
click at [1468, 230] on icon at bounding box center [1475, 230] width 14 height 14
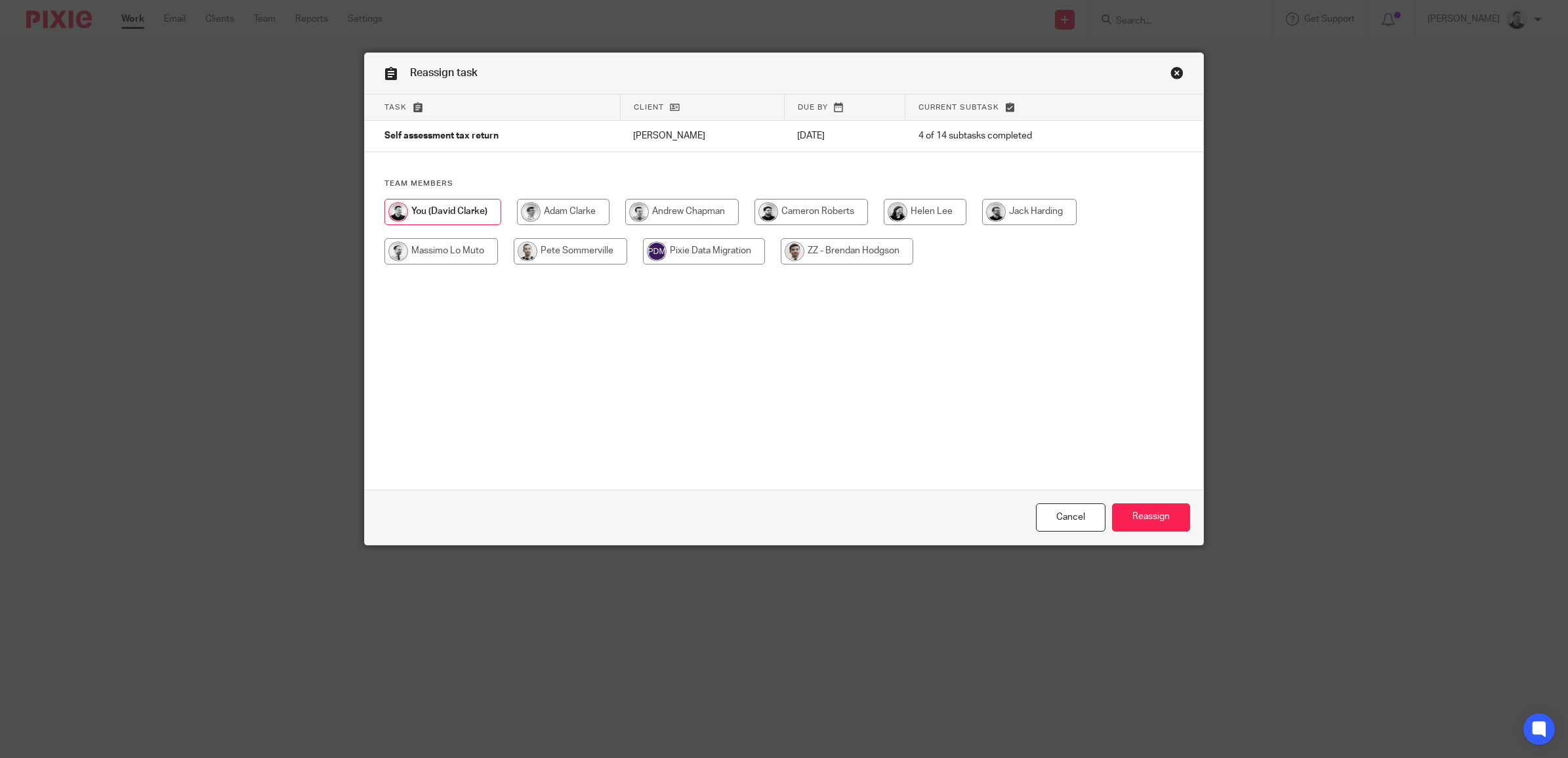
click at [827, 217] on input "radio" at bounding box center [811, 211] width 113 height 26
radio input "true"
click at [1138, 508] on input "Reassign" at bounding box center [1151, 517] width 78 height 28
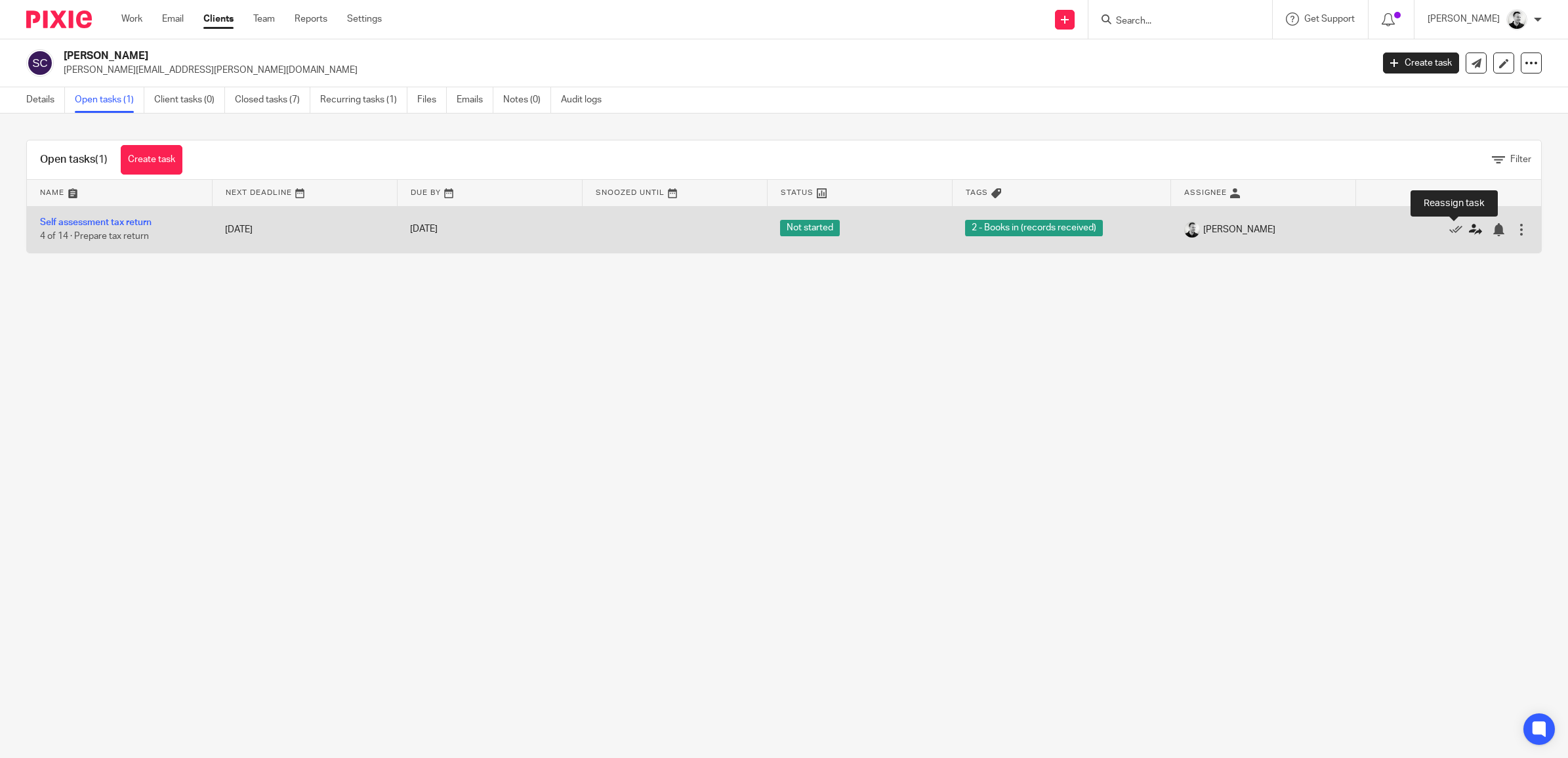
click at [1468, 228] on icon at bounding box center [1475, 230] width 14 height 14
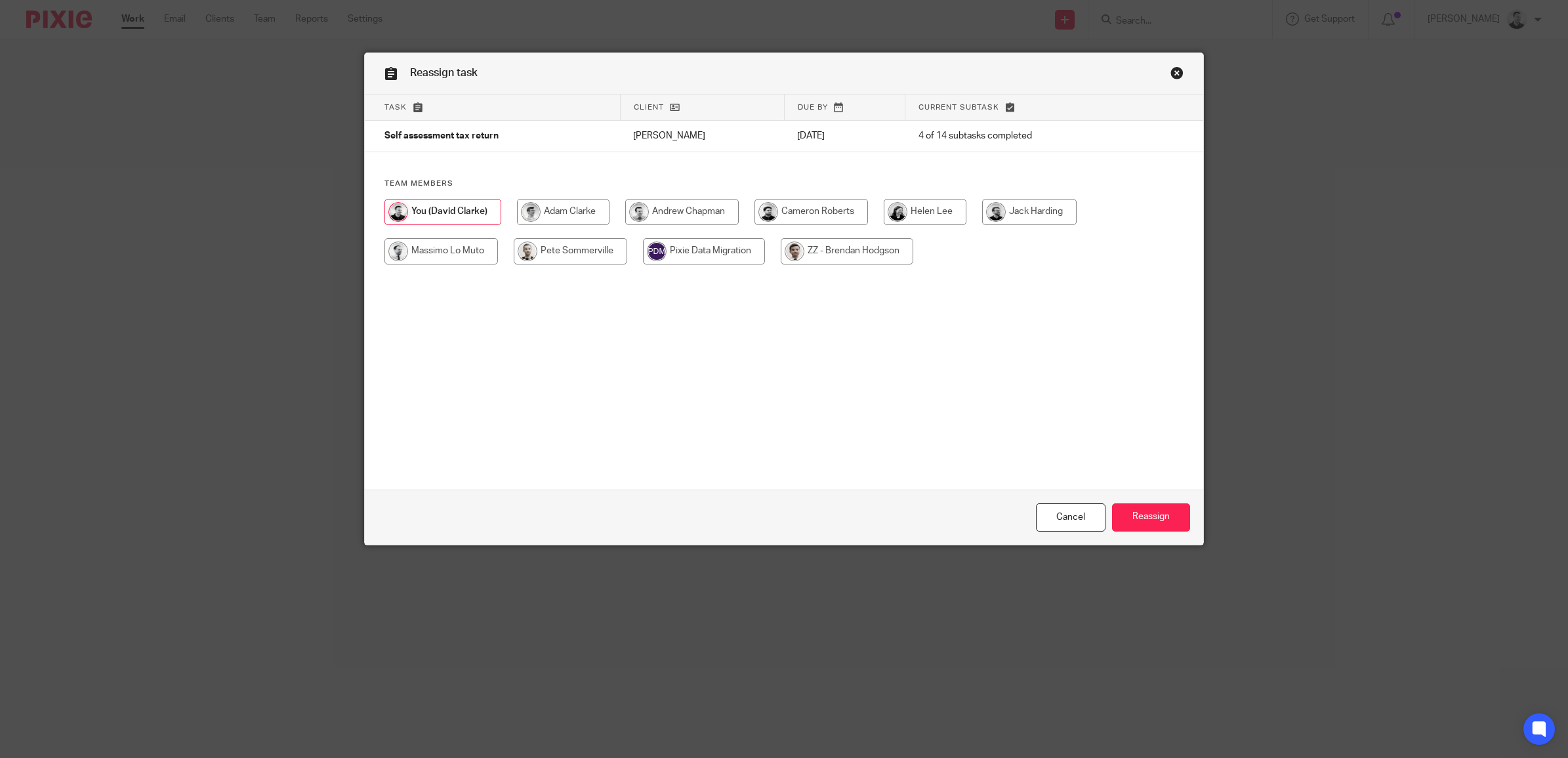
click at [830, 211] on input "radio" at bounding box center [811, 211] width 113 height 26
radio input "true"
click at [1130, 507] on input "Reassign" at bounding box center [1151, 517] width 78 height 28
